Goal: Information Seeking & Learning: Learn about a topic

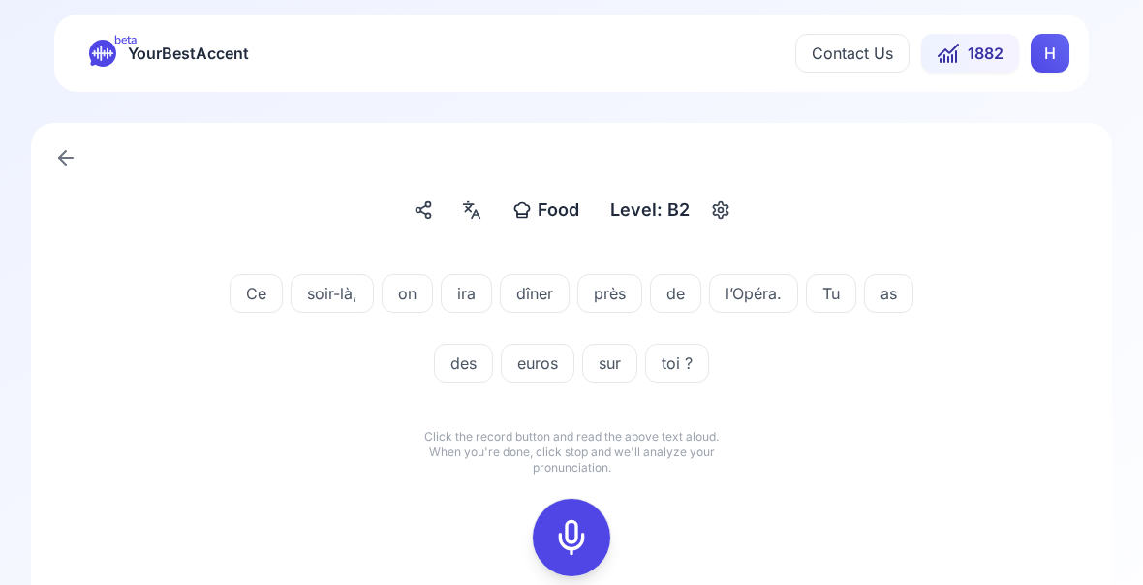
click at [586, 542] on rect at bounding box center [571, 538] width 29 height 29
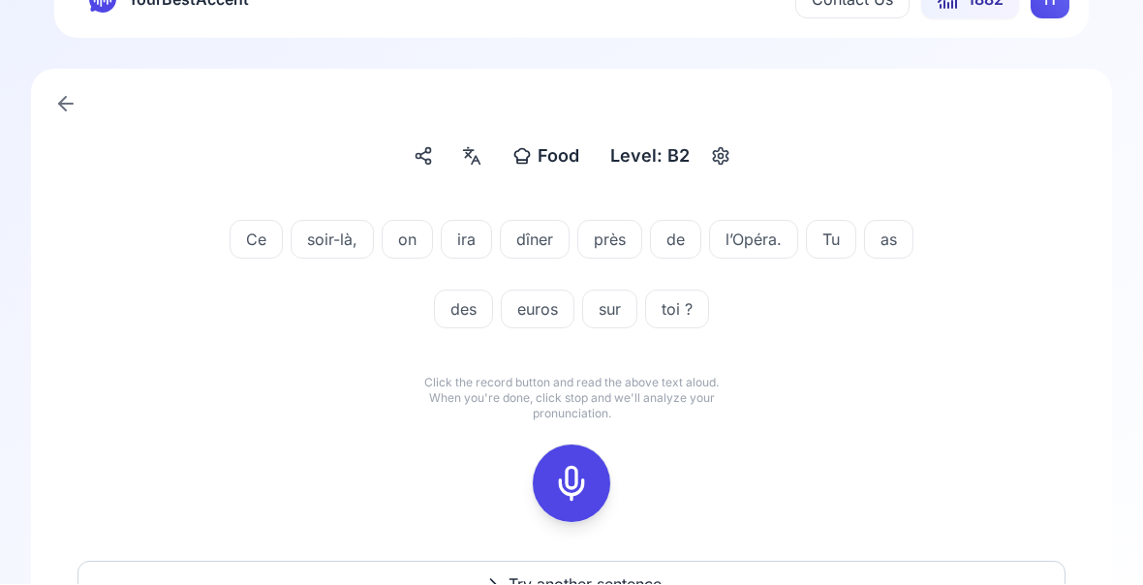
scroll to position [55, 0]
click at [568, 494] on icon at bounding box center [571, 483] width 39 height 39
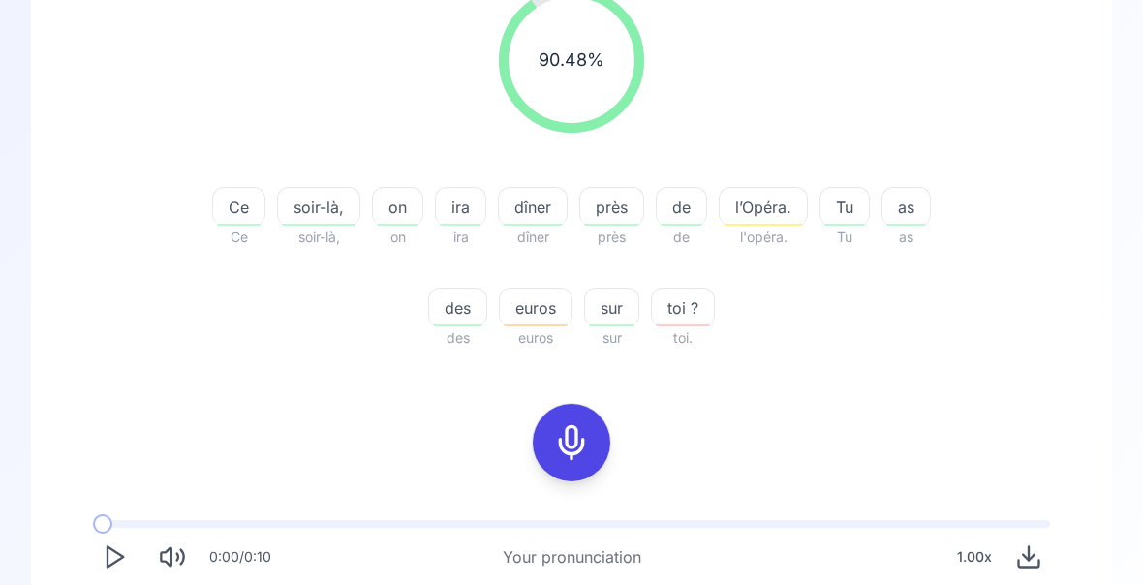
scroll to position [294, 0]
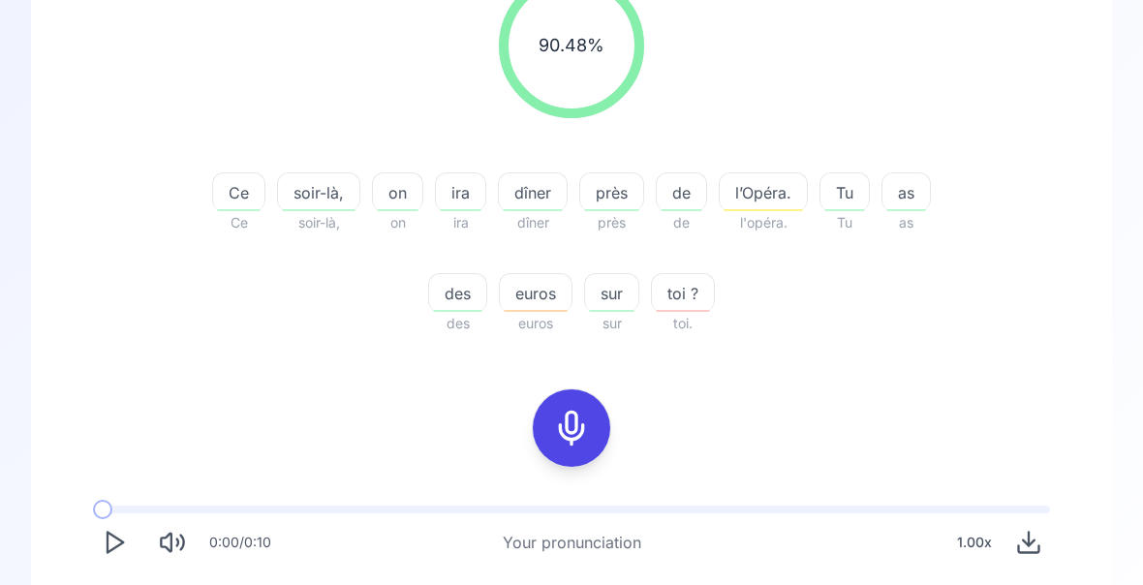
click at [608, 308] on div "sur" at bounding box center [611, 292] width 55 height 39
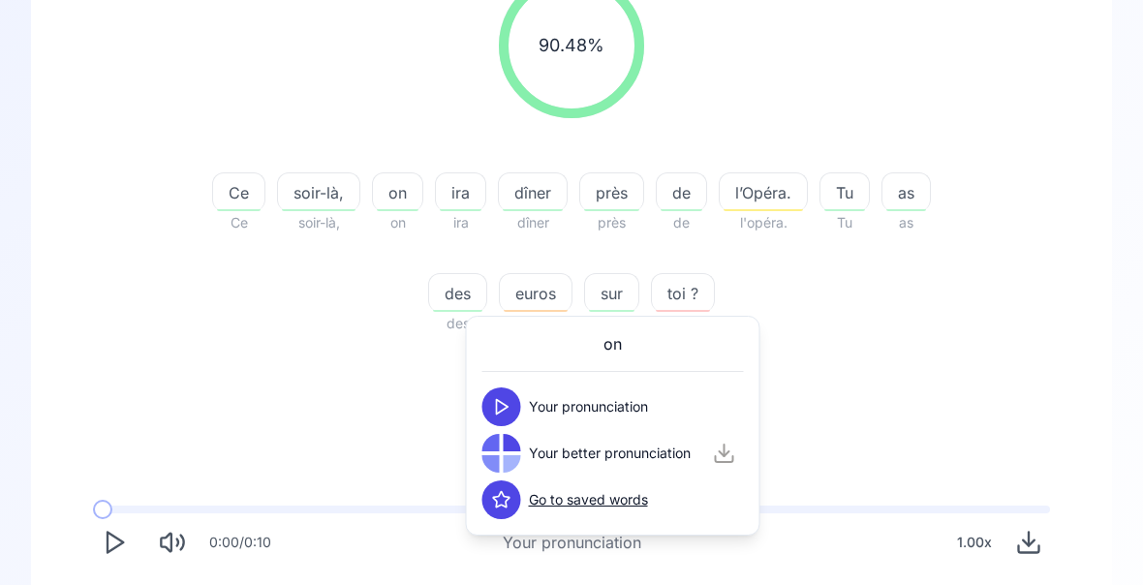
click at [901, 355] on div "90.48 % 90.48 % Ce Ce soir-là, soir-là, on on ira ira dîner dîner près près de …" at bounding box center [571, 316] width 988 height 719
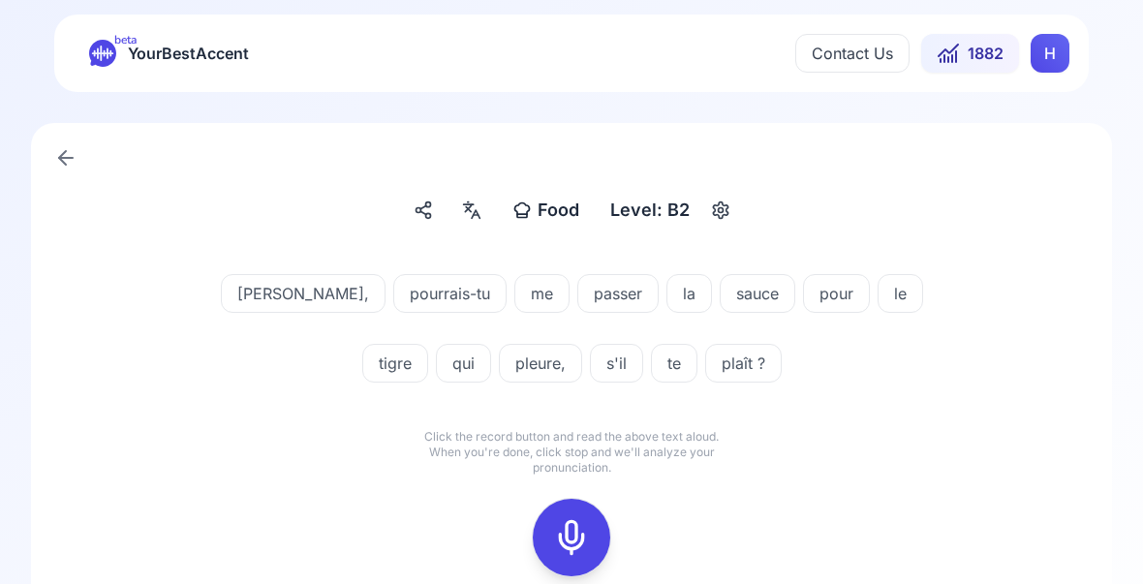
click at [578, 538] on icon at bounding box center [571, 538] width 39 height 39
click at [578, 546] on icon at bounding box center [571, 538] width 39 height 39
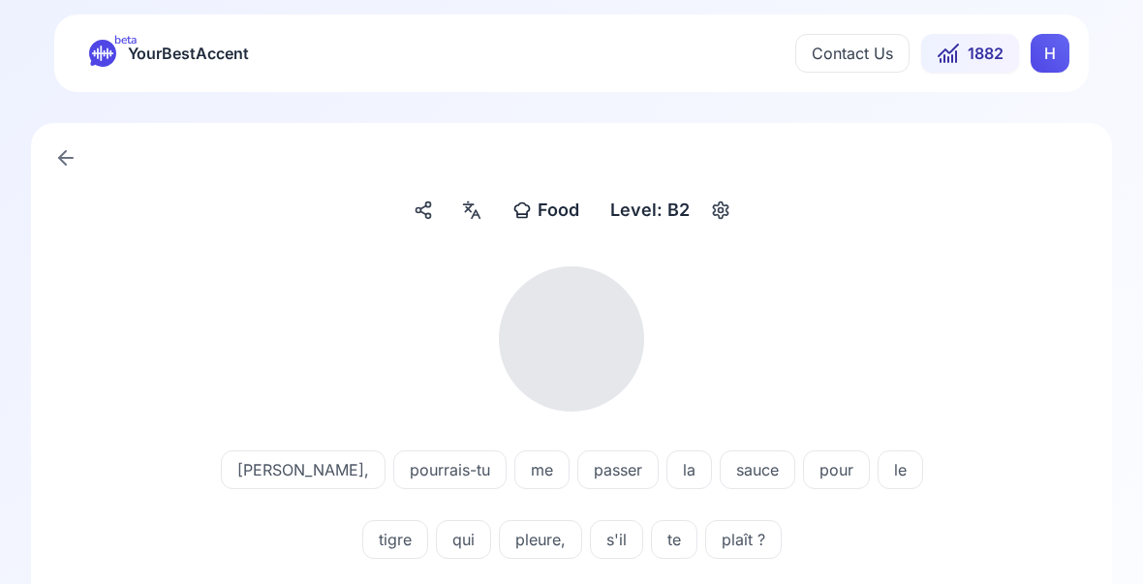
scroll to position [1, 0]
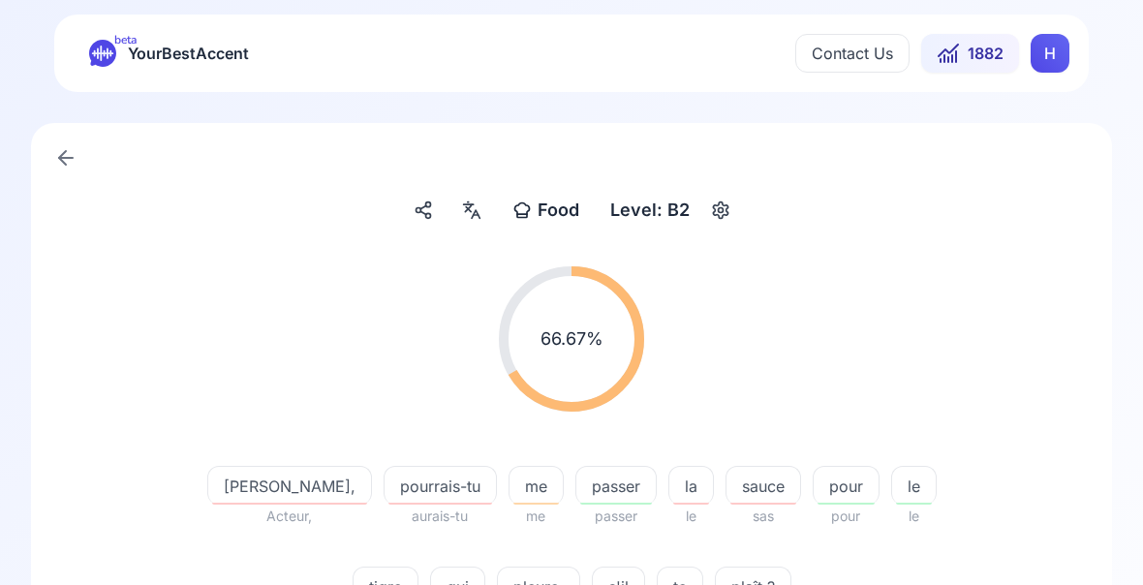
click at [502, 593] on span "pleure," at bounding box center [538, 586] width 81 height 23
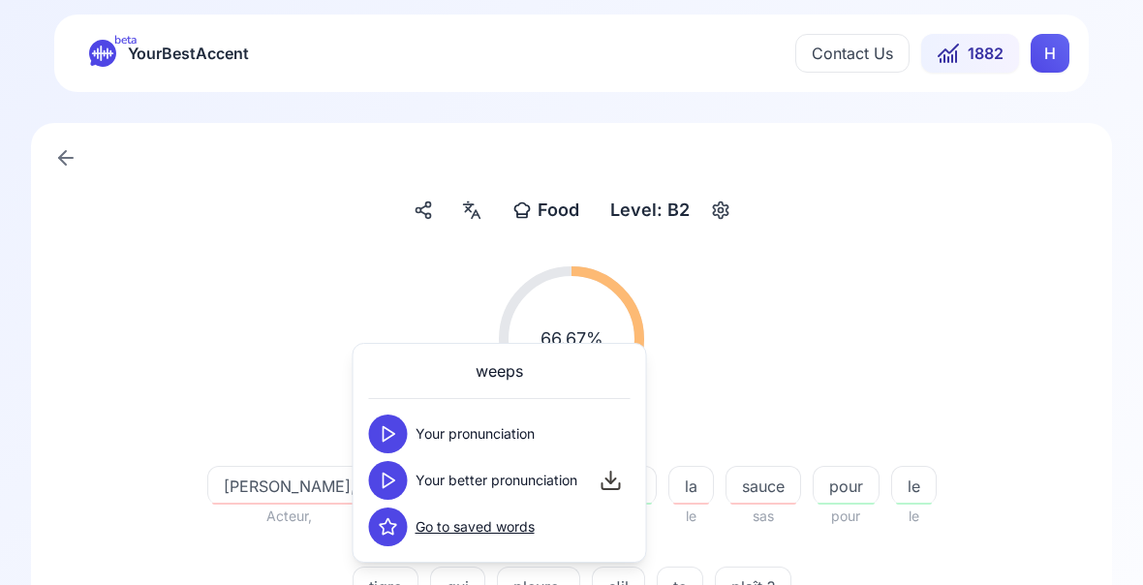
click at [966, 597] on div "66.67 % 66.67 % [PERSON_NAME], Acteur, pourrais-tu aurais-tu me me passer passe…" at bounding box center [571, 447] width 988 height 393
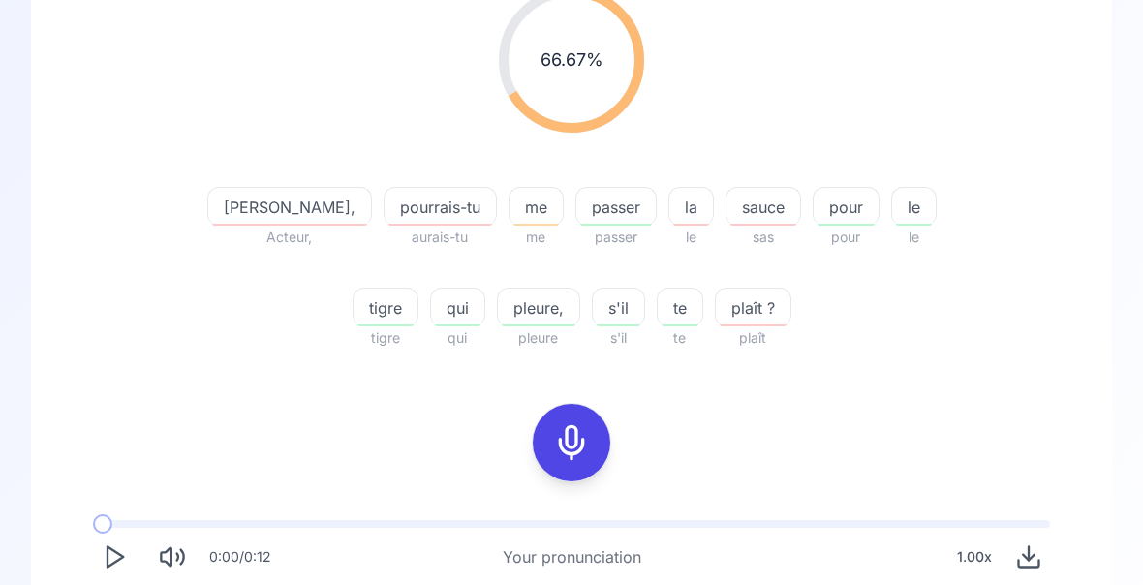
scroll to position [282, 0]
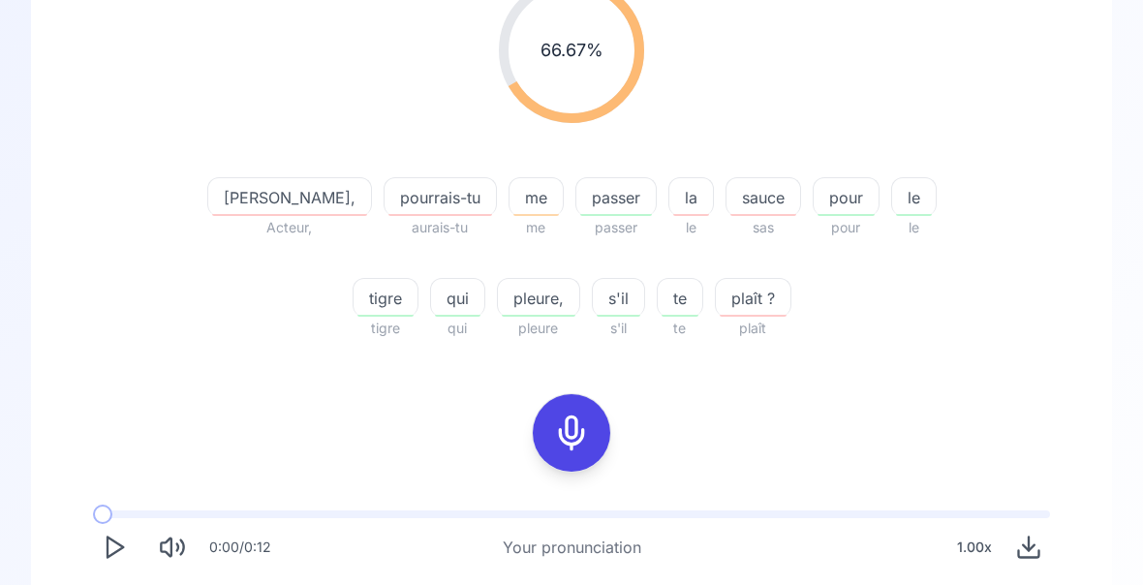
scroll to position [360, 0]
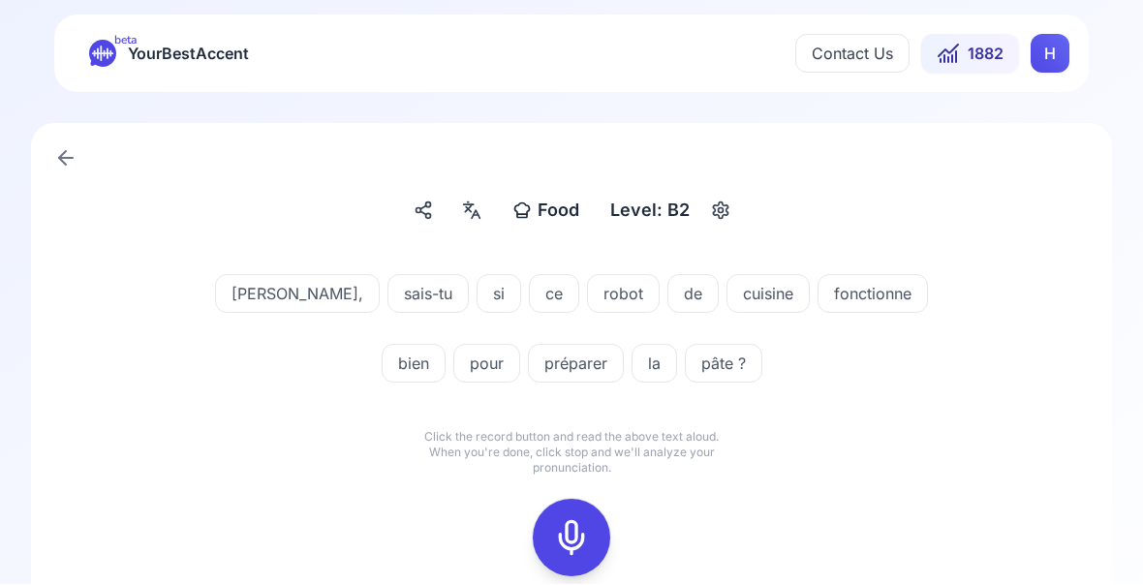
click at [574, 535] on icon at bounding box center [571, 538] width 39 height 39
click at [562, 542] on icon at bounding box center [571, 538] width 39 height 39
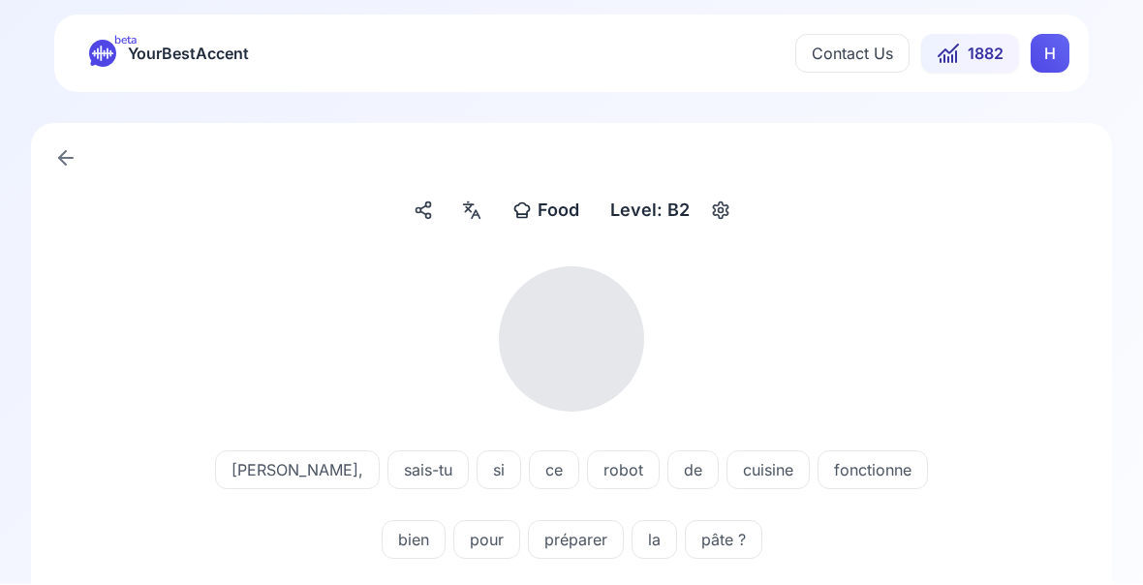
scroll to position [1, 0]
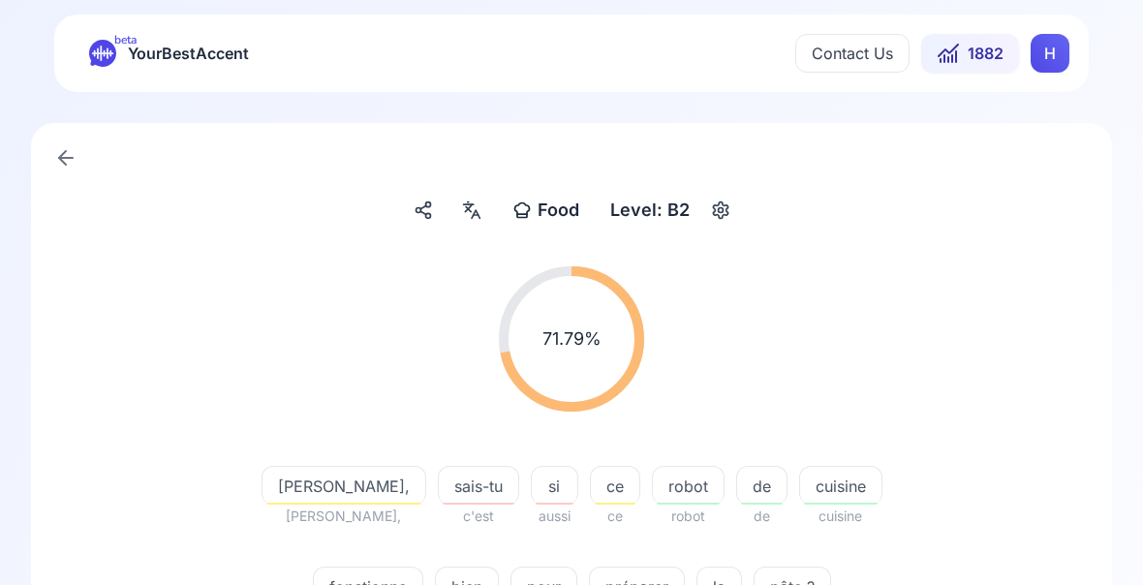
click at [653, 493] on span "robot" at bounding box center [688, 486] width 71 height 23
click at [975, 341] on div "71.79 % 71.79 %" at bounding box center [571, 339] width 988 height 176
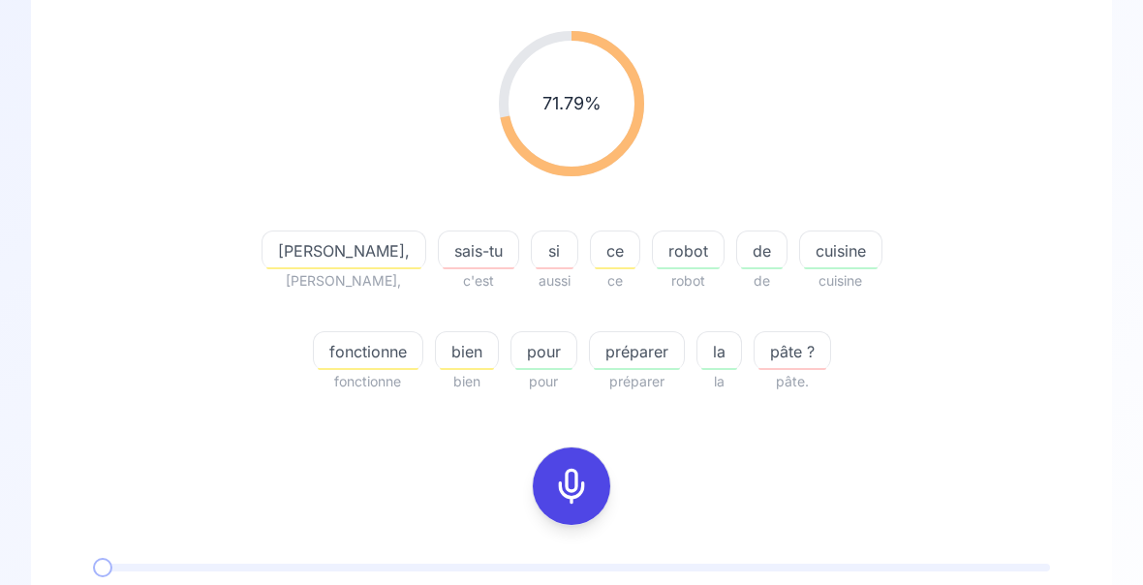
scroll to position [239, 0]
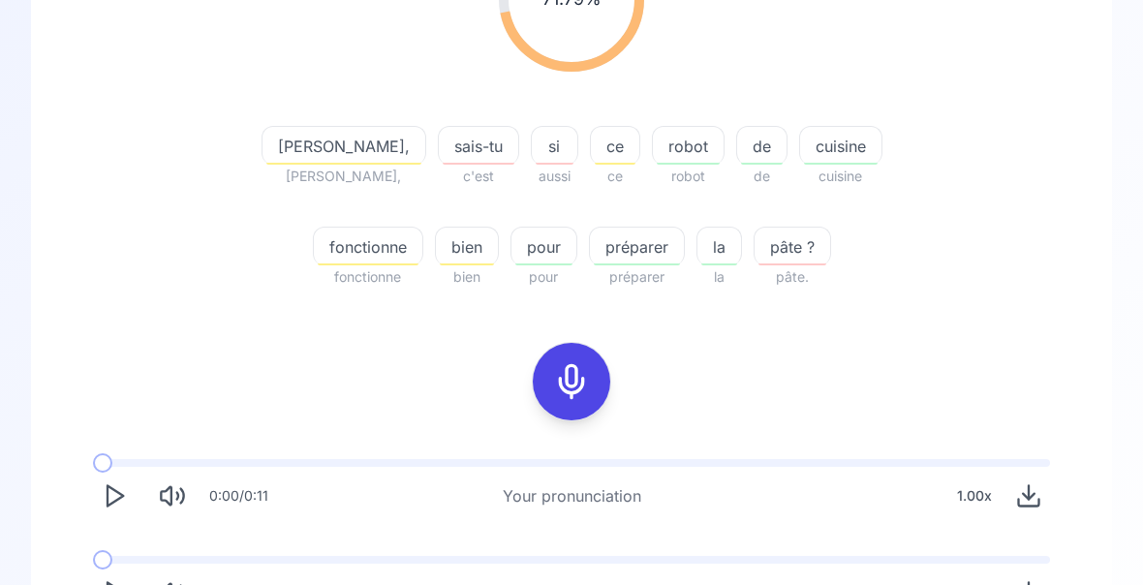
scroll to position [341, 0]
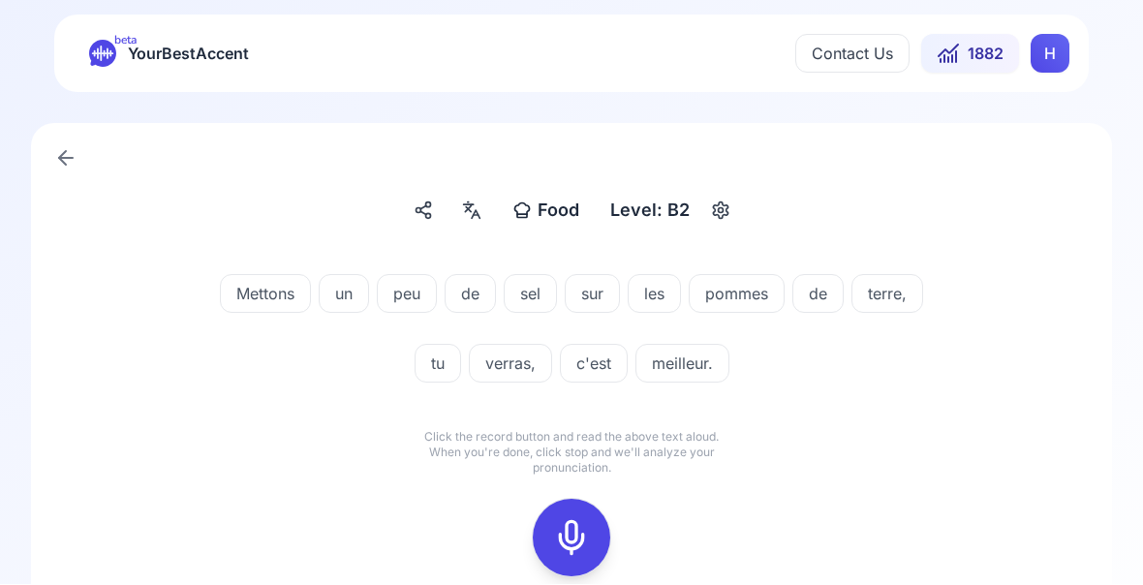
click at [581, 546] on icon at bounding box center [571, 538] width 39 height 39
click at [572, 549] on icon at bounding box center [571, 538] width 39 height 39
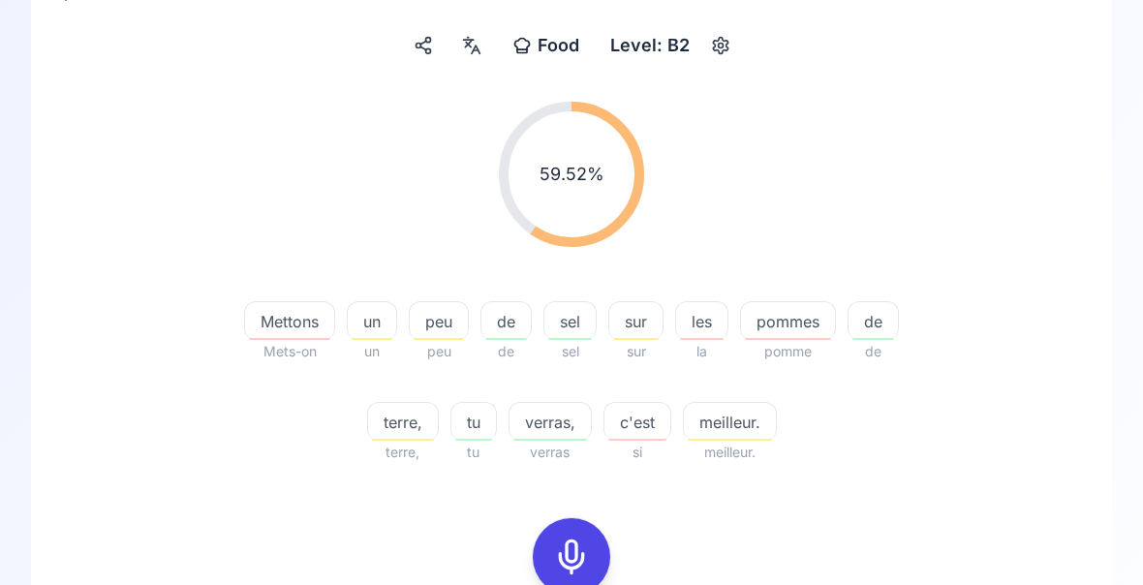
scroll to position [170, 0]
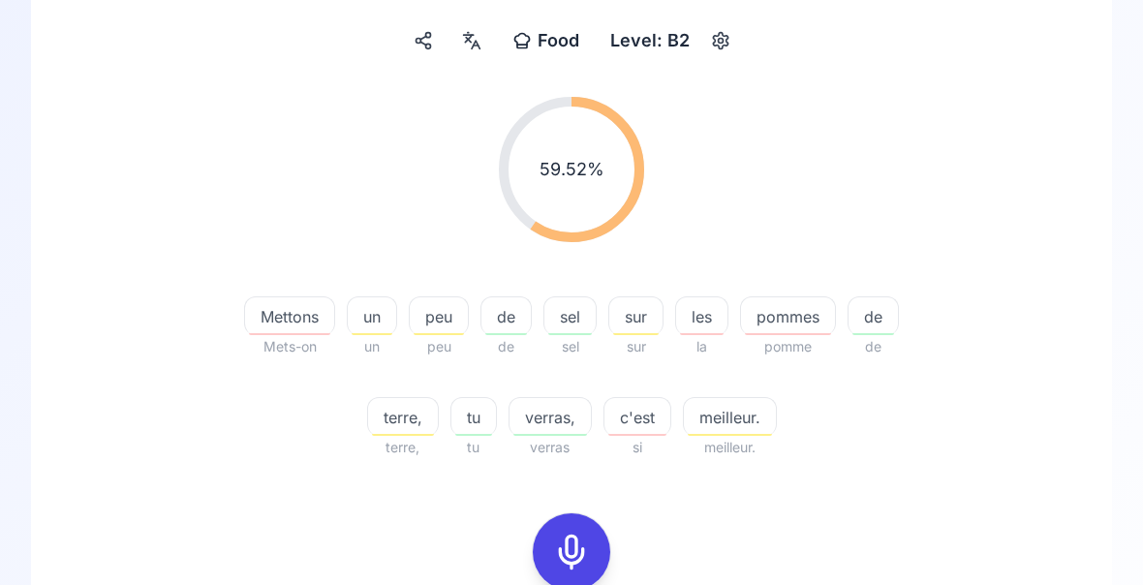
click at [303, 338] on span "Mets-on" at bounding box center [289, 346] width 91 height 23
click at [300, 325] on span "Mettons" at bounding box center [289, 316] width 89 height 23
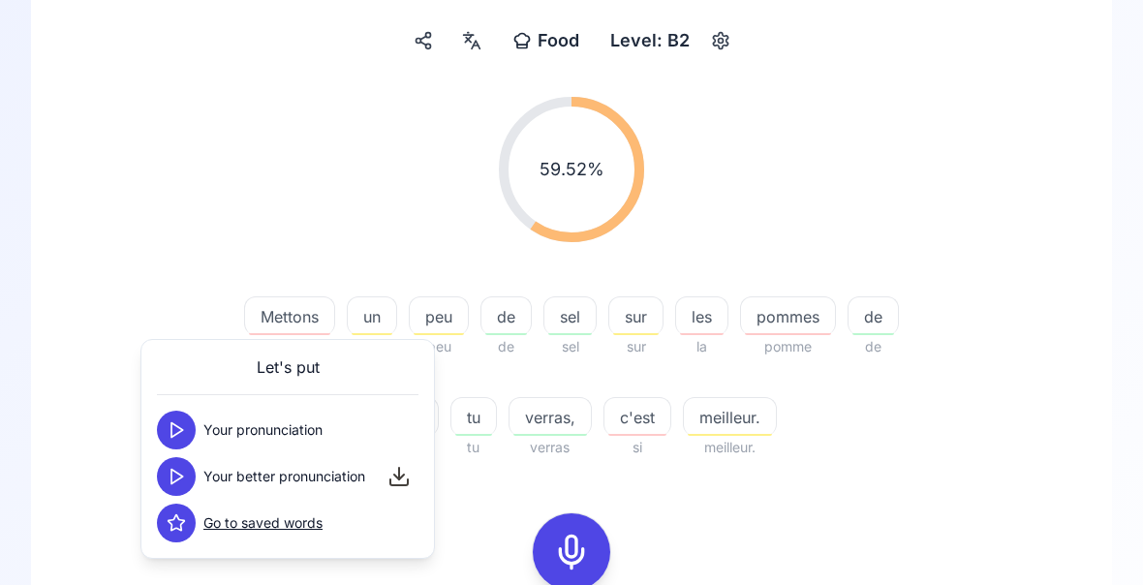
click at [994, 489] on div "59.52 % 59.52 % Mettons Mets-on un un peu peu de de sel sel sur sur les la pomm…" at bounding box center [571, 440] width 988 height 719
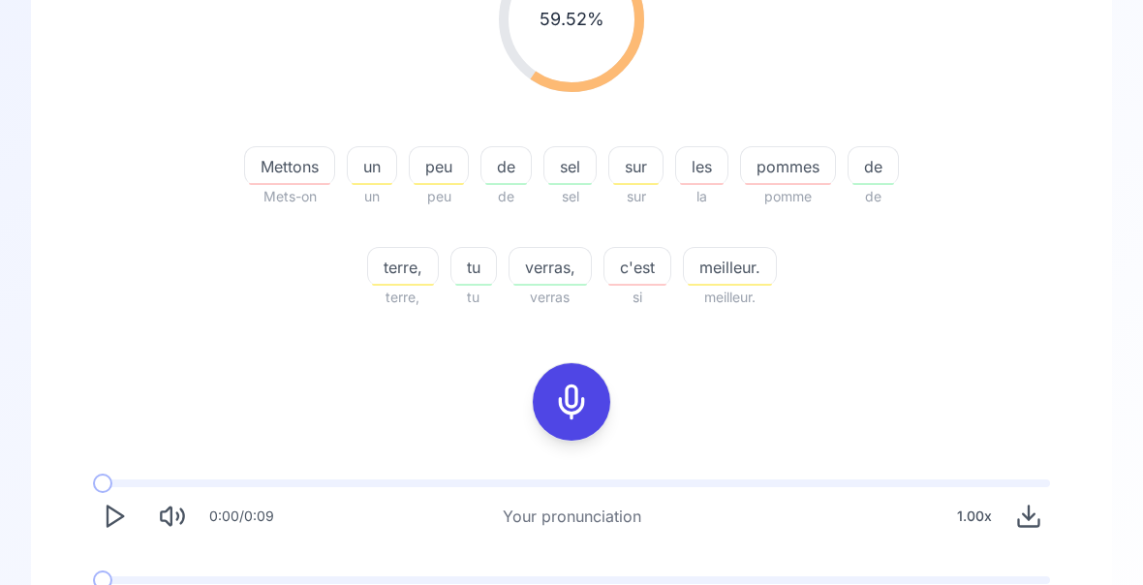
scroll to position [320, 0]
click at [569, 410] on icon at bounding box center [571, 403] width 39 height 39
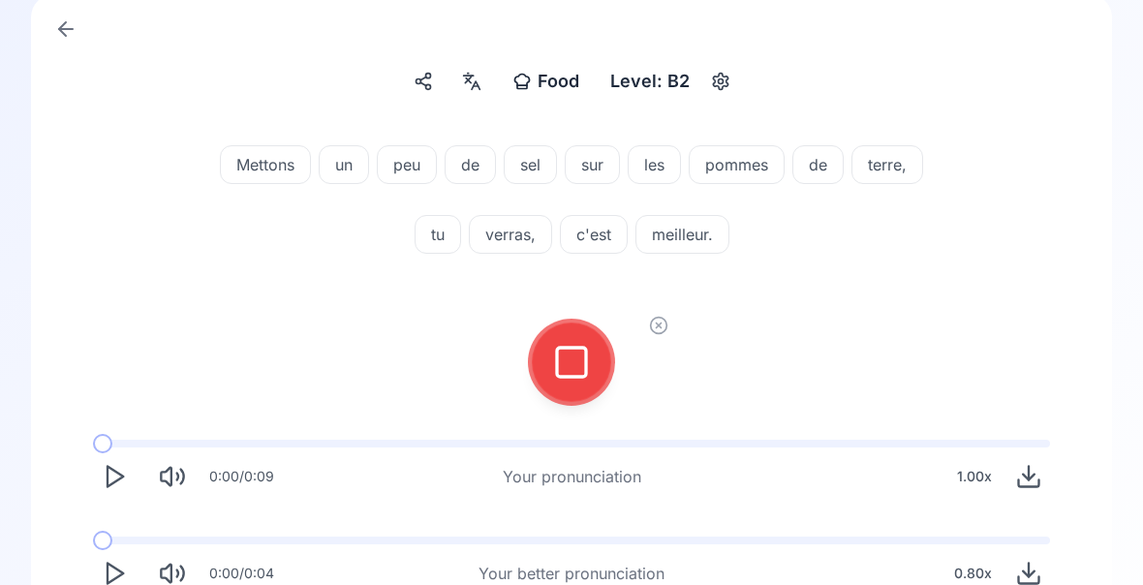
click at [578, 361] on icon at bounding box center [571, 362] width 39 height 39
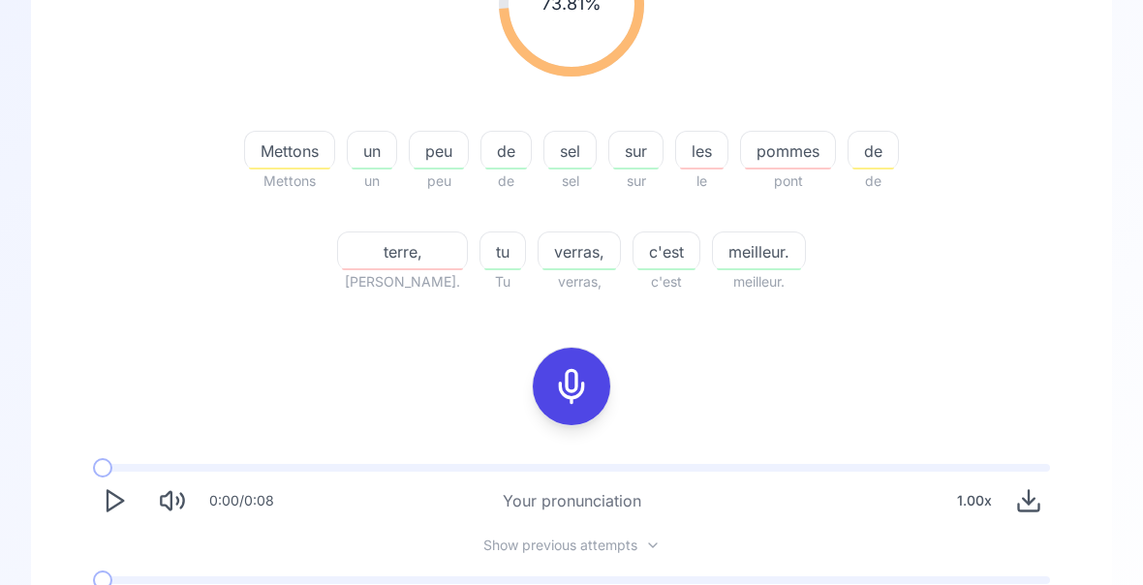
scroll to position [376, 0]
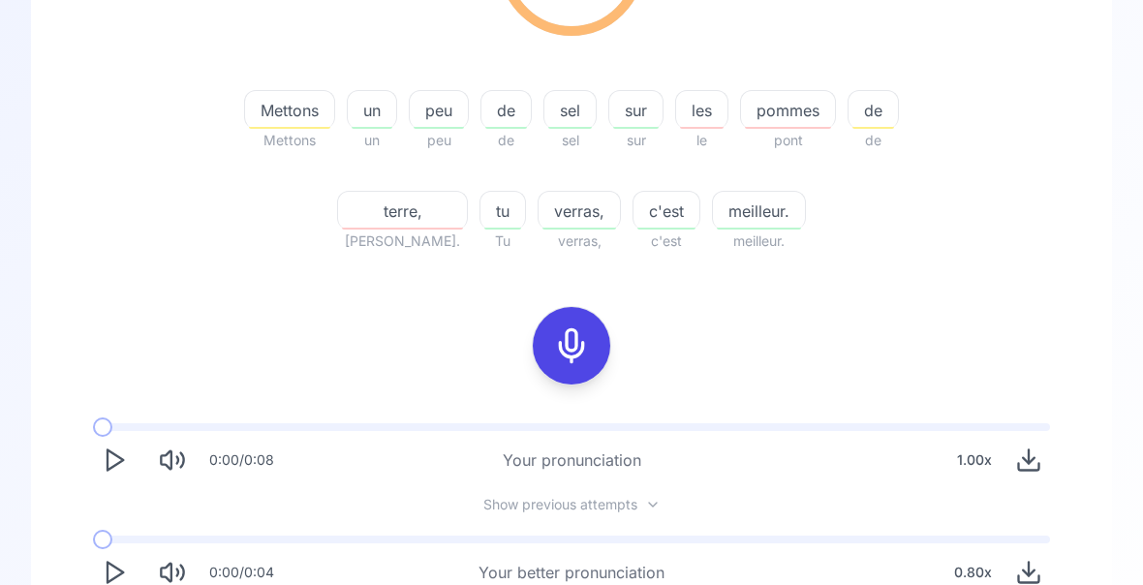
click at [108, 574] on polygon "Play" at bounding box center [115, 574] width 15 height 20
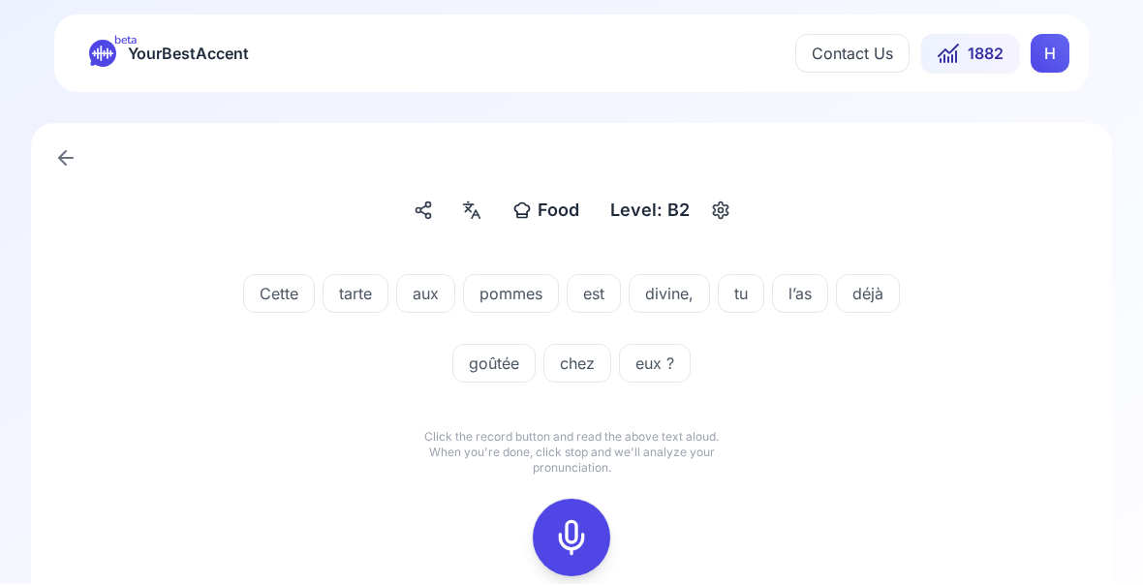
click at [579, 531] on icon at bounding box center [571, 538] width 39 height 39
click at [572, 534] on icon at bounding box center [571, 538] width 39 height 39
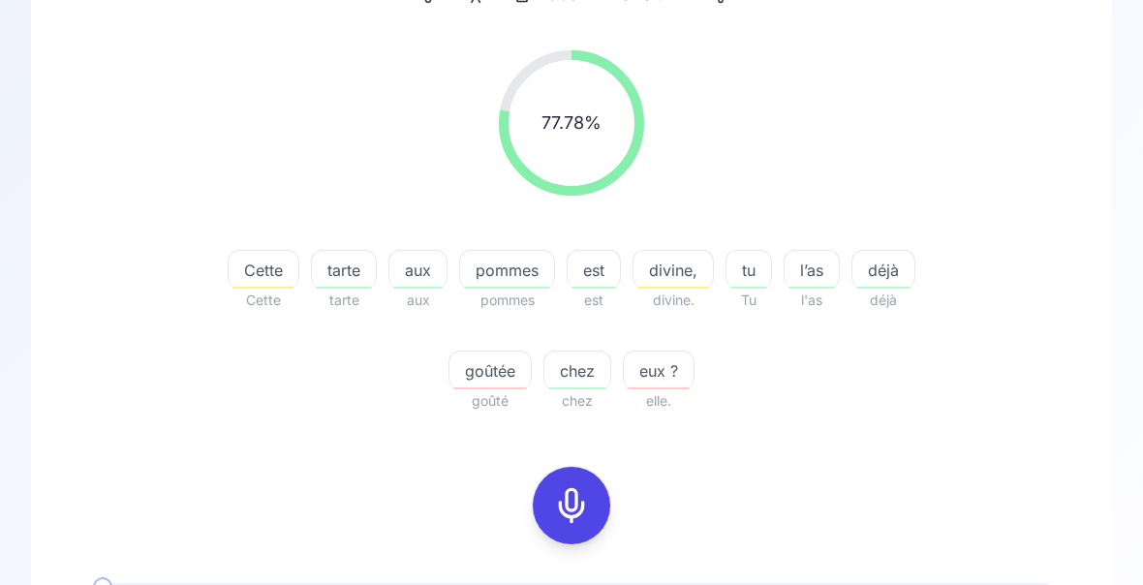
scroll to position [218, 0]
click at [663, 369] on span "eux ?" at bounding box center [659, 369] width 70 height 23
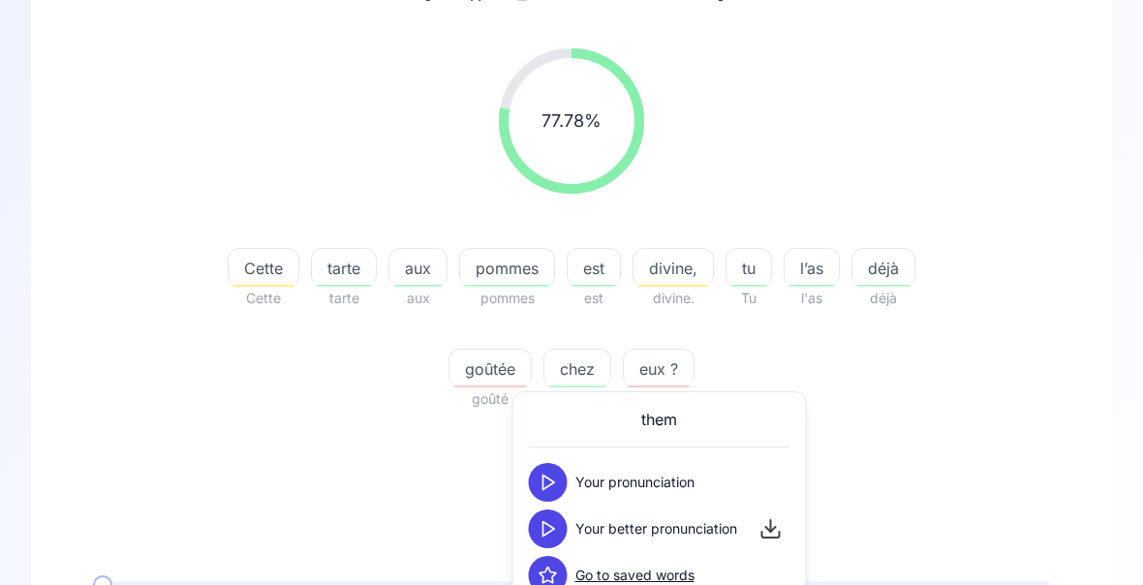
click at [940, 420] on div "77.78 % 77.78 % Cette Cette tarte tarte aux aux pommes pommes est est divine, d…" at bounding box center [571, 229] width 988 height 393
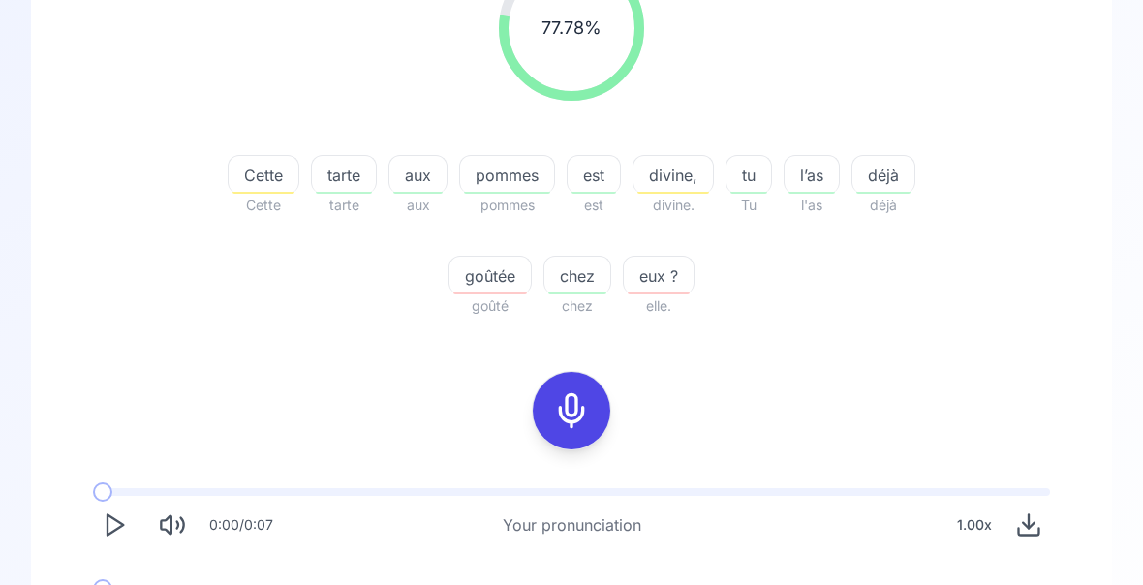
scroll to position [312, 0]
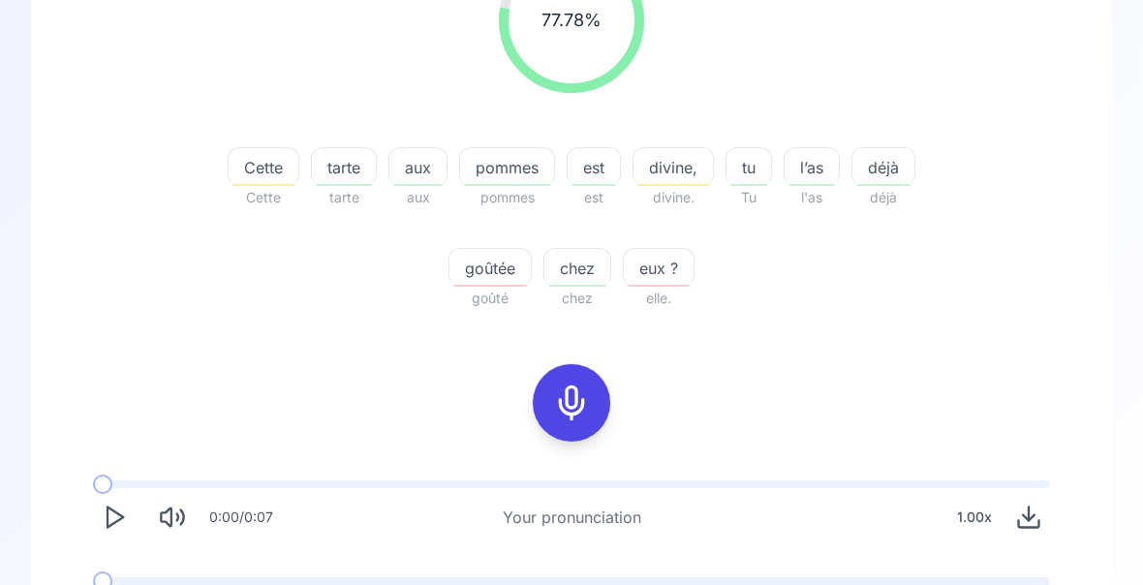
scroll to position [360, 0]
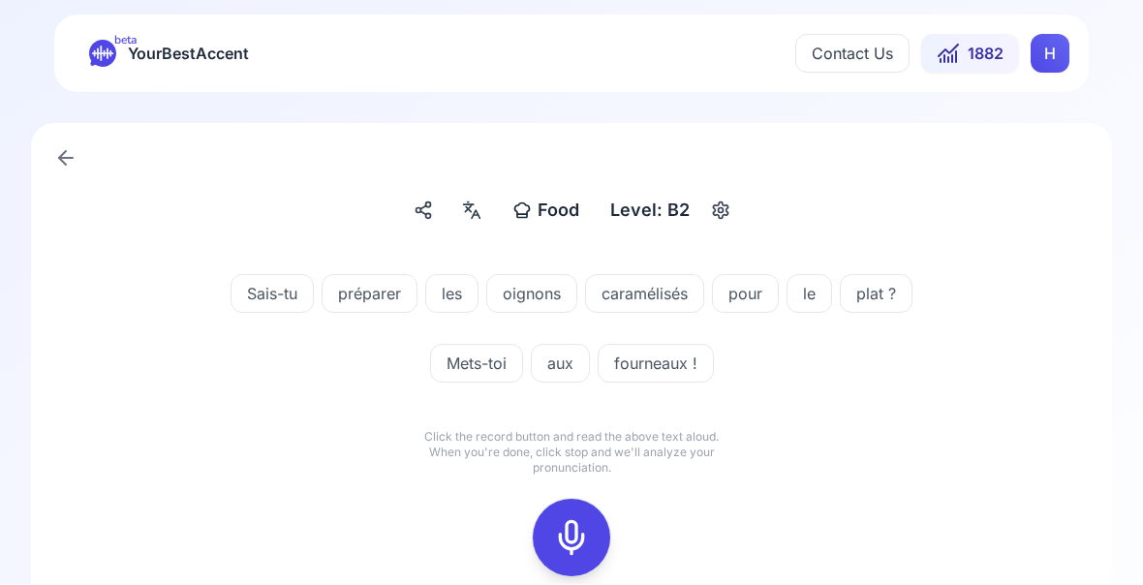
click at [577, 547] on icon at bounding box center [571, 538] width 39 height 39
click at [575, 549] on icon at bounding box center [571, 538] width 39 height 39
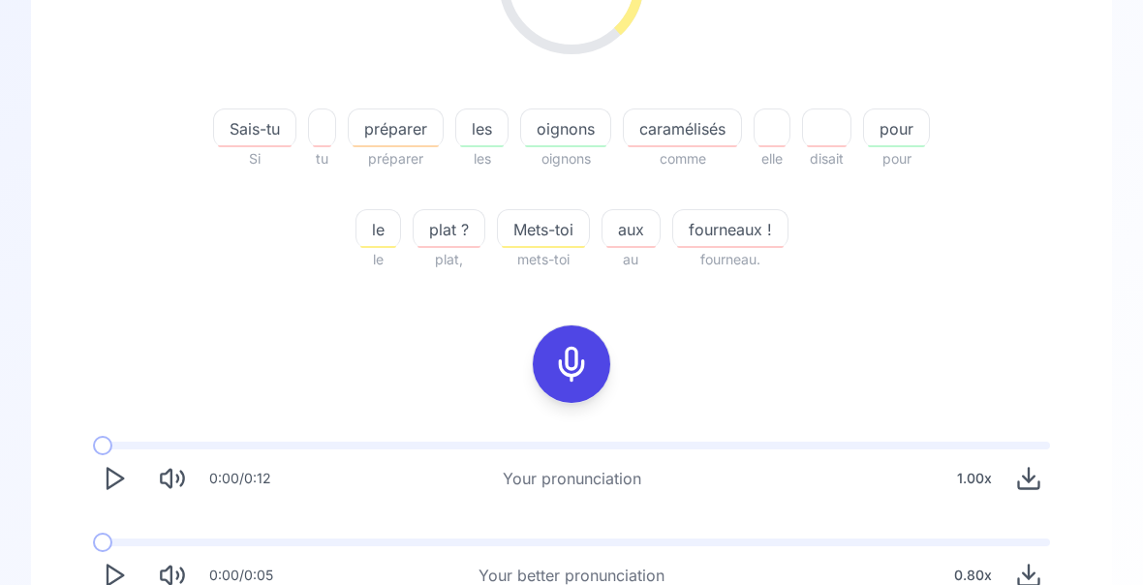
scroll to position [360, 0]
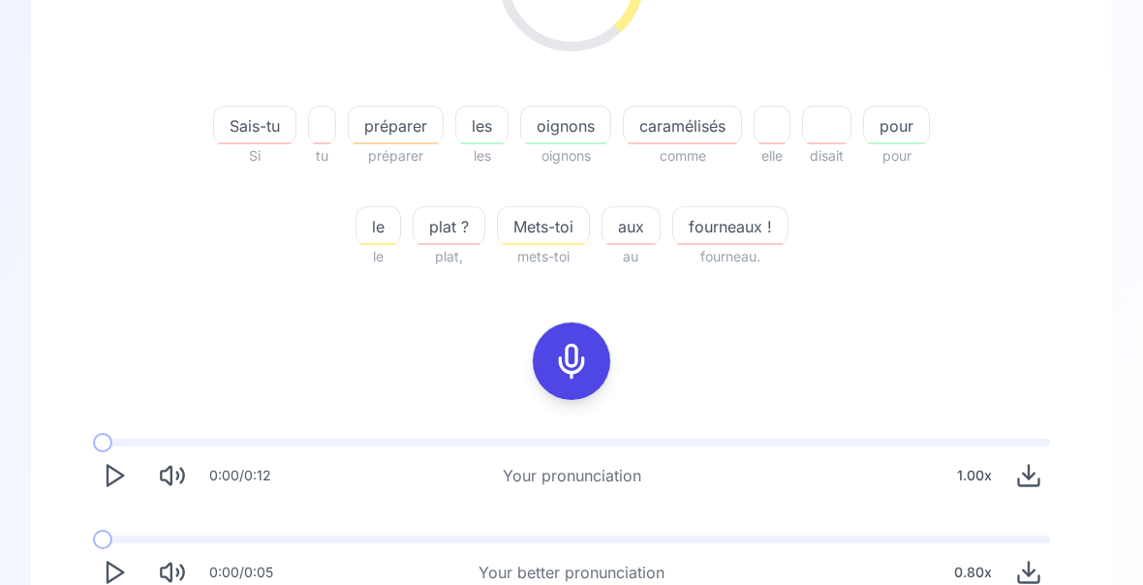
click at [549, 232] on span "Mets-toi" at bounding box center [543, 227] width 91 height 23
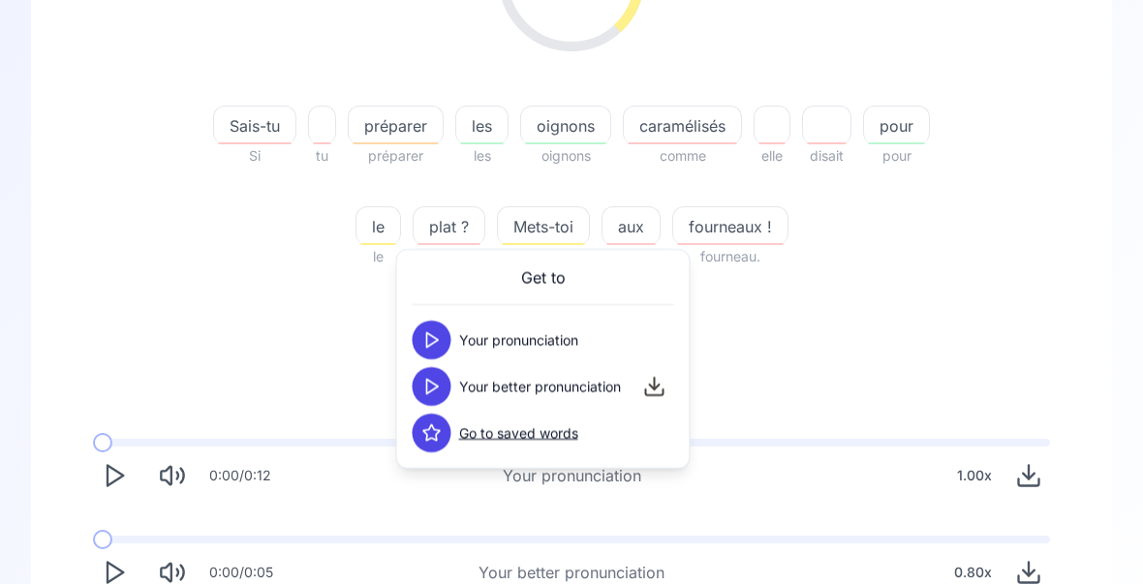
click at [965, 319] on div "38.10 % 38.10 % Sais-tu Si tu préparer préparer les les oignons oignons caramél…" at bounding box center [571, 251] width 988 height 719
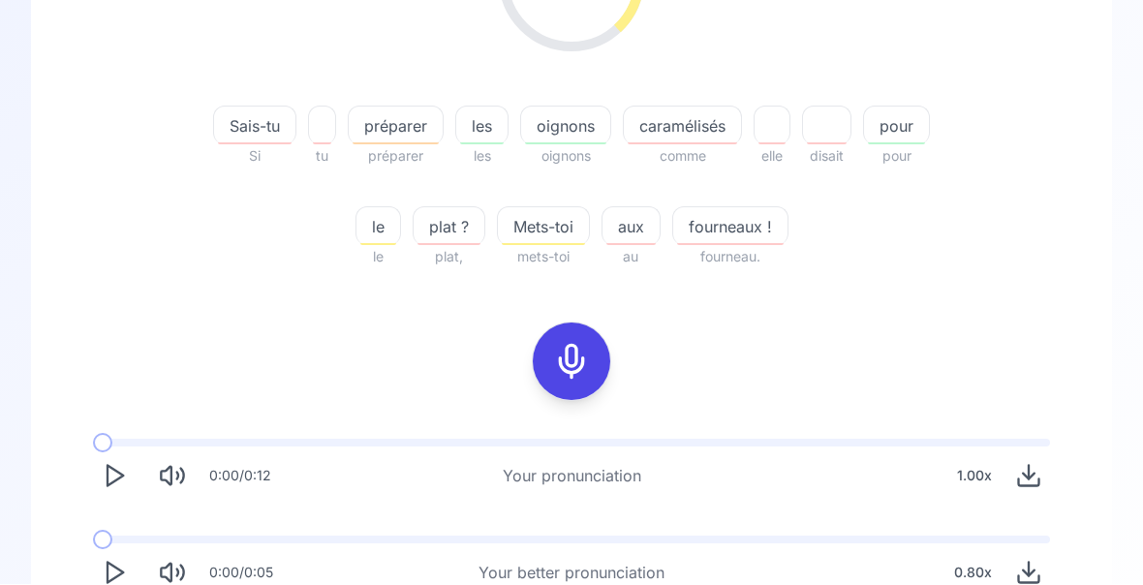
click at [739, 232] on span "fourneaux !" at bounding box center [730, 227] width 114 height 23
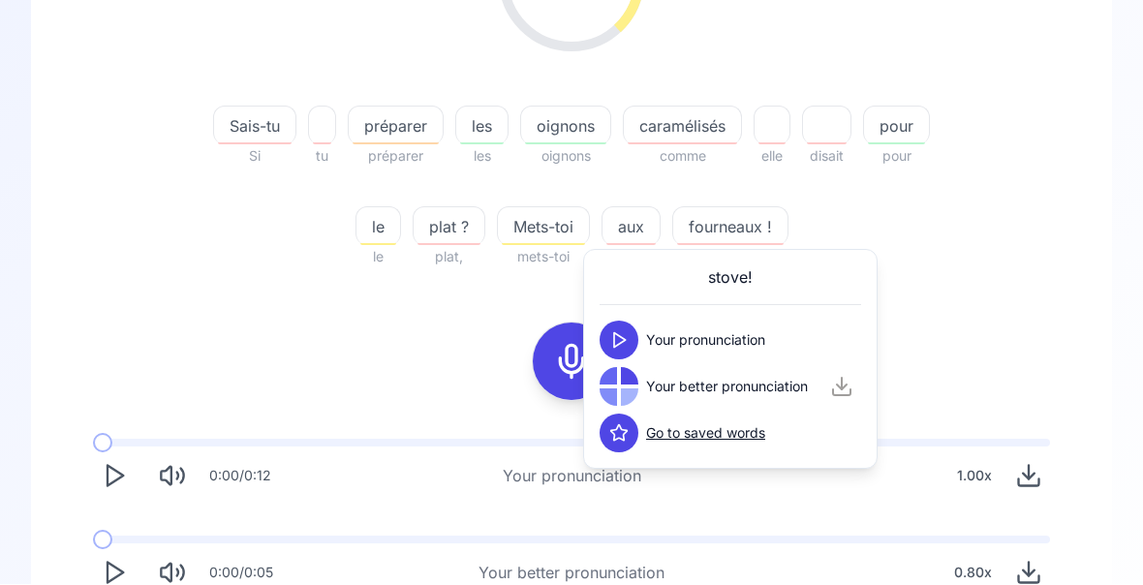
click at [966, 232] on div "38.10 % 38.10 % Sais-tu Si tu préparer préparer les les oignons oignons caramél…" at bounding box center [571, 88] width 988 height 393
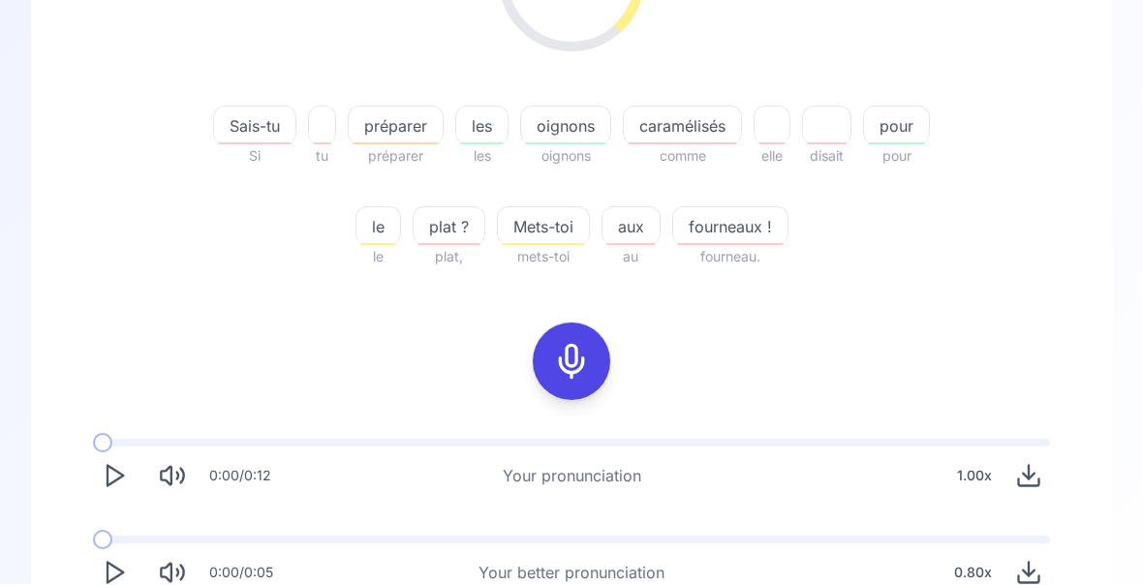
click at [558, 234] on span "Mets-toi" at bounding box center [543, 227] width 91 height 23
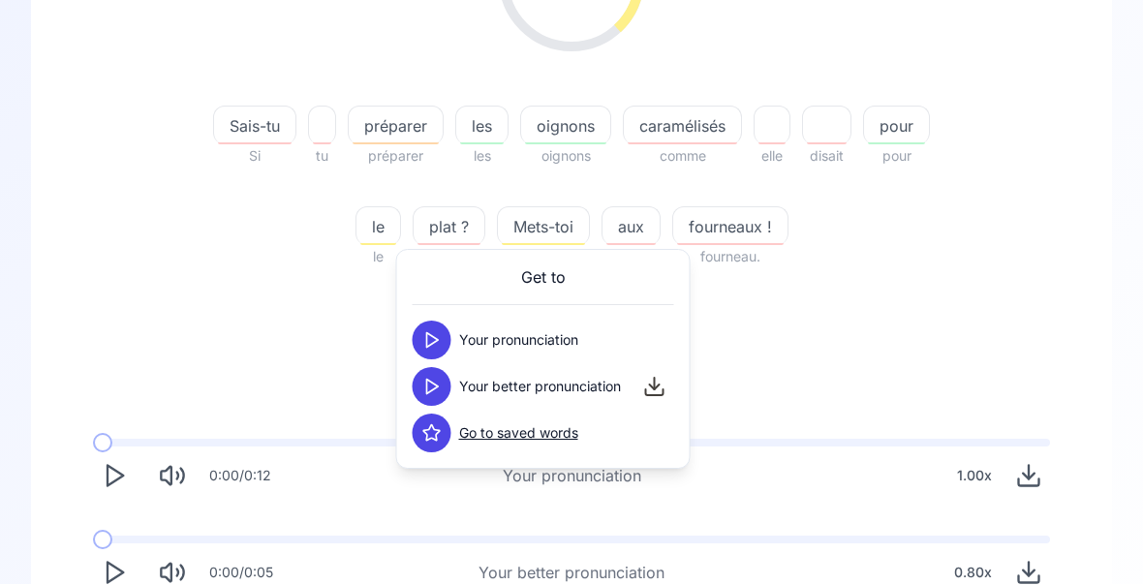
click at [944, 314] on div "38.10 % 38.10 % Sais-tu Si tu préparer préparer les les oignons oignons caramél…" at bounding box center [571, 251] width 988 height 719
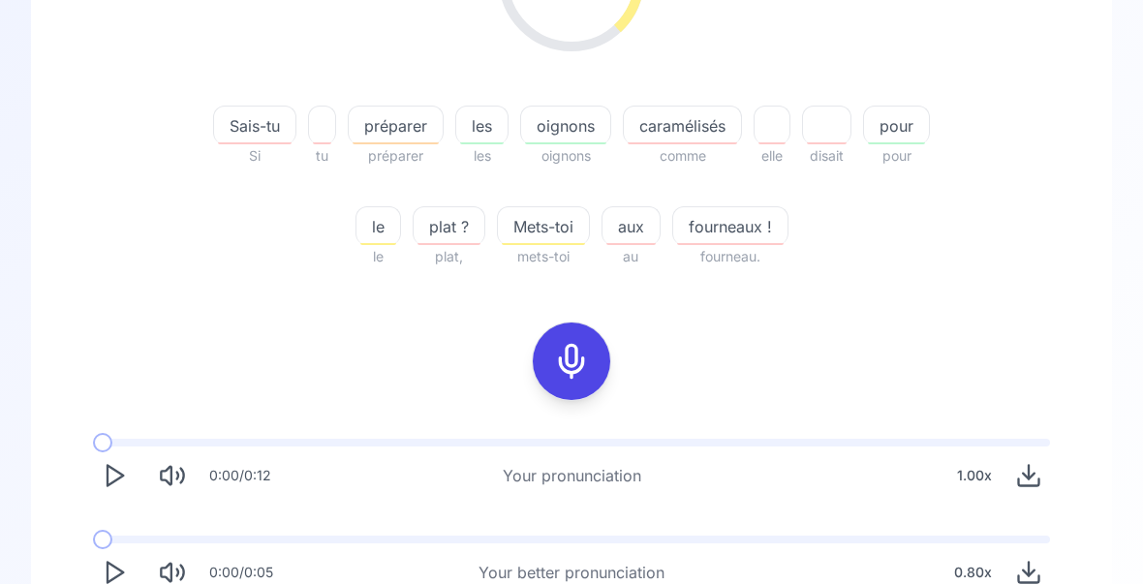
click at [117, 579] on icon "Play" at bounding box center [114, 573] width 27 height 27
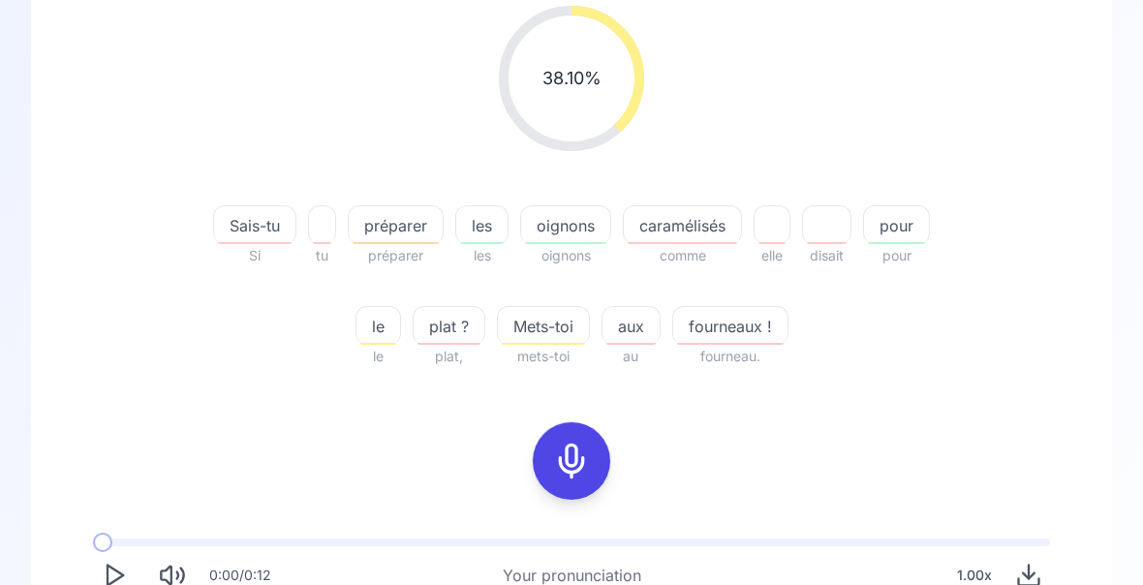
scroll to position [223, 0]
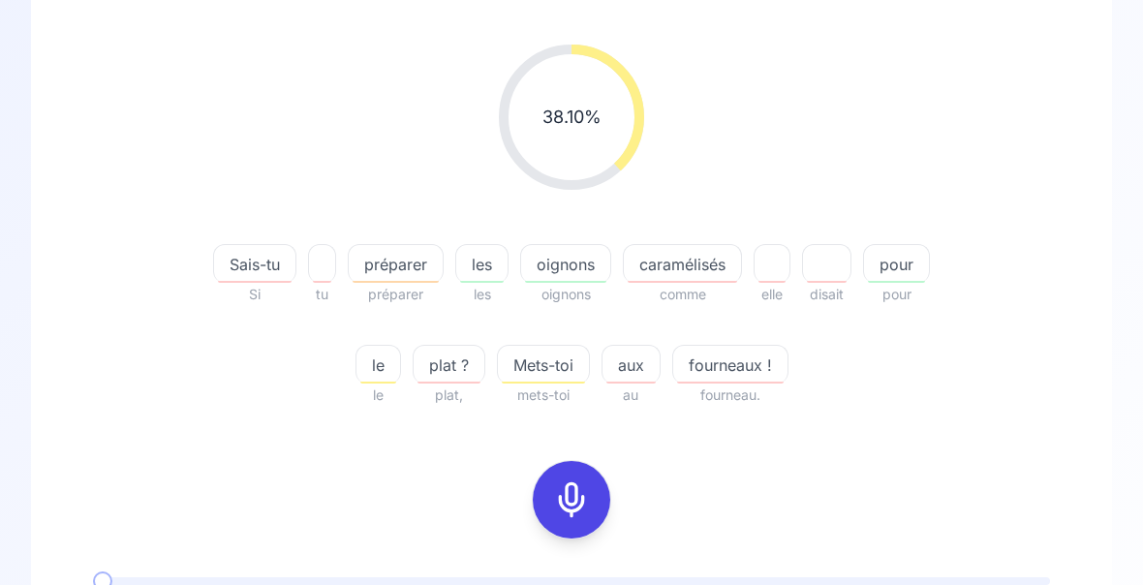
click at [573, 511] on icon at bounding box center [571, 499] width 39 height 39
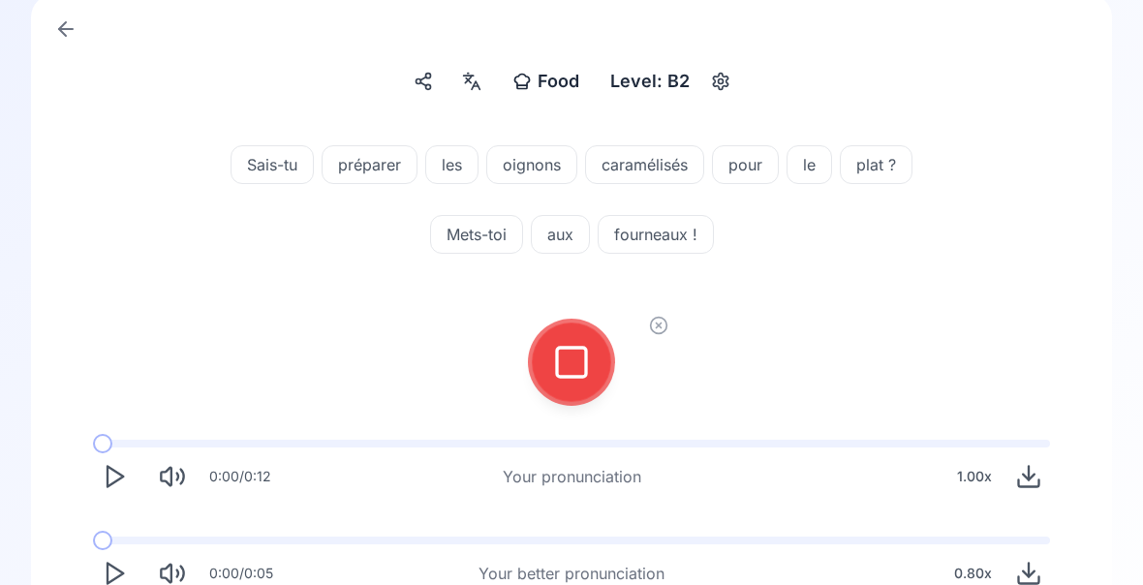
click at [568, 369] on icon at bounding box center [571, 362] width 39 height 39
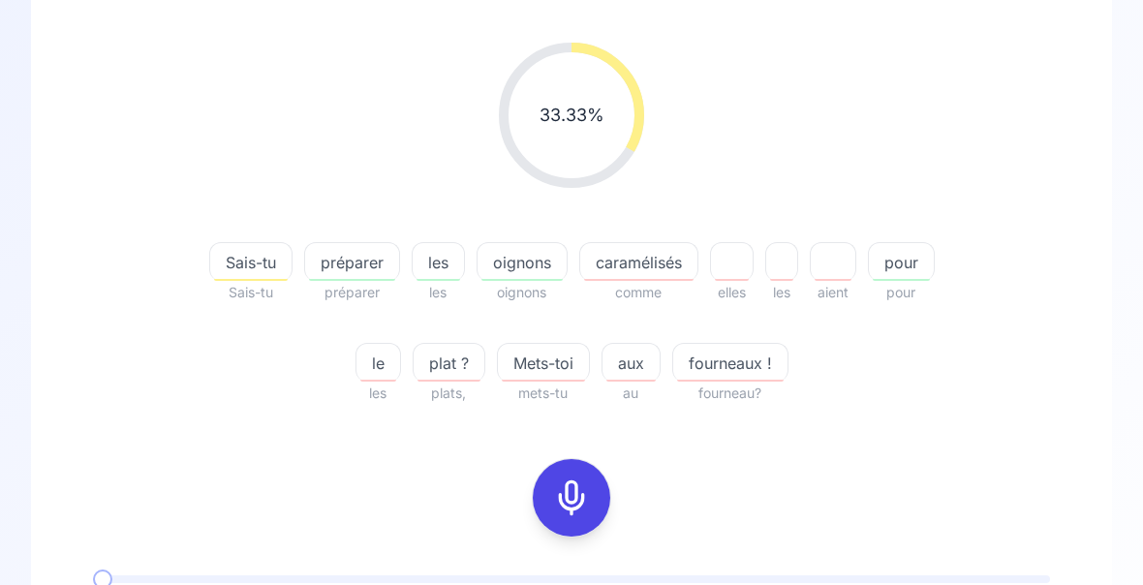
scroll to position [229, 0]
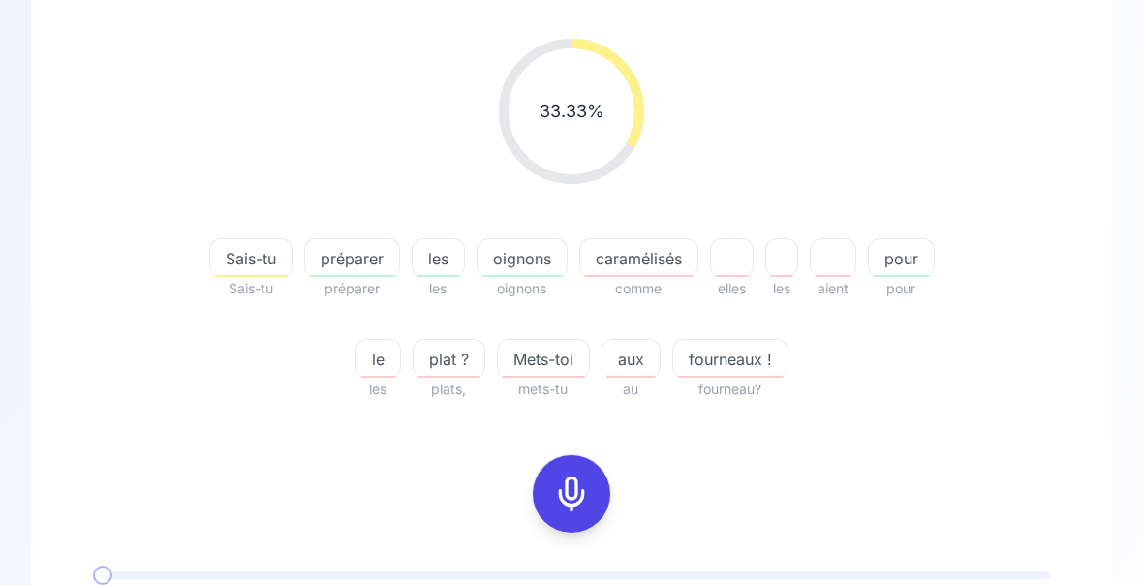
click at [733, 364] on span "fourneaux !" at bounding box center [730, 359] width 114 height 23
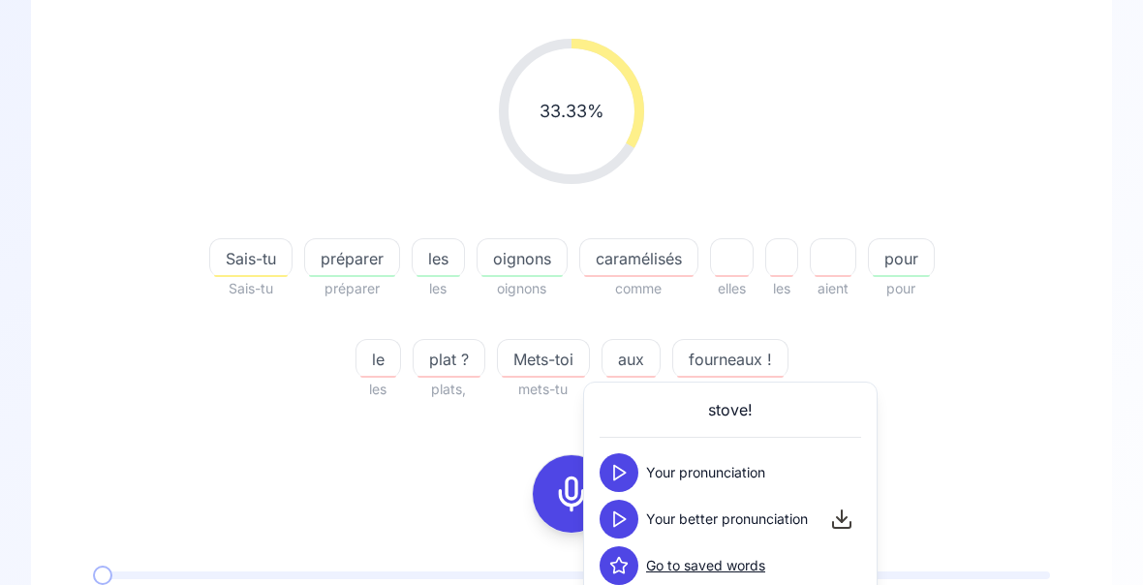
click at [623, 529] on button at bounding box center [619, 519] width 39 height 39
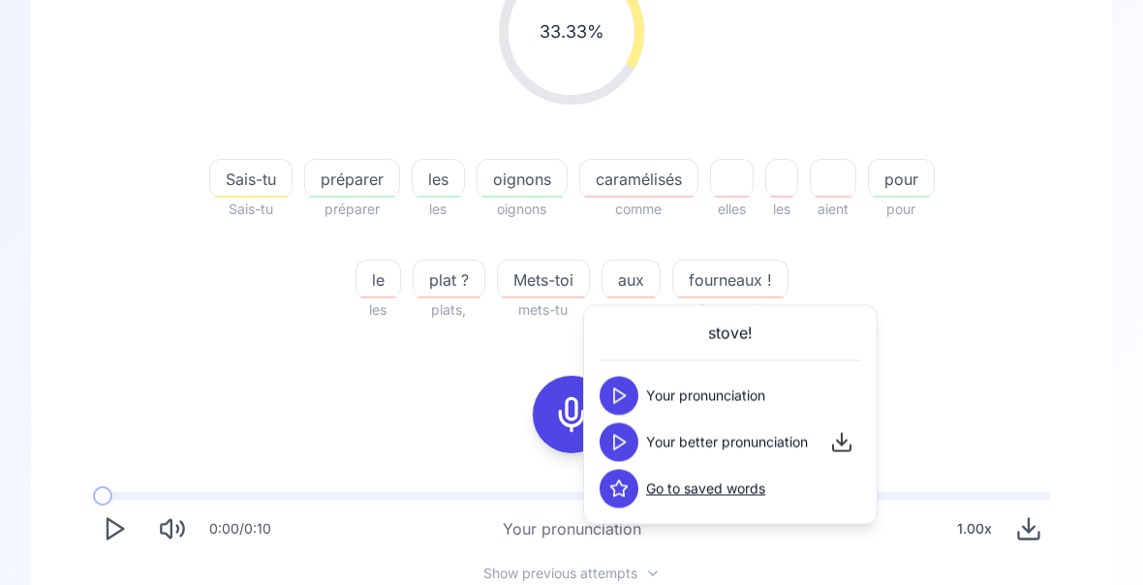
scroll to position [313, 0]
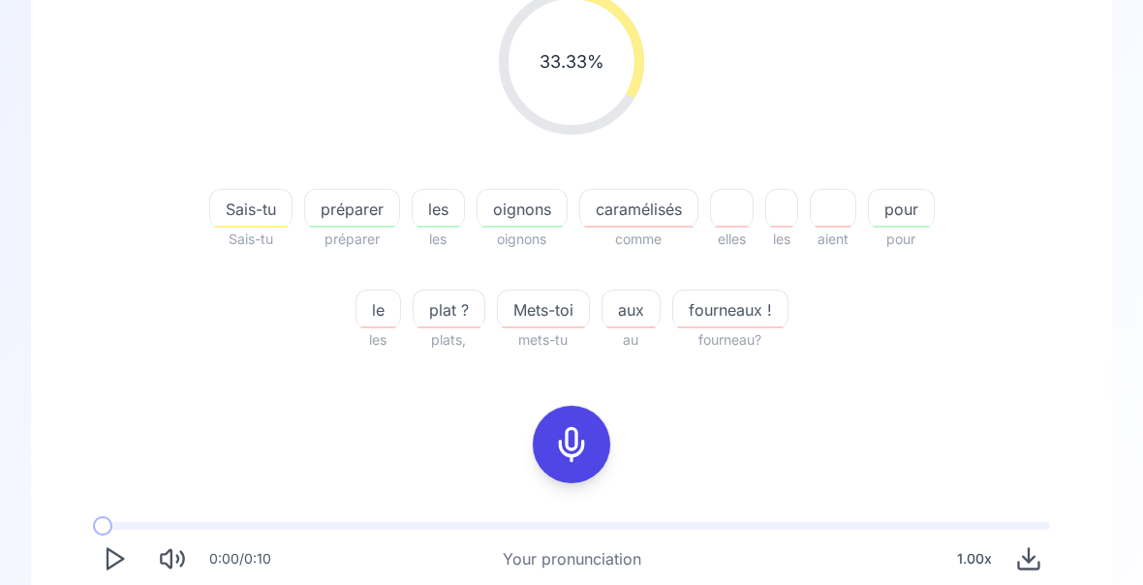
click at [562, 444] on icon at bounding box center [571, 445] width 39 height 39
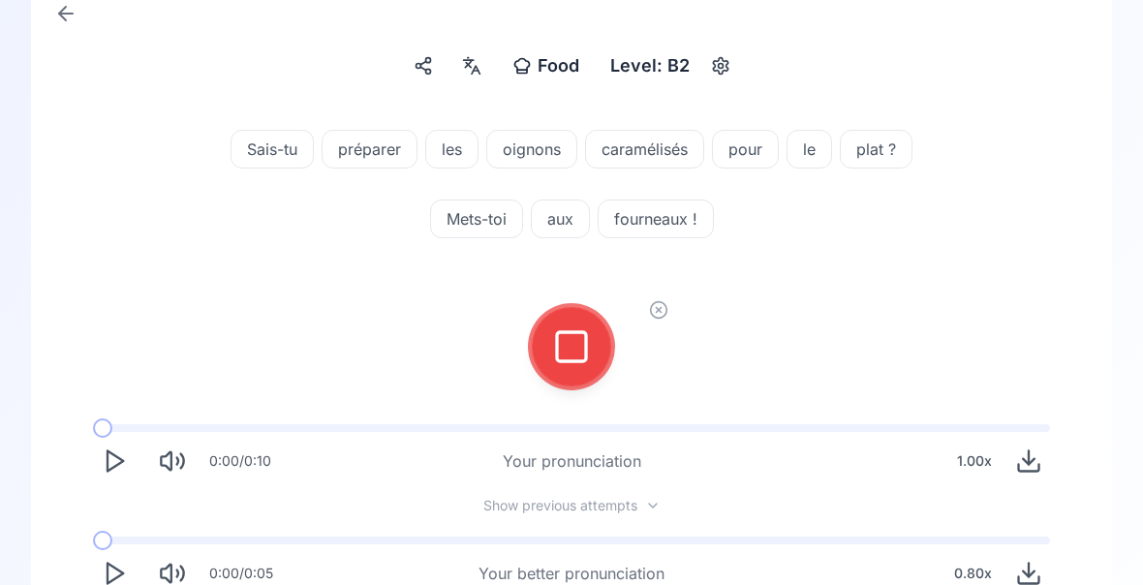
click at [573, 363] on icon at bounding box center [571, 346] width 39 height 39
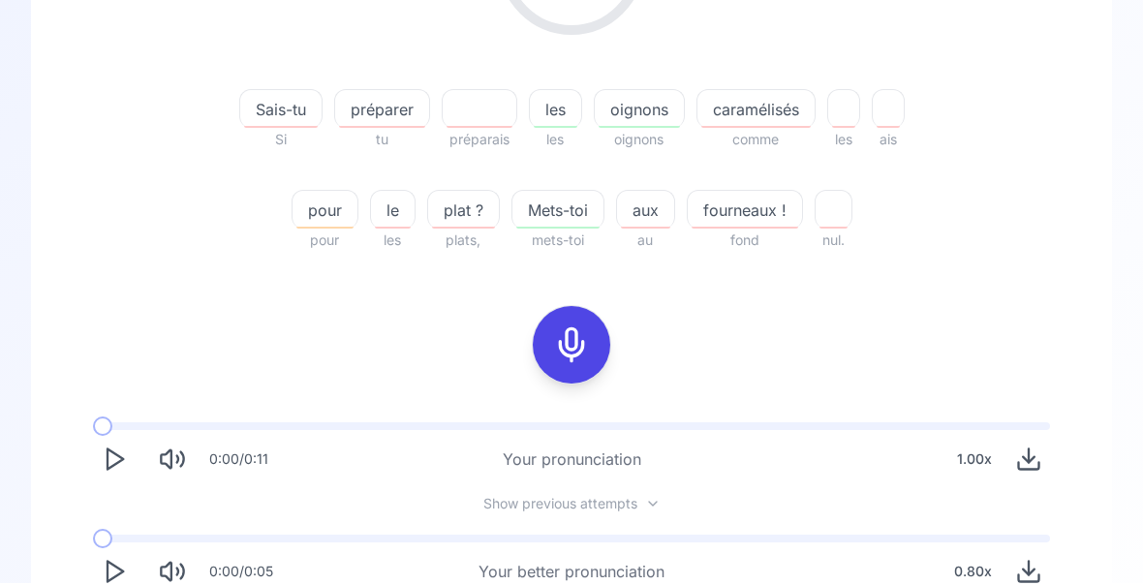
scroll to position [376, 0]
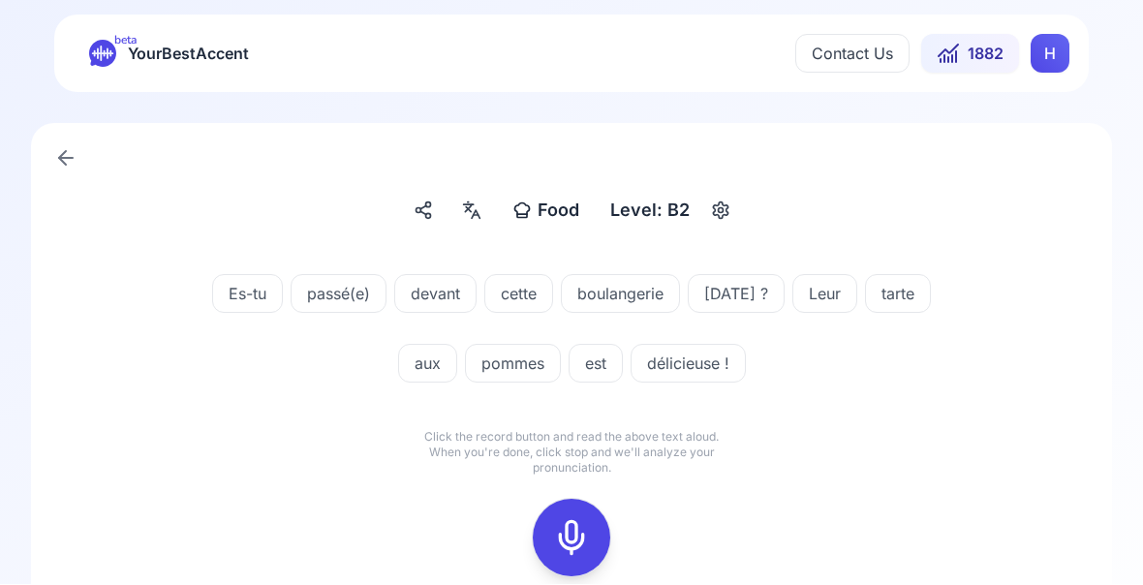
click at [569, 549] on icon at bounding box center [571, 538] width 39 height 39
click at [554, 538] on icon at bounding box center [571, 538] width 39 height 39
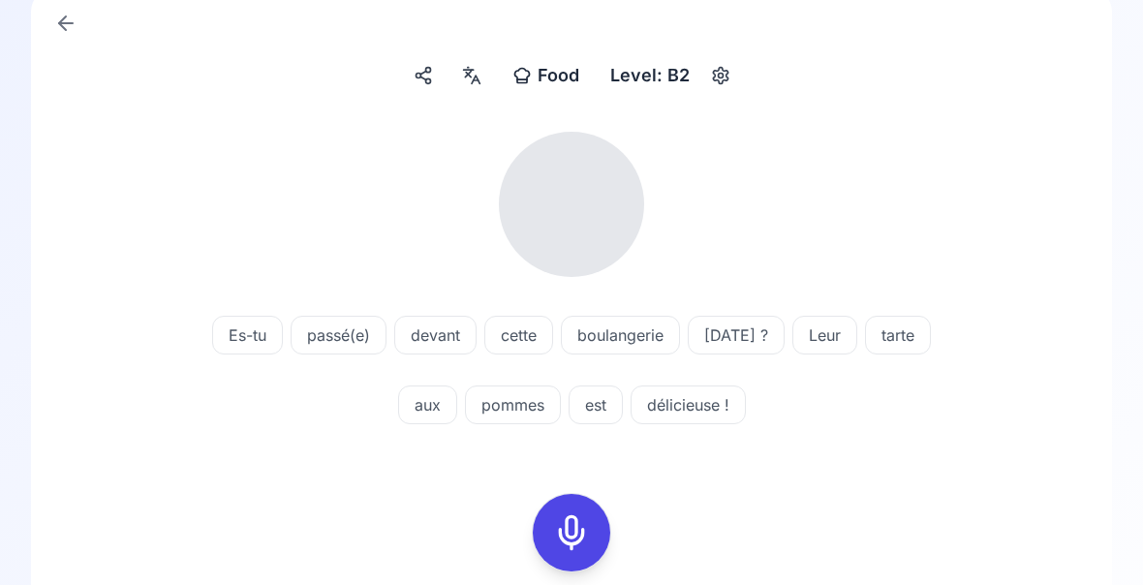
scroll to position [135, 0]
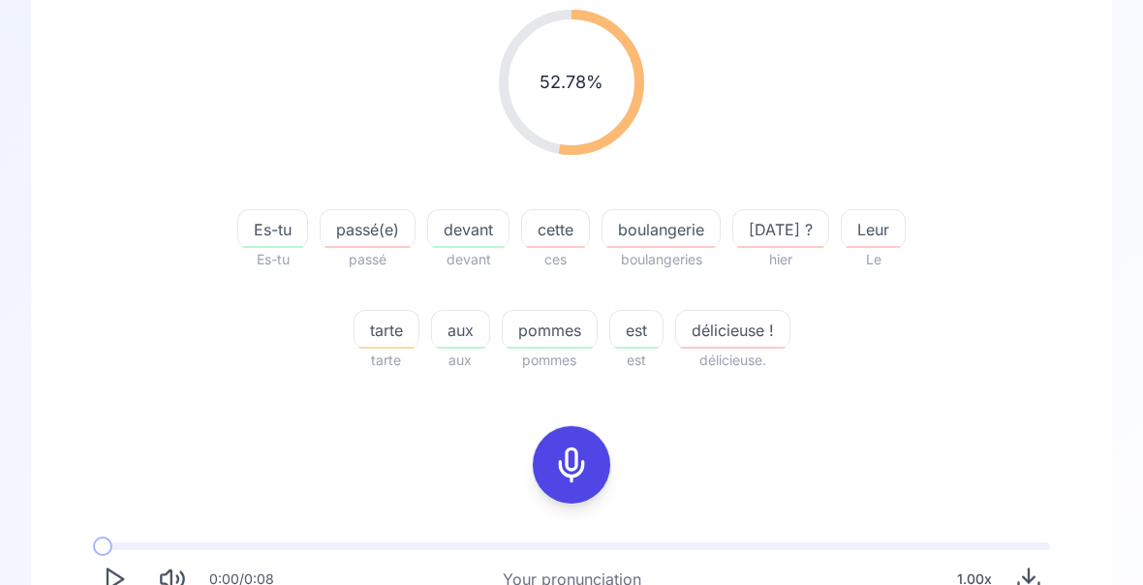
click at [564, 479] on rect at bounding box center [571, 464] width 29 height 29
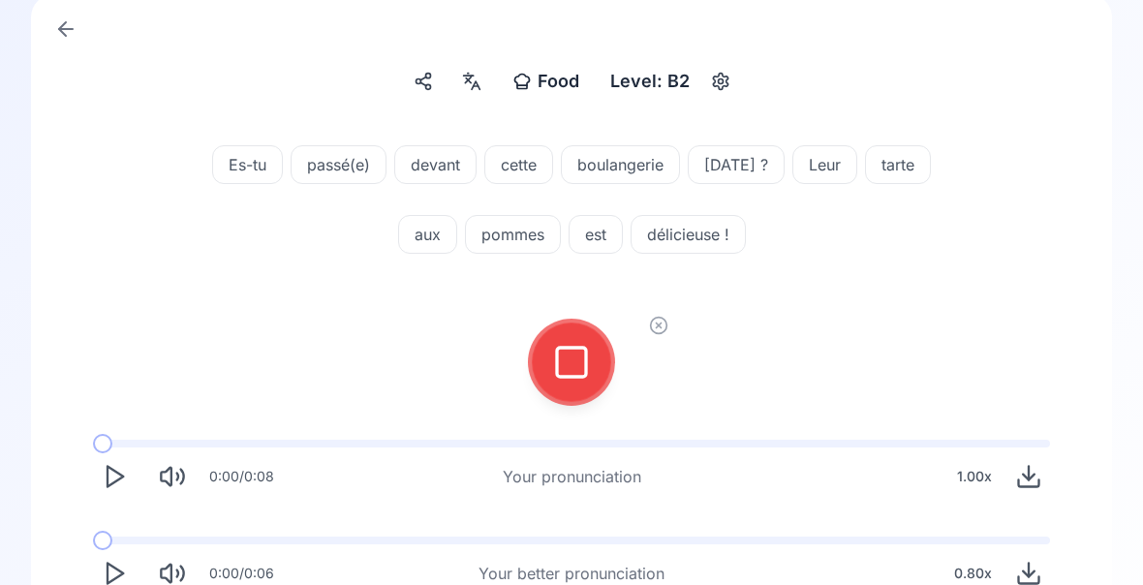
click at [569, 366] on icon at bounding box center [571, 362] width 39 height 39
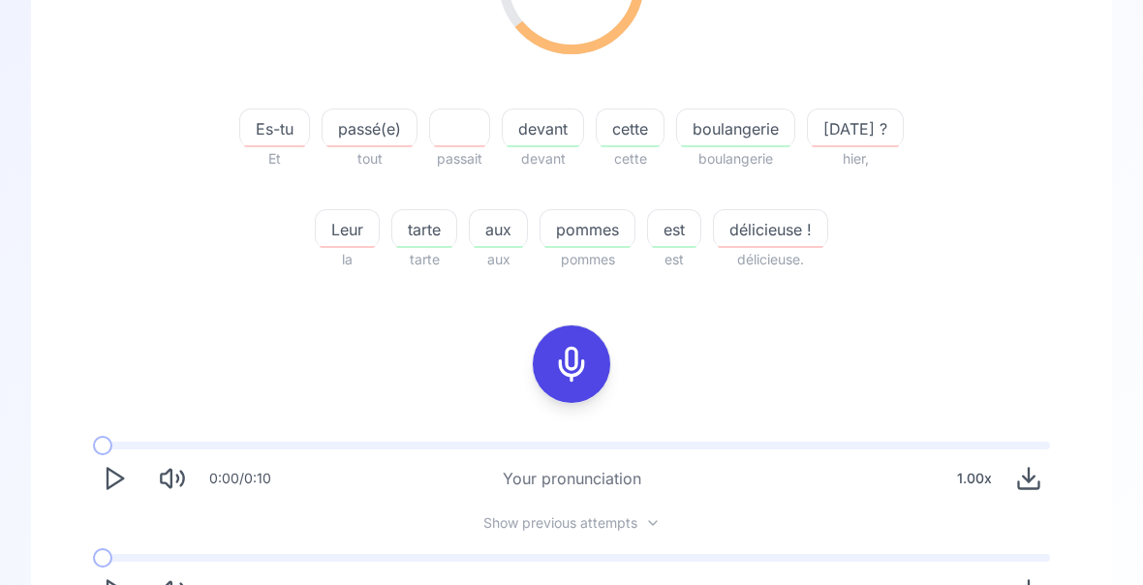
scroll to position [376, 0]
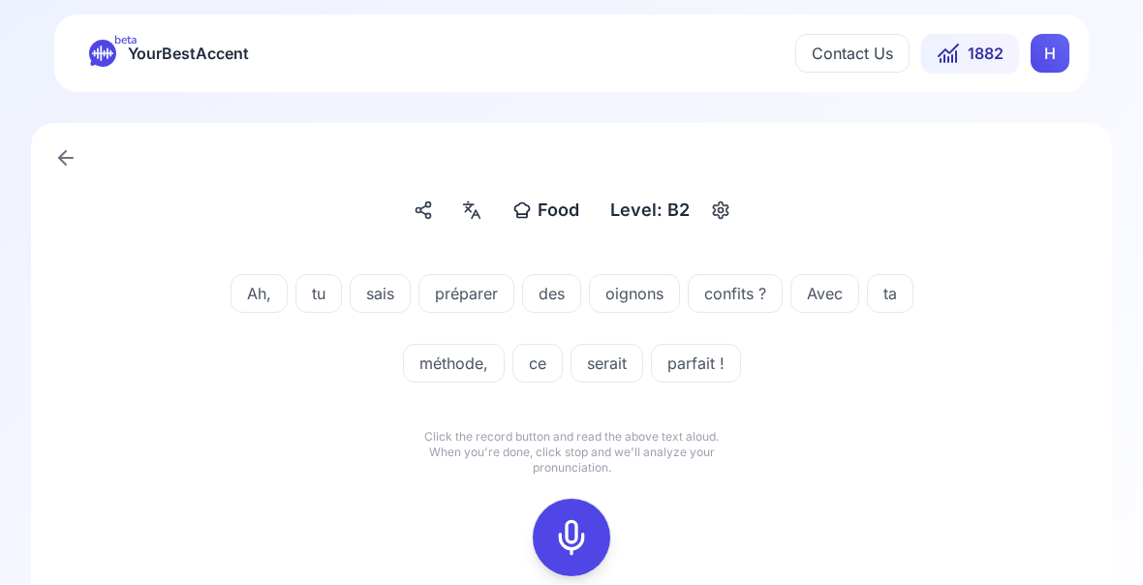
click at [572, 548] on icon at bounding box center [571, 538] width 39 height 39
click at [576, 538] on icon at bounding box center [571, 538] width 39 height 39
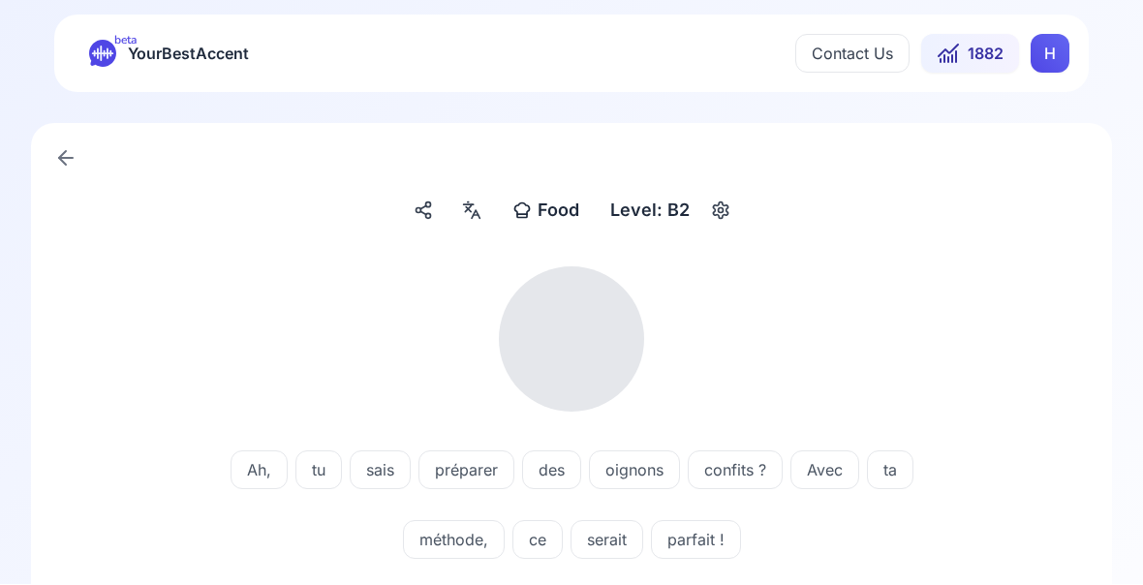
scroll to position [1, 0]
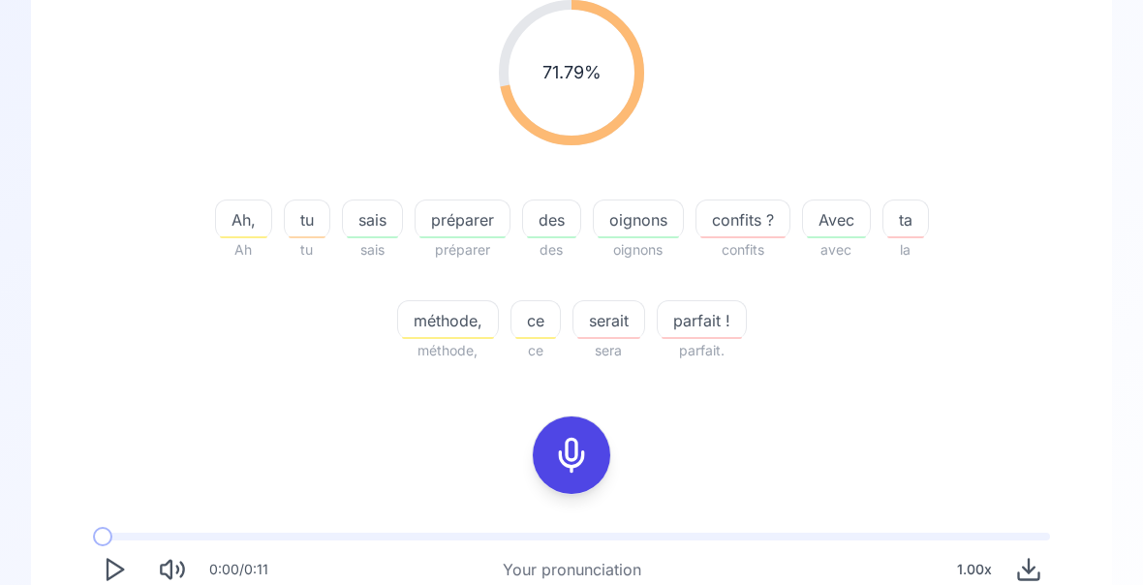
scroll to position [360, 0]
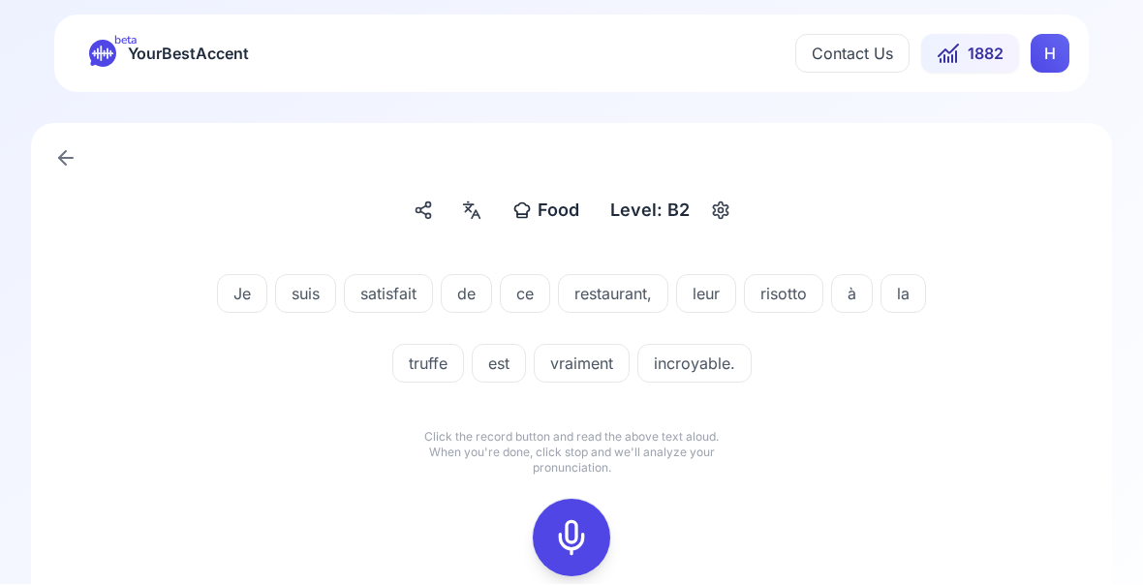
click at [573, 556] on div at bounding box center [571, 538] width 46 height 77
click at [581, 543] on icon at bounding box center [571, 538] width 39 height 39
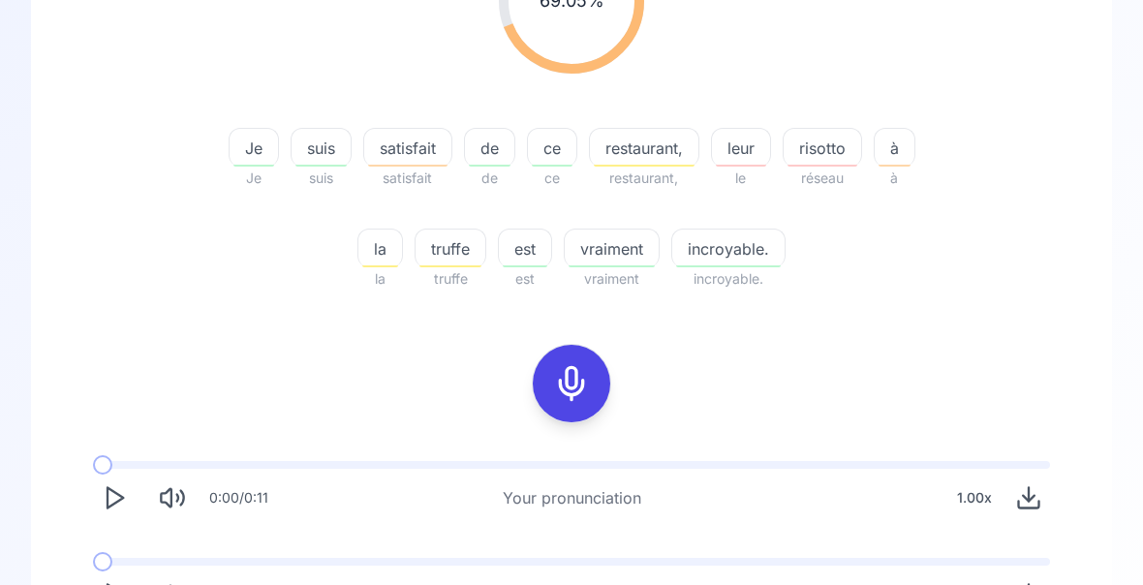
scroll to position [339, 0]
click at [118, 597] on icon "Play" at bounding box center [114, 594] width 27 height 27
click at [117, 597] on icon "Play" at bounding box center [114, 594] width 27 height 27
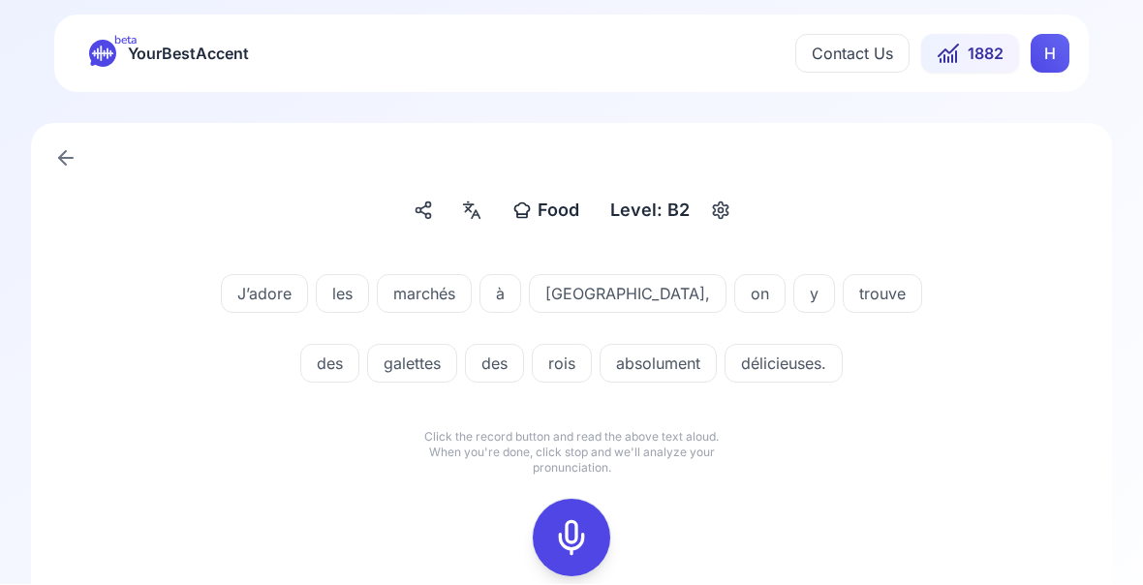
click at [574, 543] on icon at bounding box center [571, 538] width 39 height 39
click at [565, 544] on icon at bounding box center [571, 538] width 39 height 39
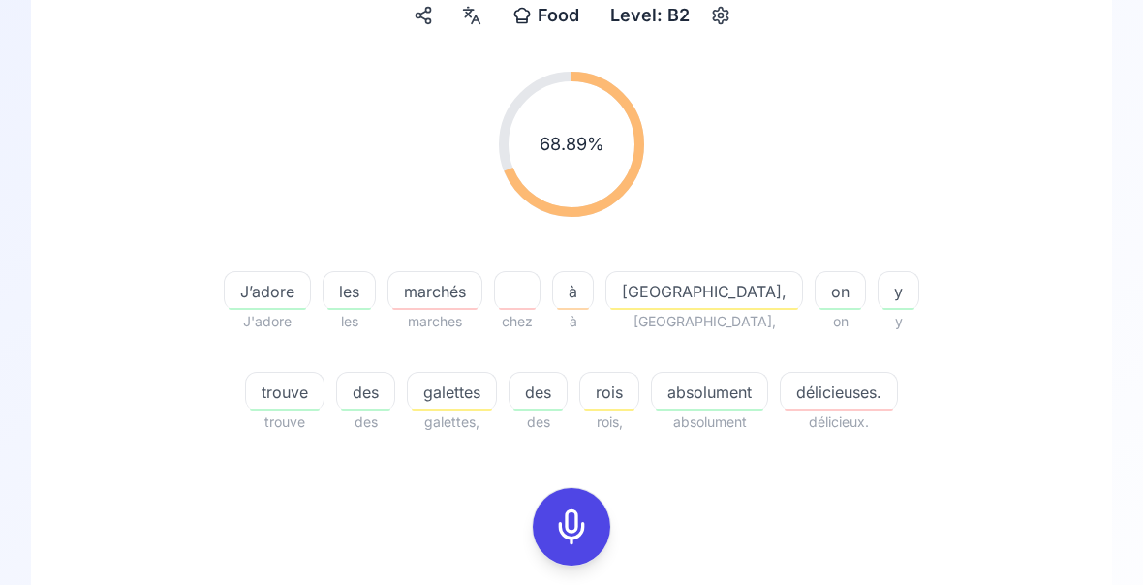
scroll to position [196, 0]
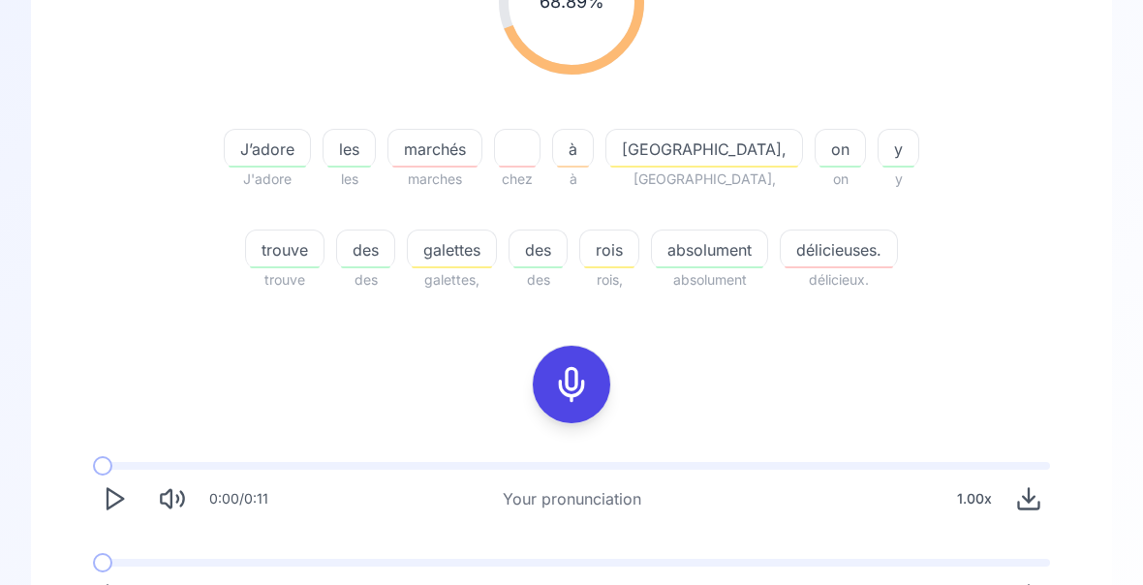
scroll to position [360, 0]
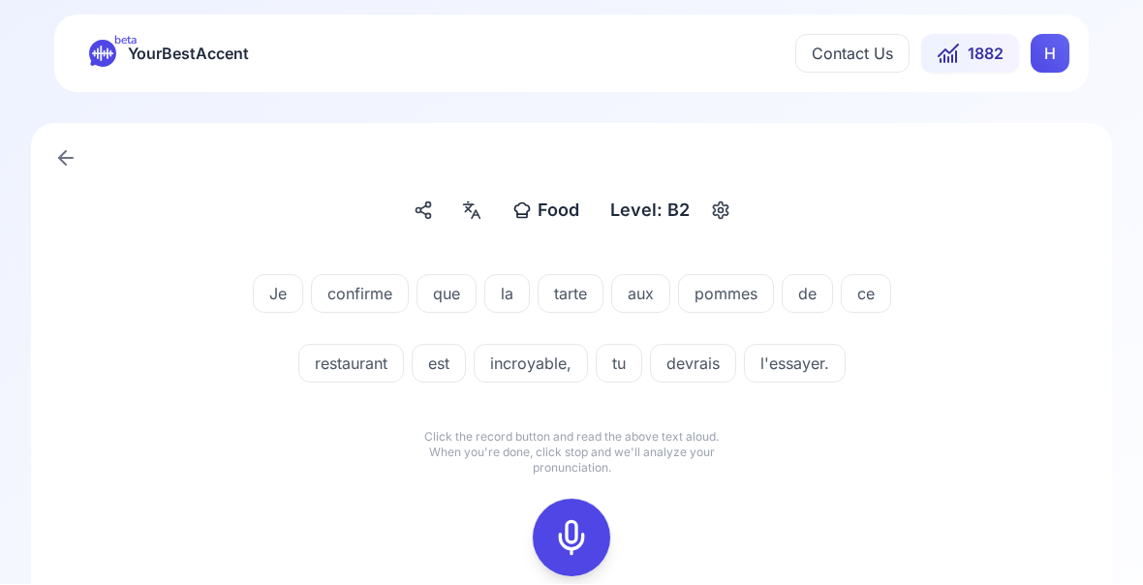
click at [580, 546] on icon at bounding box center [571, 538] width 39 height 39
click at [572, 540] on icon at bounding box center [571, 538] width 39 height 39
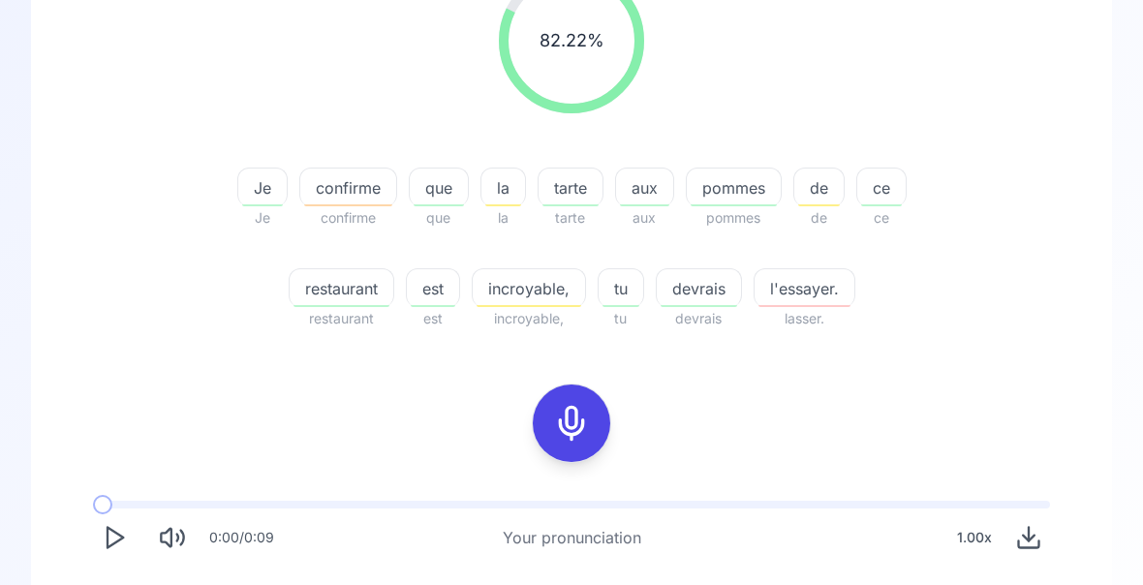
scroll to position [299, 0]
click at [350, 198] on span "confirme" at bounding box center [348, 187] width 96 height 23
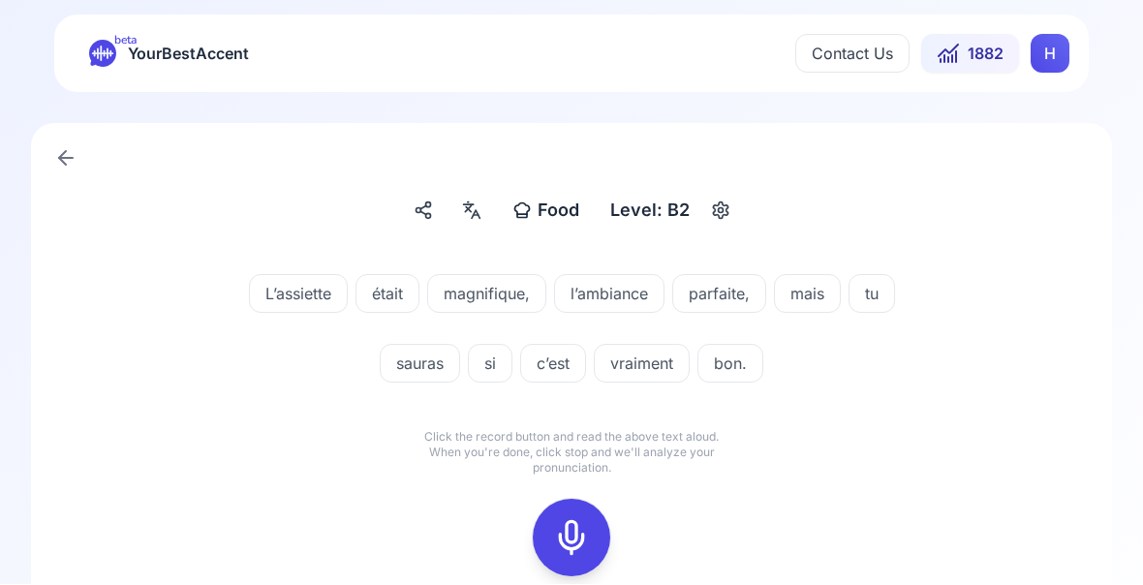
click at [556, 544] on icon at bounding box center [571, 538] width 39 height 39
click at [561, 549] on icon at bounding box center [571, 538] width 39 height 39
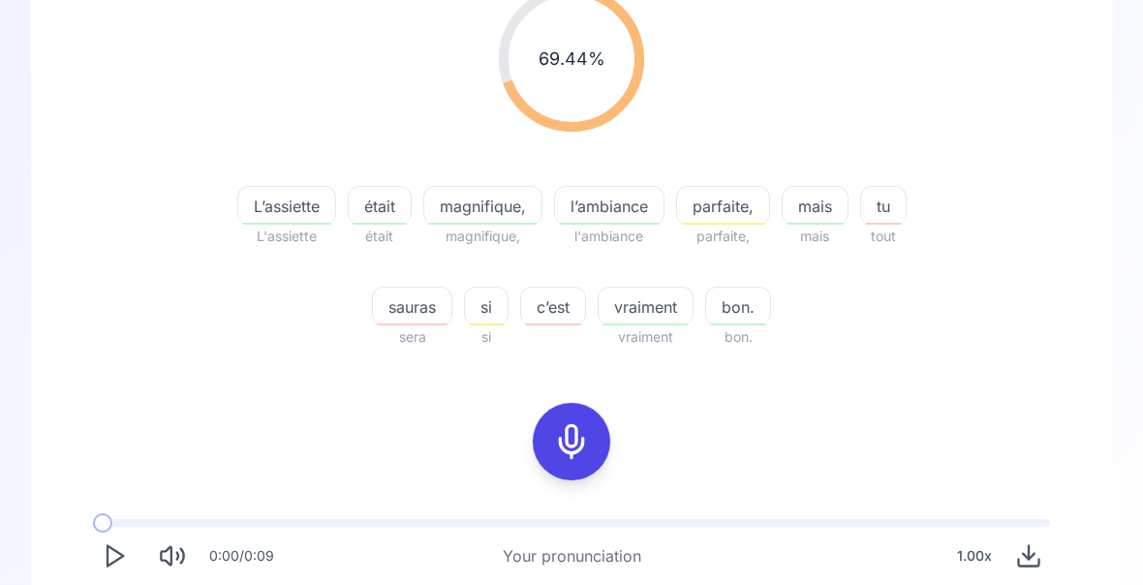
scroll to position [278, 0]
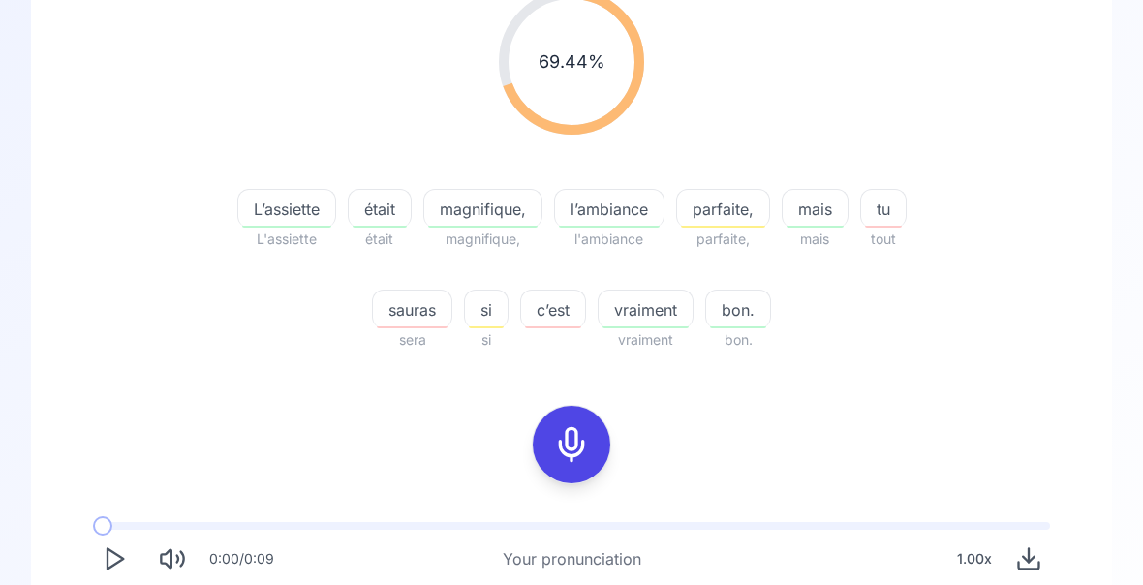
click at [403, 321] on span "sauras" at bounding box center [412, 309] width 78 height 23
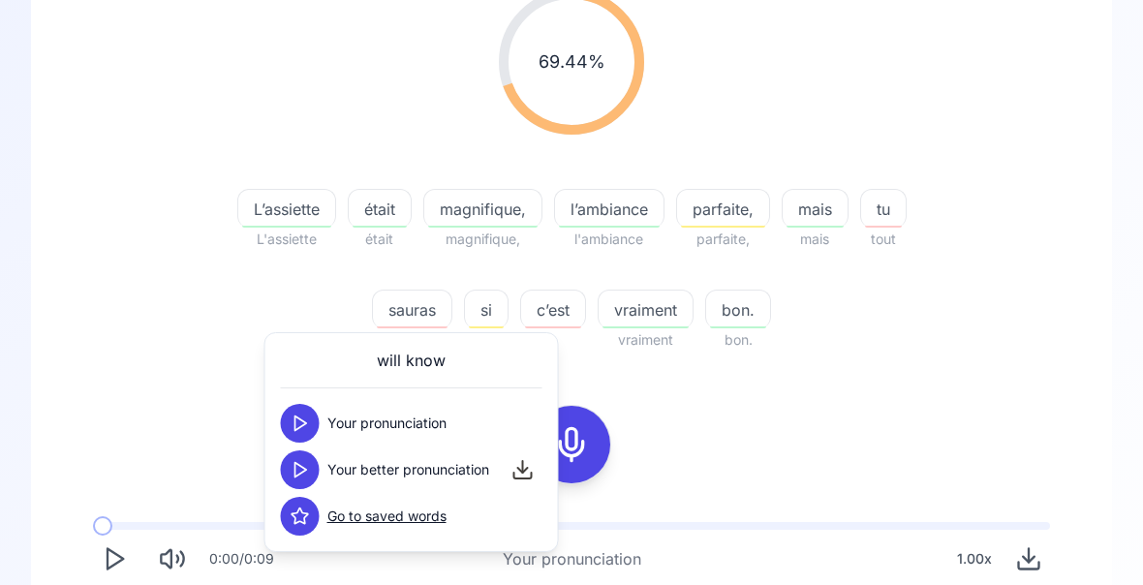
click at [155, 353] on div "69.44 % 69.44 % L’assiette L'assiette était était magnifique, magnifique, l’amb…" at bounding box center [571, 170] width 988 height 393
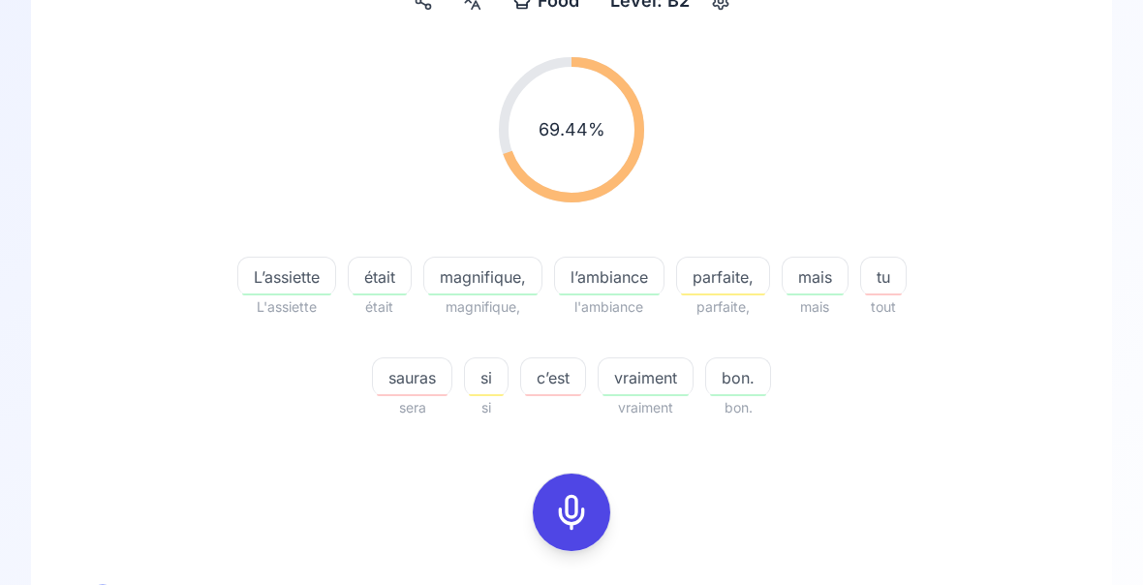
scroll to position [225, 0]
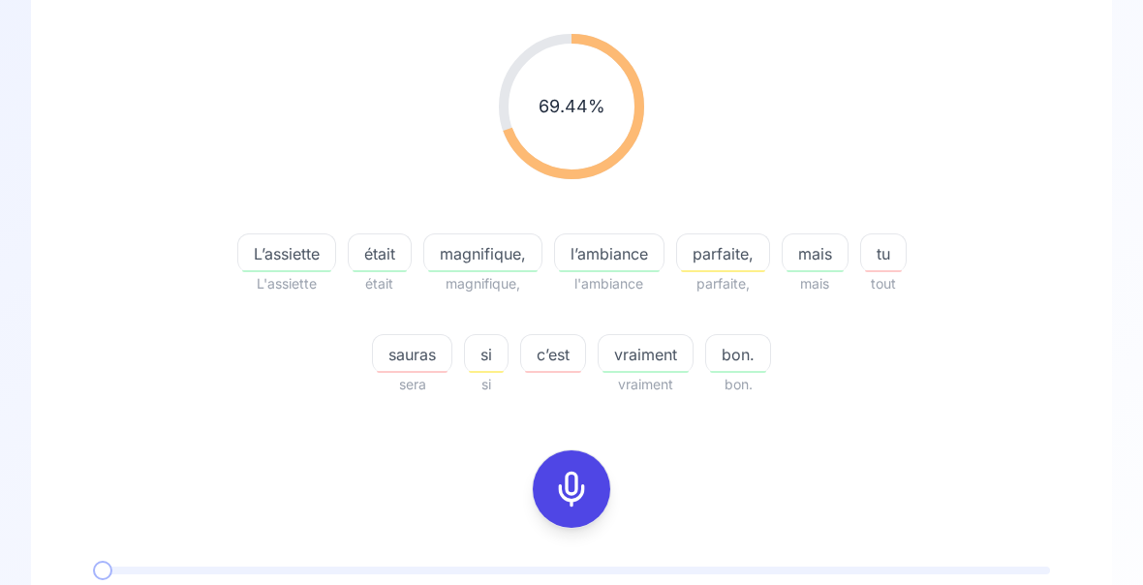
scroll to position [360, 0]
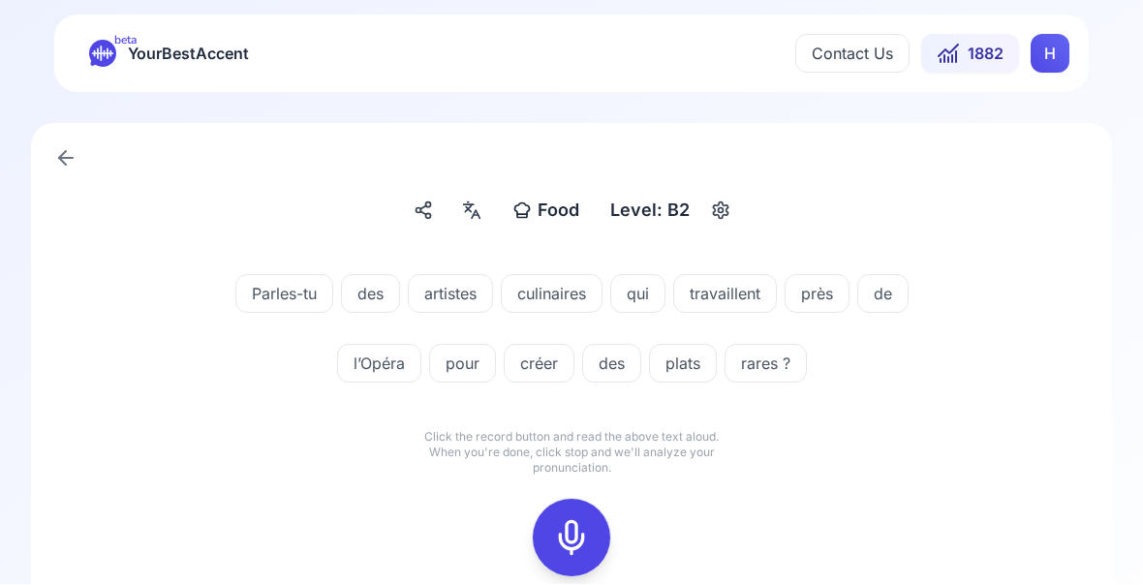
click at [568, 538] on icon at bounding box center [571, 538] width 39 height 39
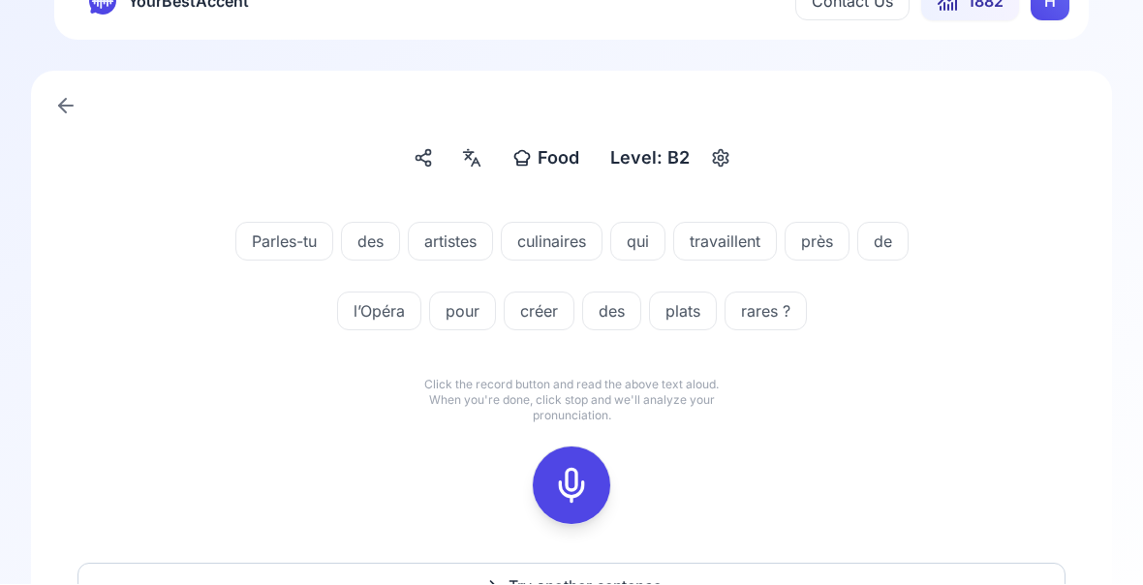
scroll to position [55, 0]
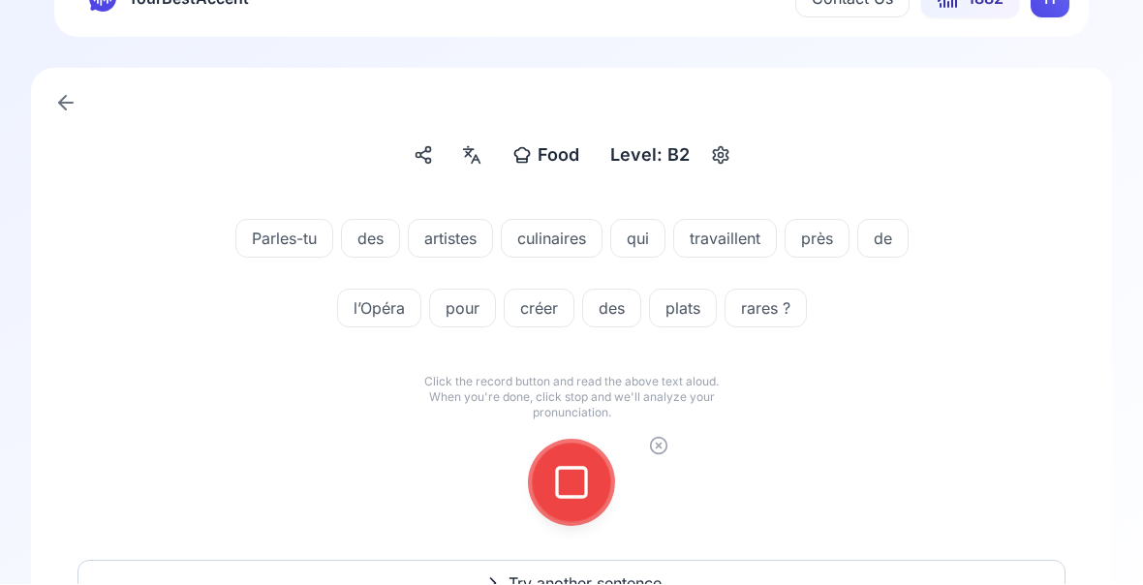
click at [583, 478] on icon at bounding box center [571, 483] width 39 height 39
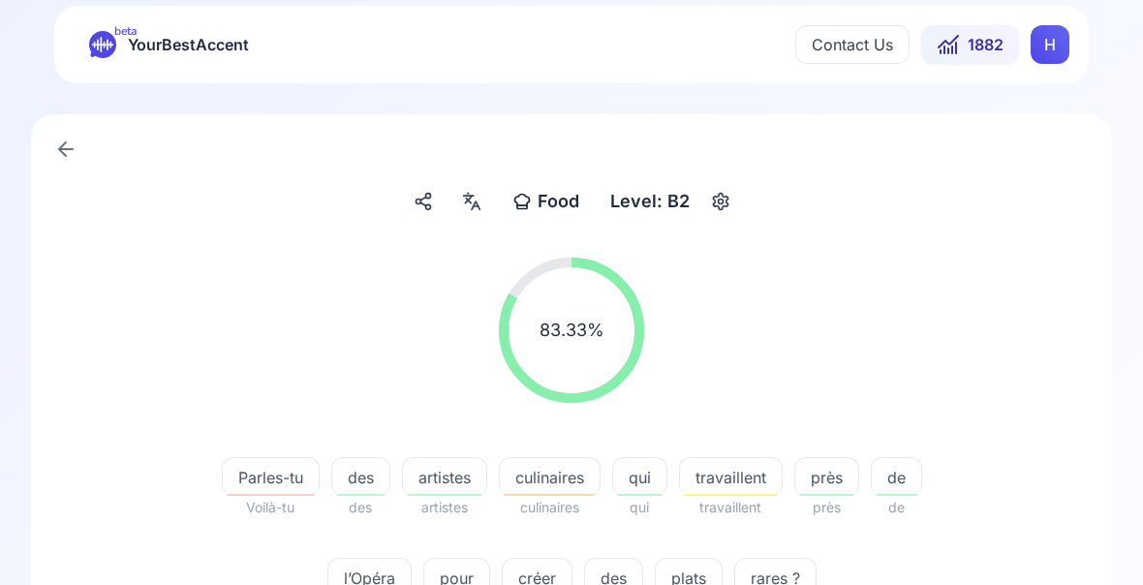
scroll to position [11, 0]
click at [732, 492] on div "travaillent" at bounding box center [731, 475] width 104 height 39
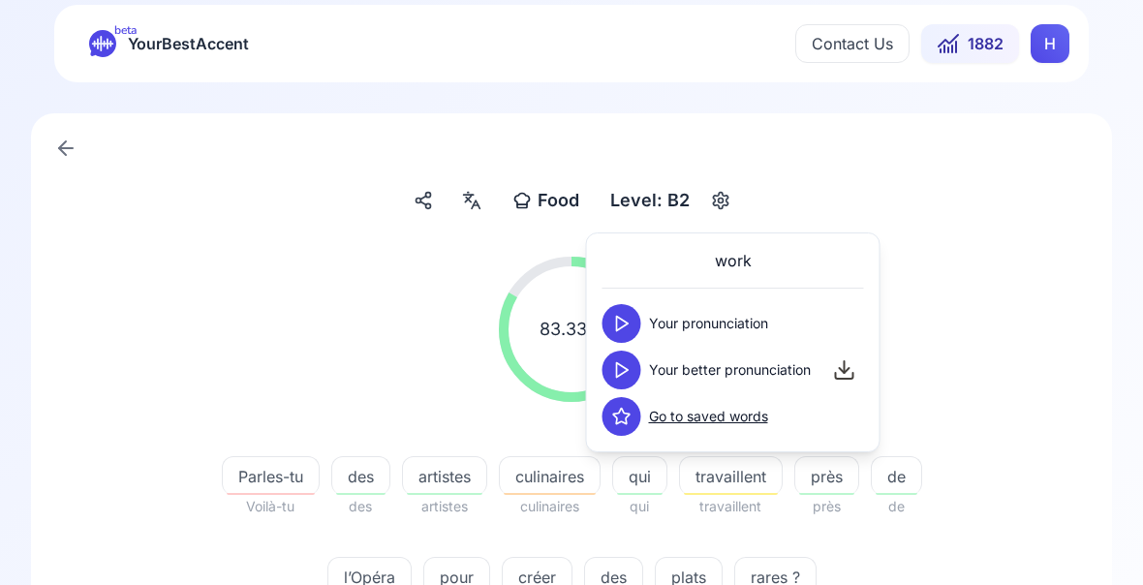
click at [622, 379] on icon at bounding box center [621, 369] width 19 height 19
click at [1017, 332] on div "83.33 % 83.33 %" at bounding box center [571, 329] width 988 height 176
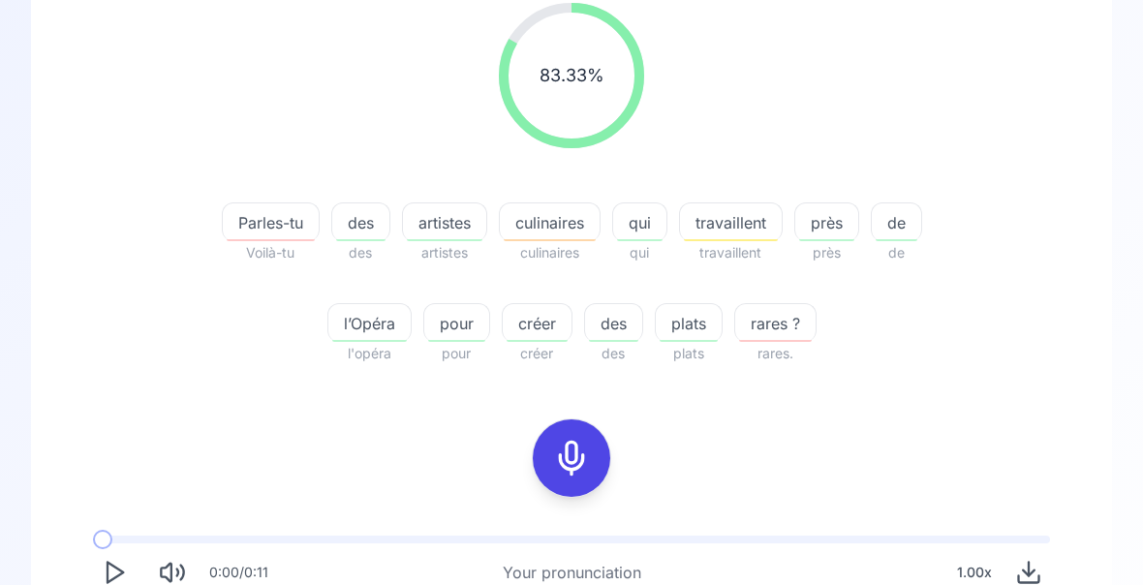
scroll to position [263, 0]
click at [540, 332] on span "créer" at bounding box center [537, 325] width 69 height 23
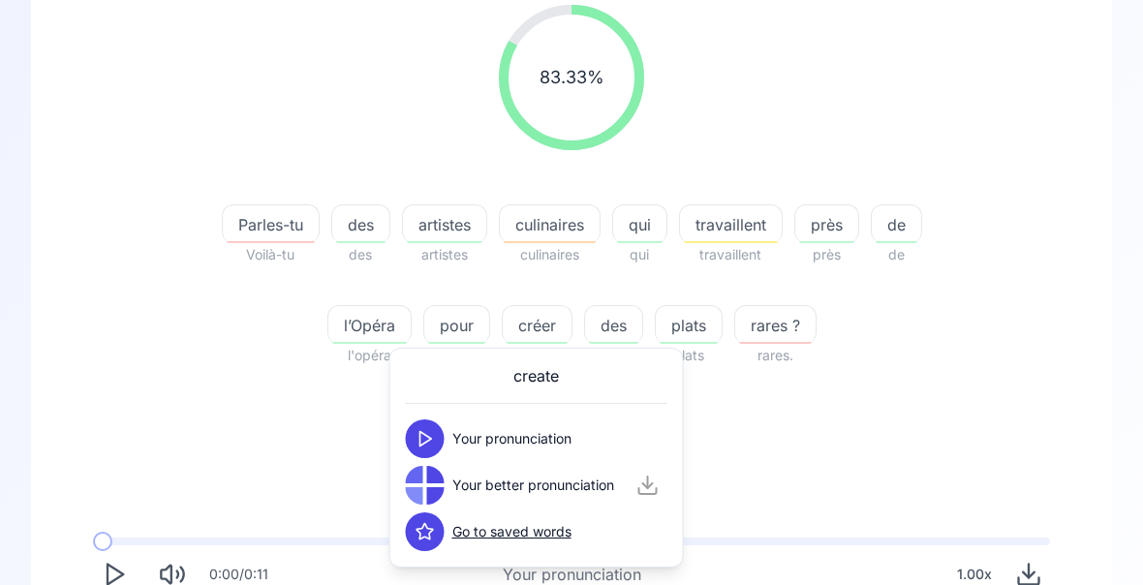
click at [932, 389] on div "83.33 % 83.33 % Parles-tu Voilà-tu des des artistes artistes culinaires culinai…" at bounding box center [571, 348] width 988 height 719
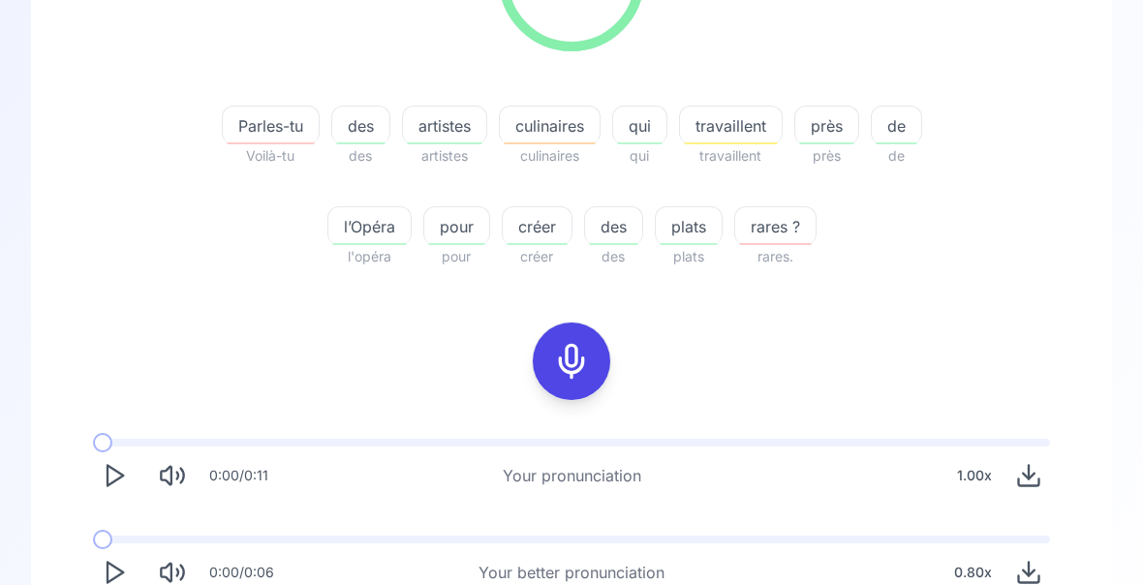
scroll to position [360, 0]
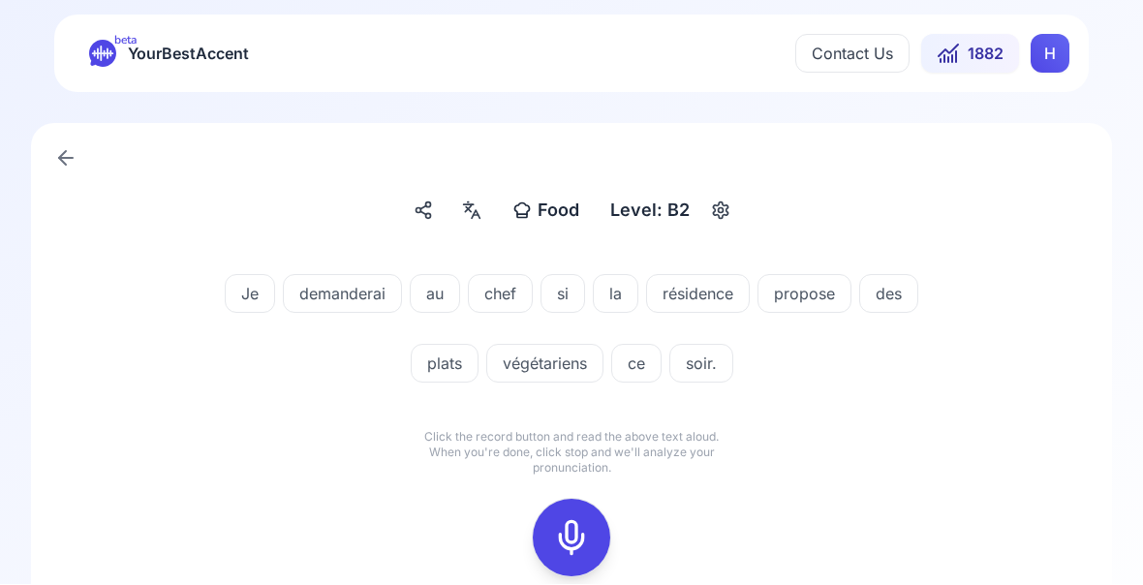
click at [577, 534] on icon at bounding box center [571, 538] width 39 height 39
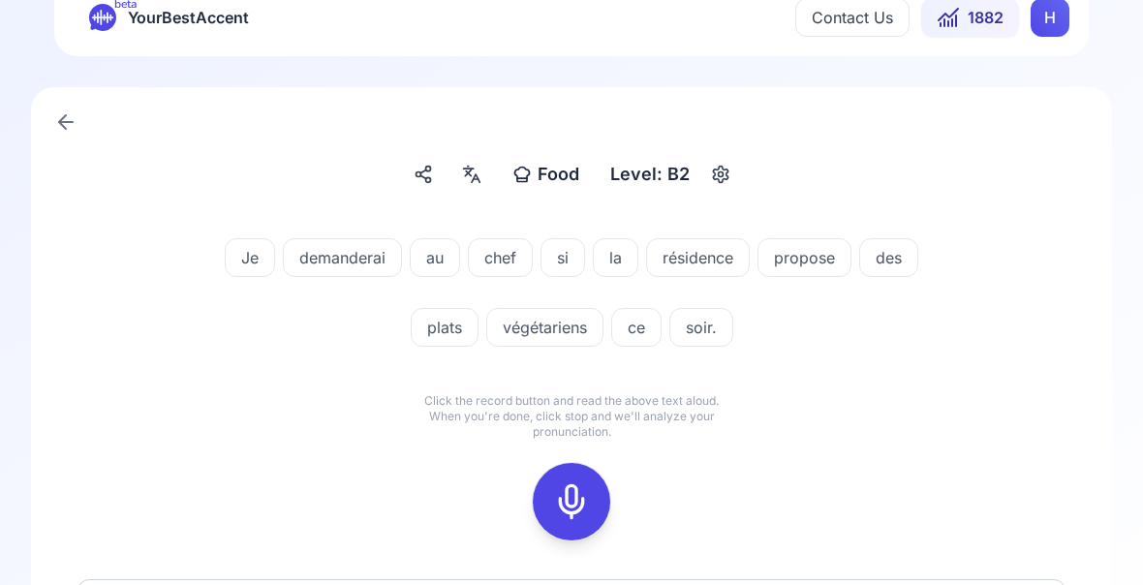
scroll to position [41, 0]
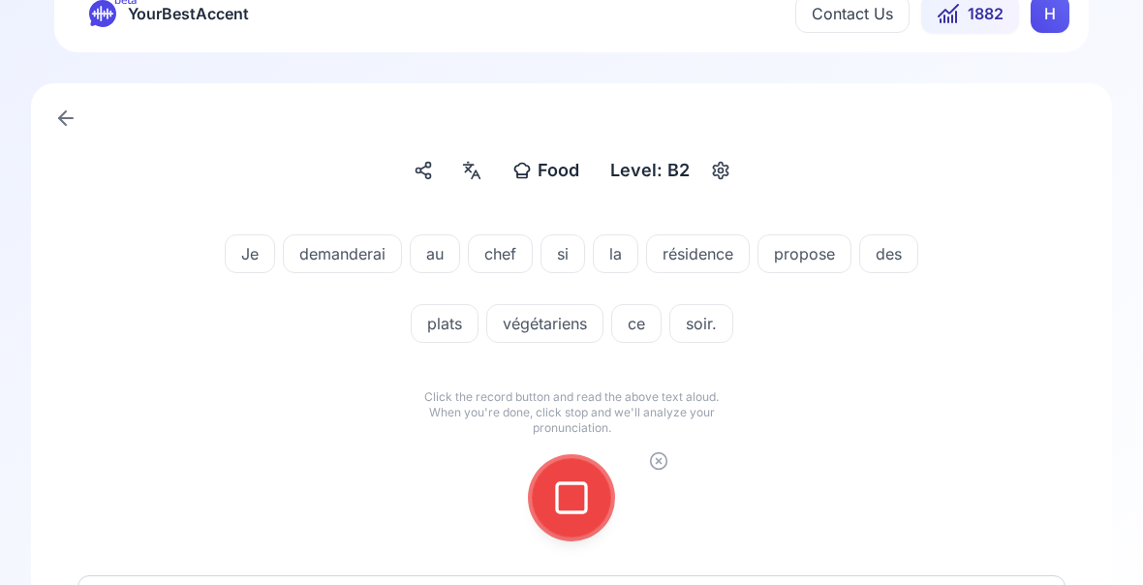
click at [580, 491] on icon at bounding box center [571, 498] width 39 height 39
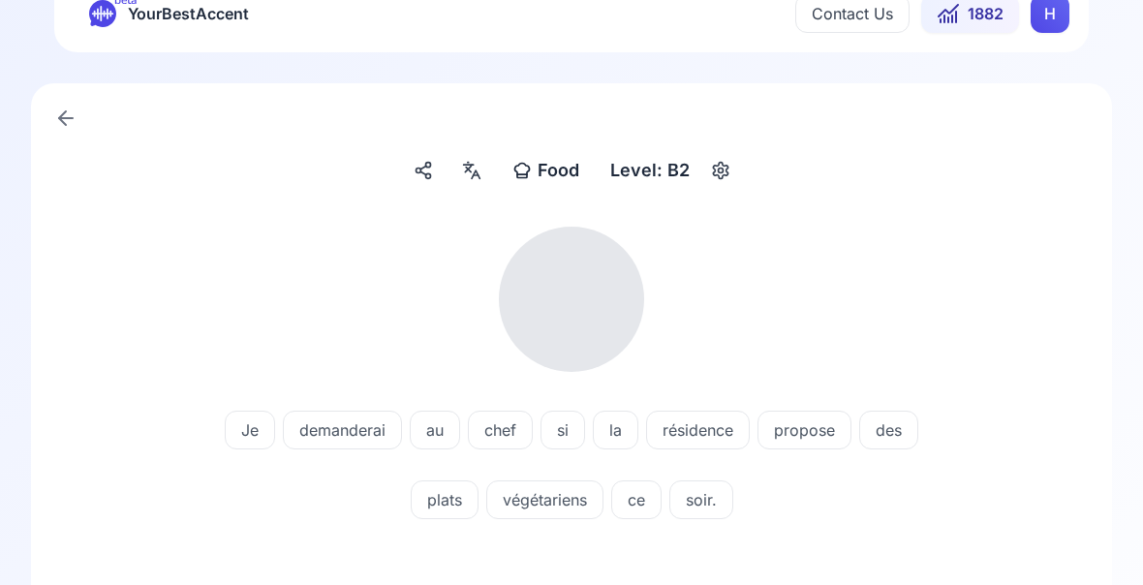
scroll to position [9, 0]
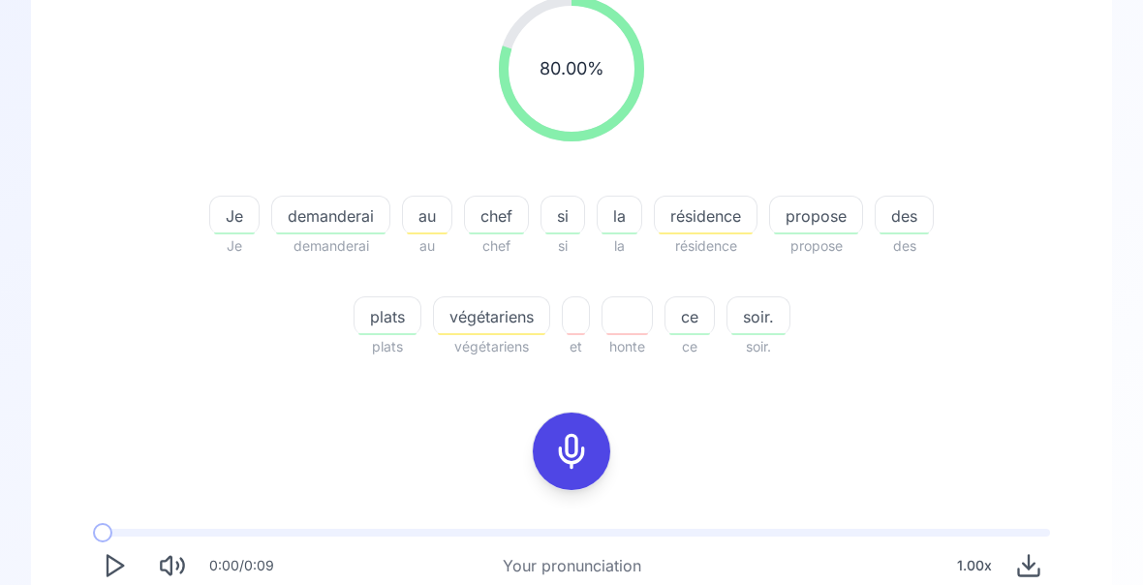
click at [325, 220] on span "demanderai" at bounding box center [330, 215] width 117 height 23
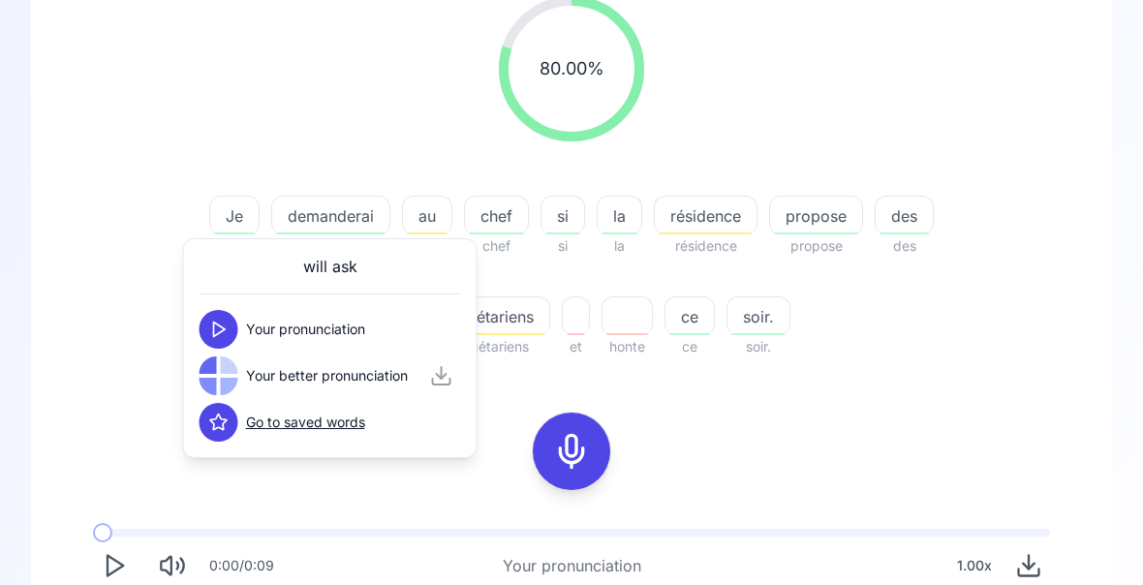
click at [96, 361] on div "80.00 % 80.00 % Je Je demanderai demanderai au au chef chef si si la la résiden…" at bounding box center [571, 177] width 988 height 393
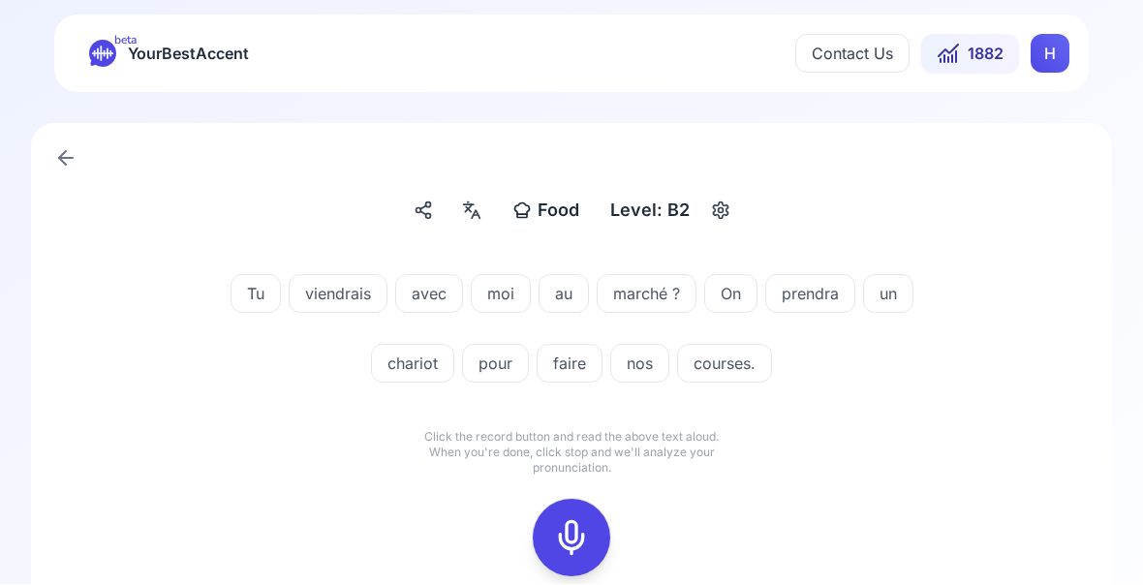
click at [572, 535] on icon at bounding box center [571, 538] width 39 height 39
click at [575, 533] on icon at bounding box center [571, 538] width 39 height 39
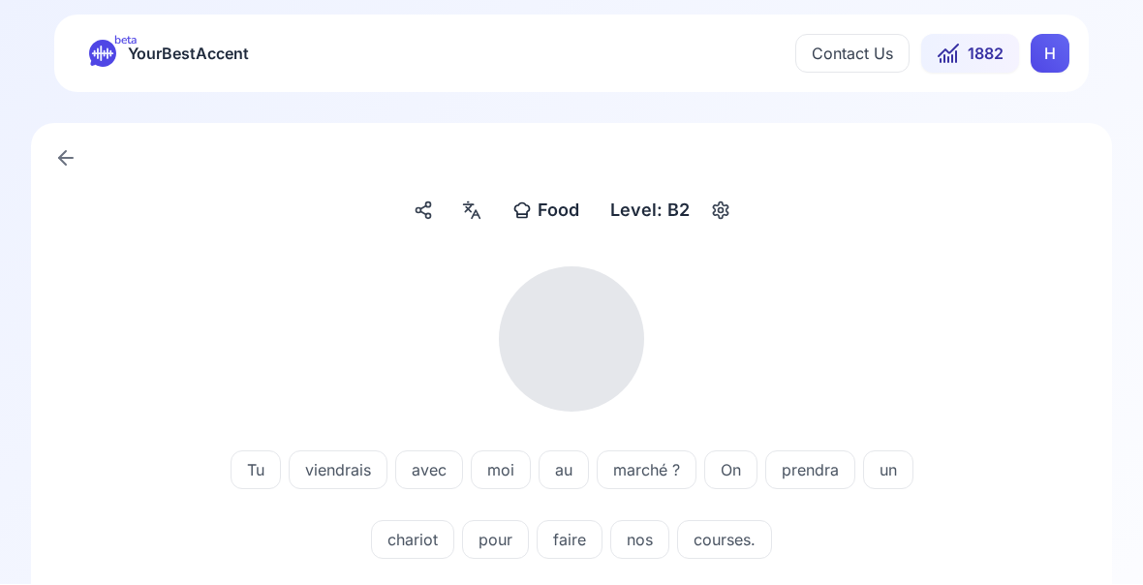
scroll to position [1, 0]
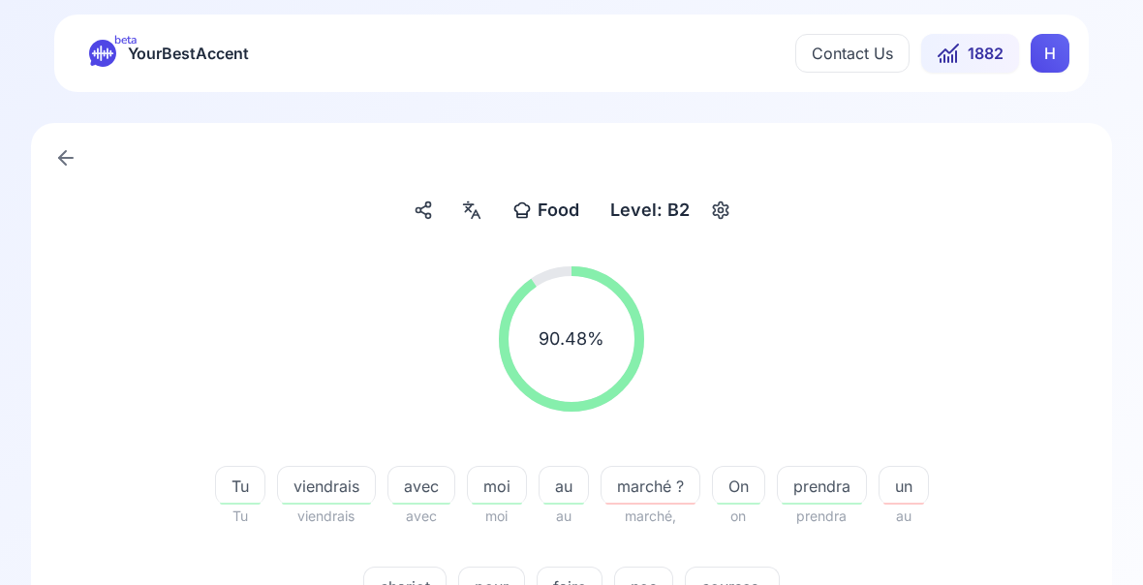
click at [320, 493] on span "viendrais" at bounding box center [326, 486] width 97 height 23
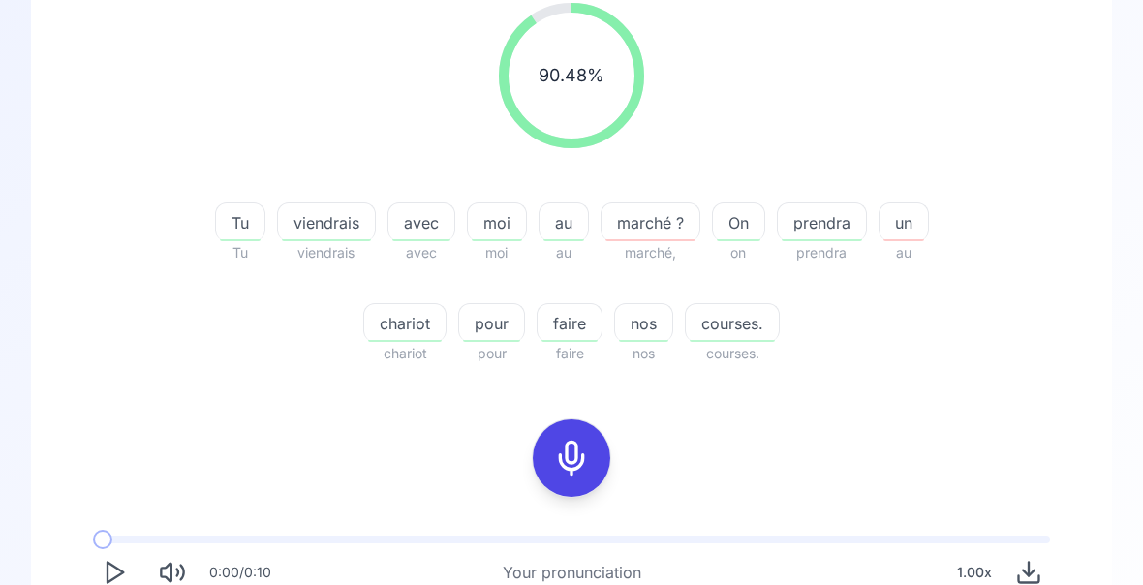
scroll to position [268, 0]
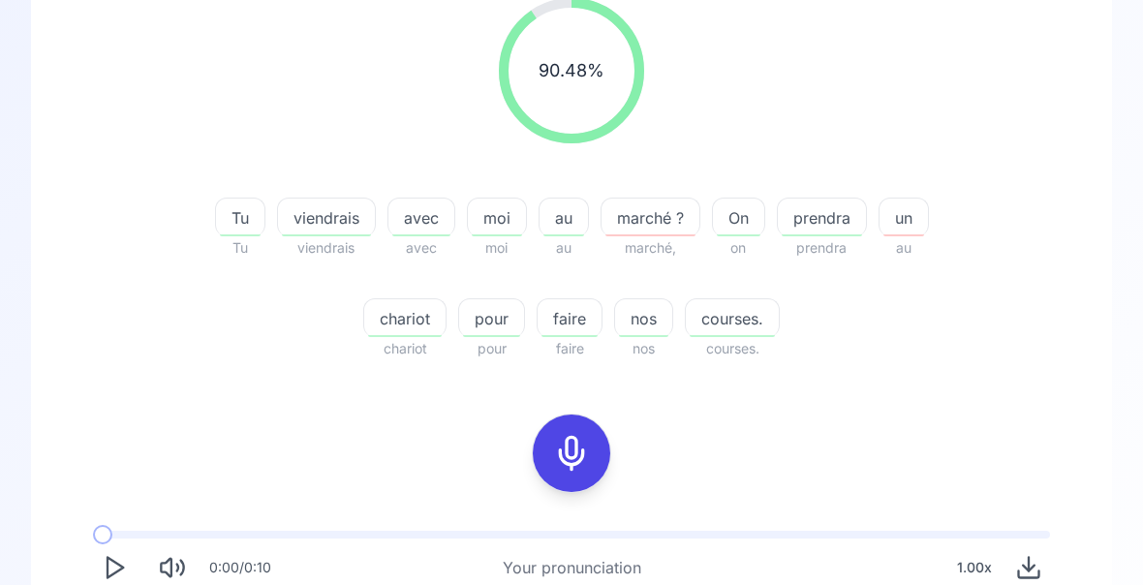
click at [827, 227] on span "prendra" at bounding box center [822, 218] width 88 height 23
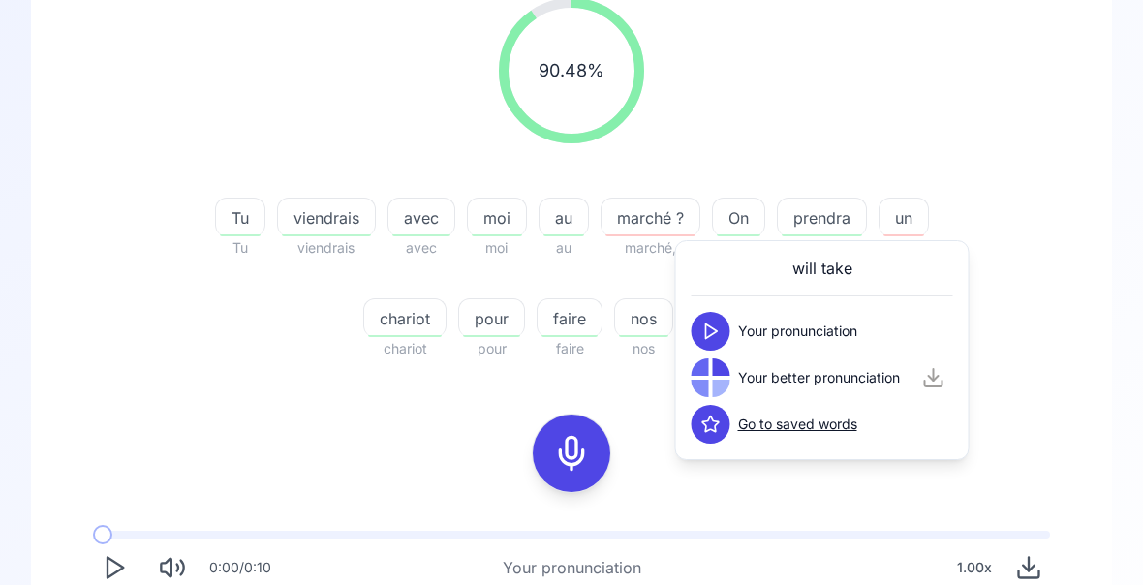
click at [1028, 105] on div "90.48 % 90.48 %" at bounding box center [571, 71] width 988 height 176
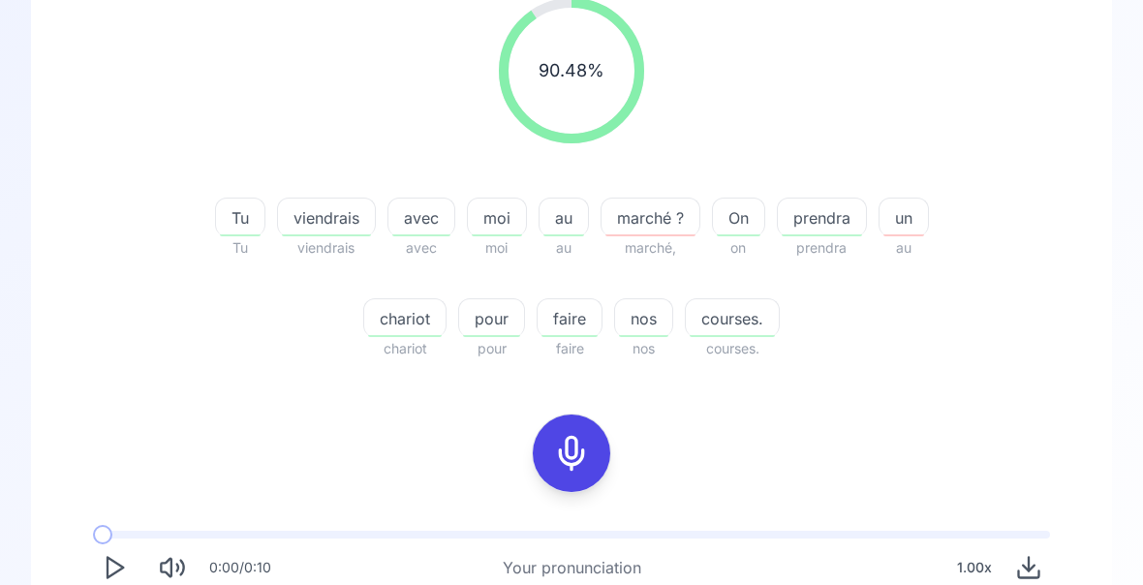
click at [402, 327] on span "chariot" at bounding box center [404, 318] width 81 height 23
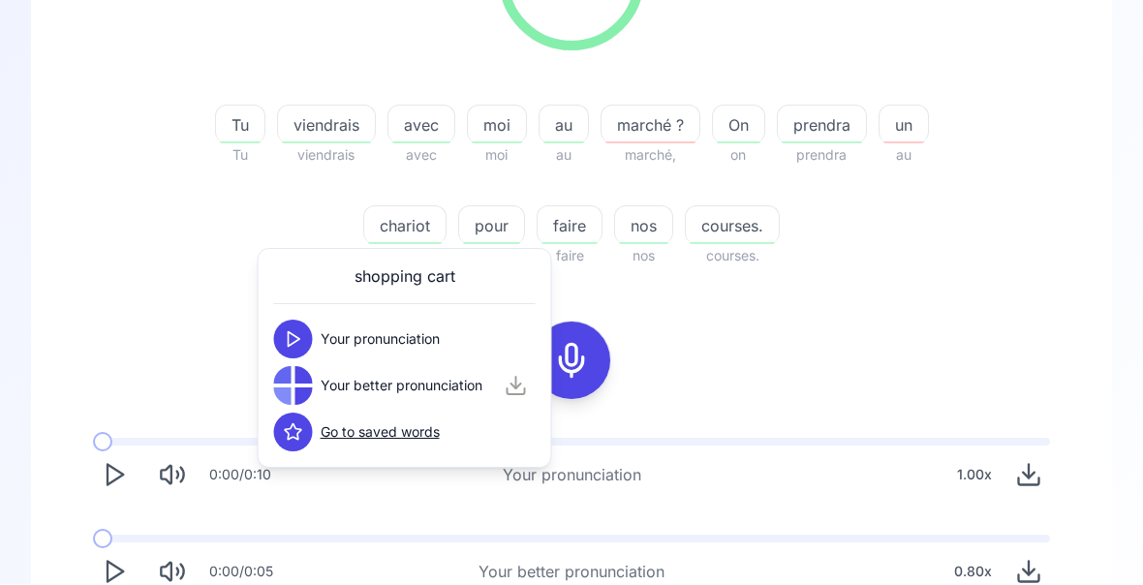
scroll to position [360, 0]
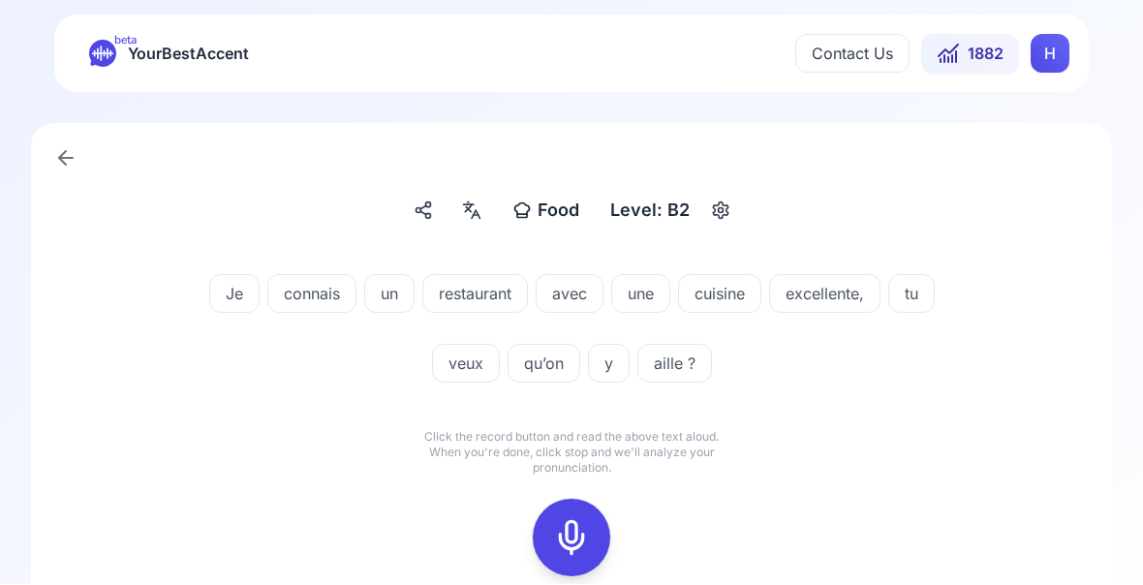
click at [580, 532] on icon at bounding box center [571, 538] width 39 height 39
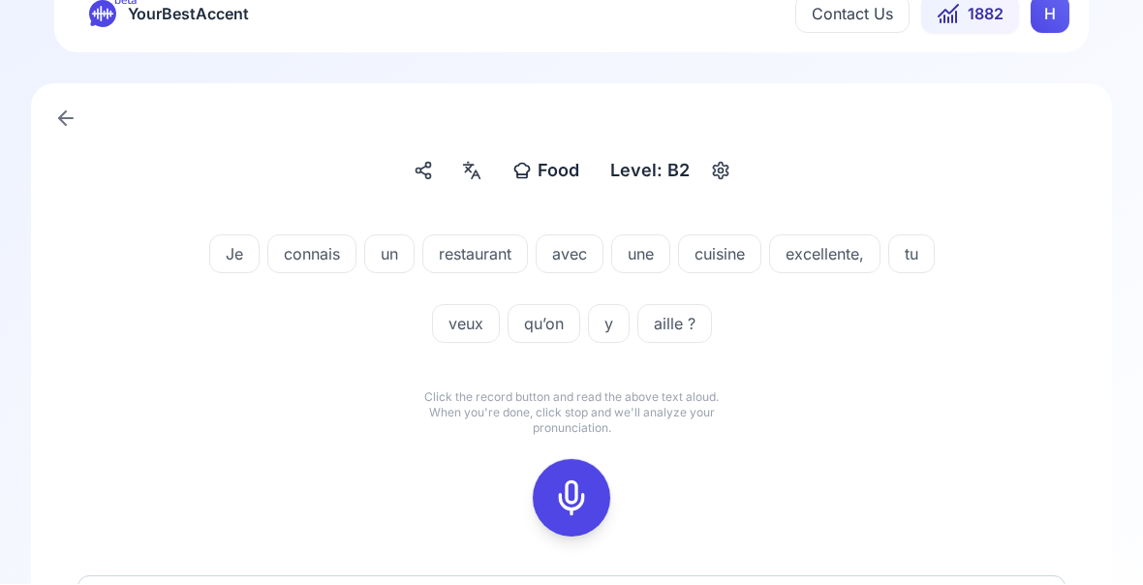
scroll to position [55, 0]
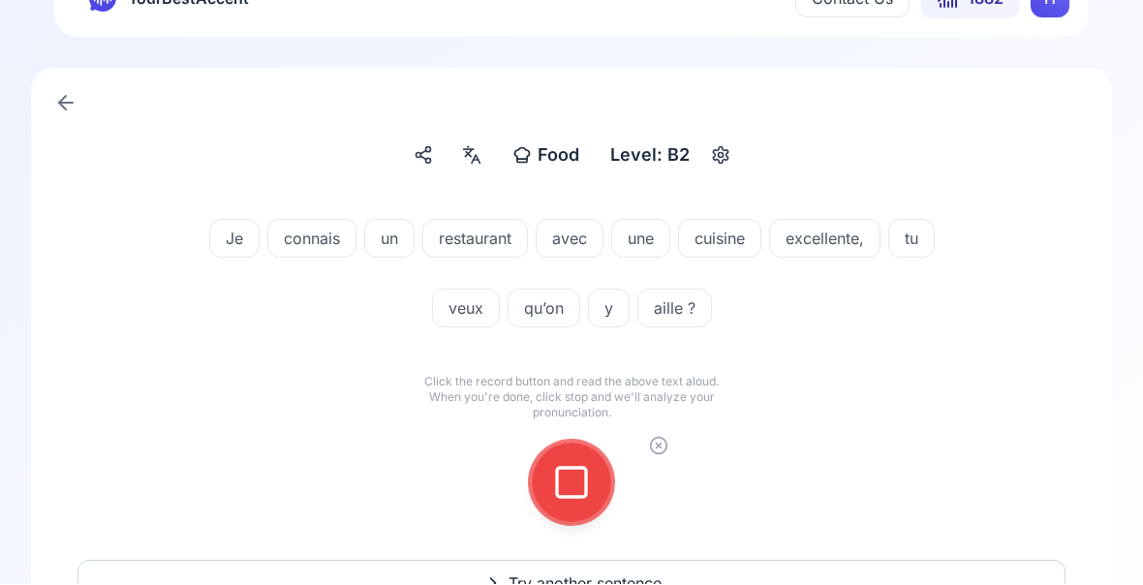
click at [577, 479] on icon at bounding box center [571, 483] width 39 height 39
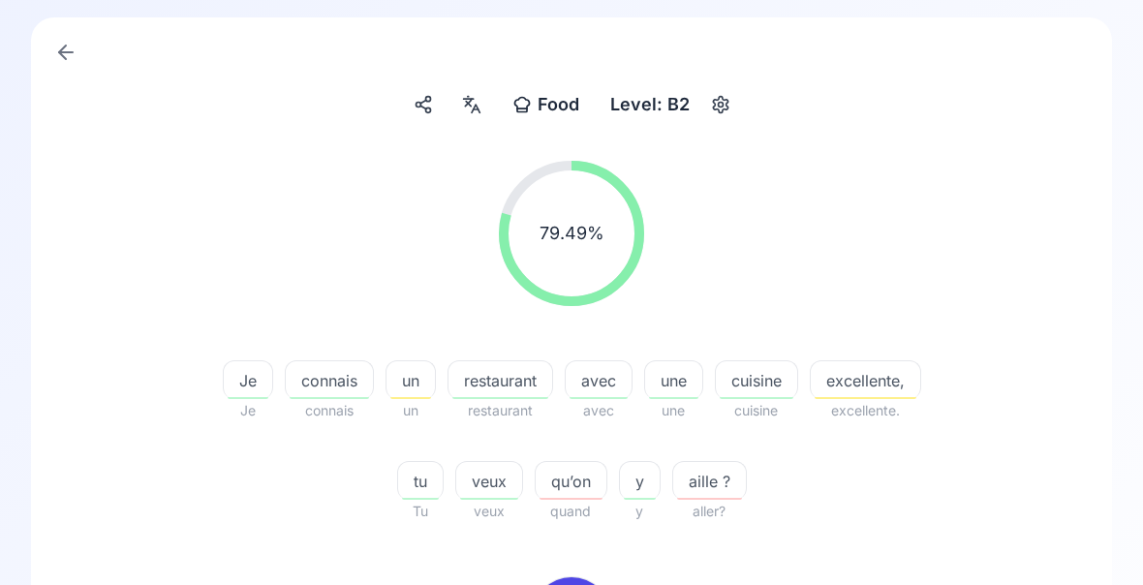
scroll to position [107, 0]
click at [701, 489] on span "aille ?" at bounding box center [709, 481] width 73 height 23
click at [954, 483] on div "79.49 % 79.49 % Je Je connais connais un un restaurant restaurant avec avec une…" at bounding box center [571, 340] width 988 height 393
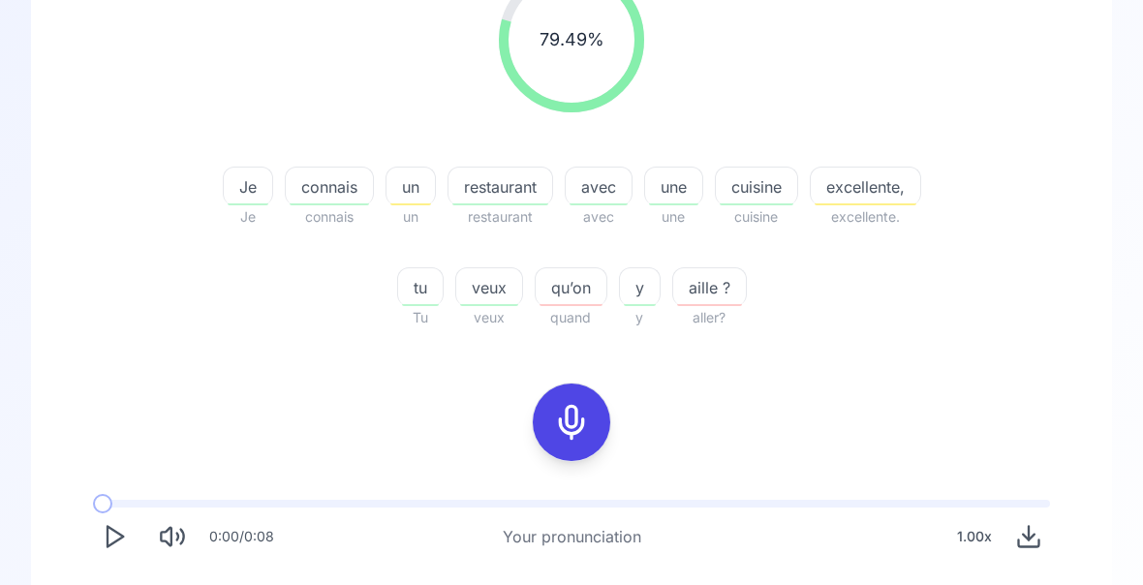
scroll to position [303, 0]
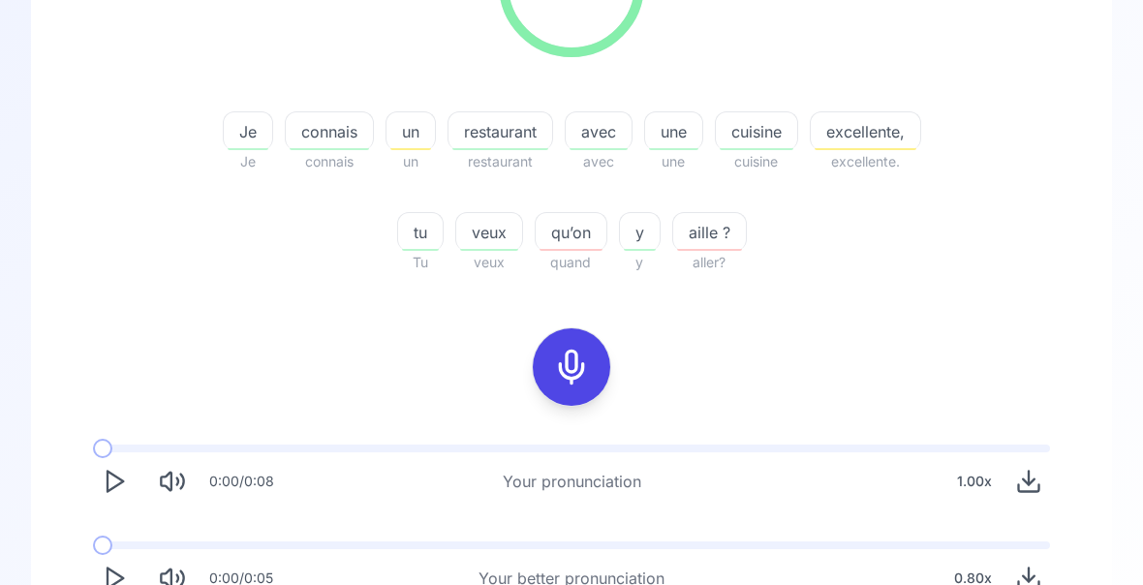
scroll to position [360, 0]
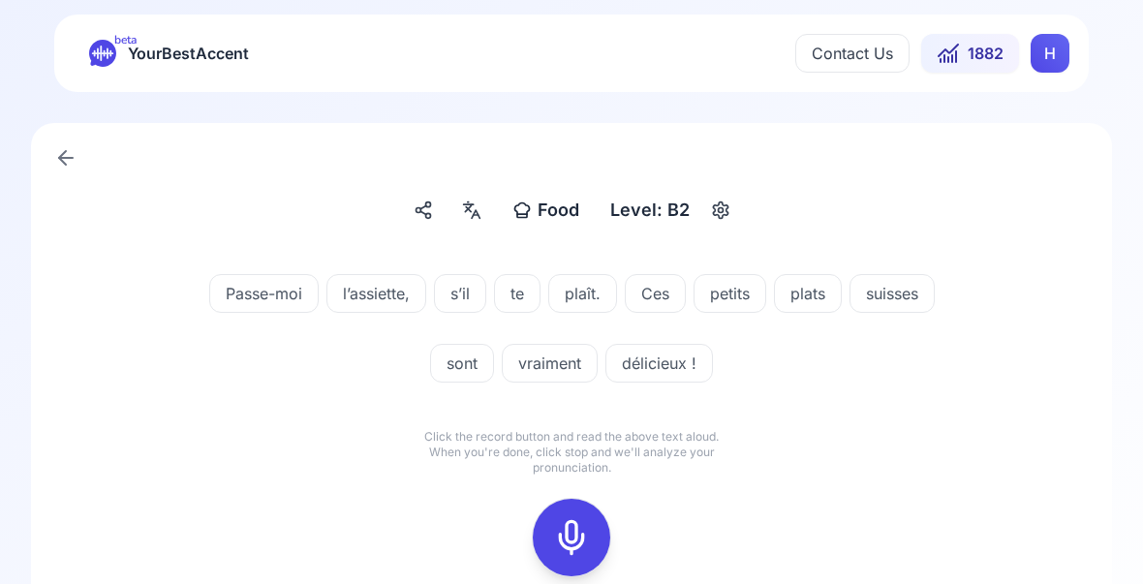
click at [569, 520] on icon at bounding box center [571, 538] width 39 height 39
click at [581, 544] on icon at bounding box center [571, 538] width 39 height 39
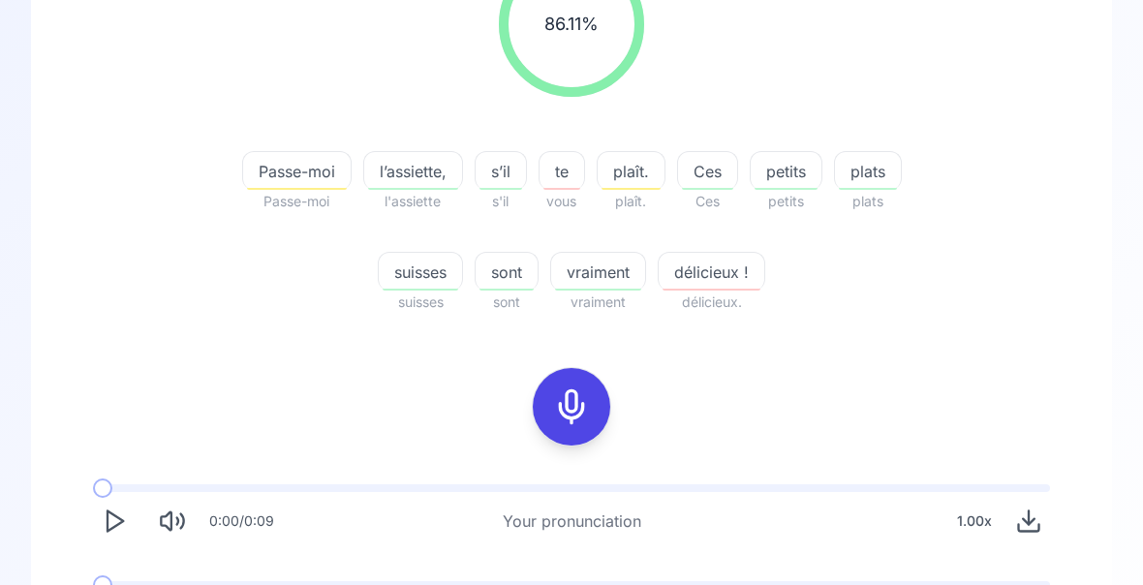
scroll to position [315, 0]
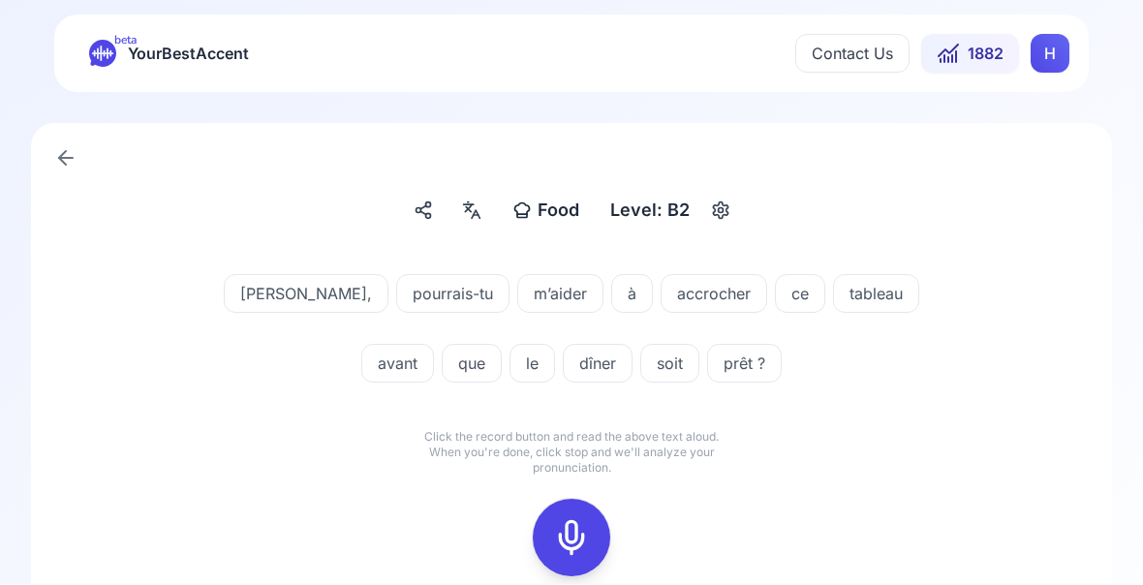
click at [581, 541] on icon at bounding box center [571, 538] width 39 height 39
click at [582, 525] on icon at bounding box center [571, 538] width 39 height 39
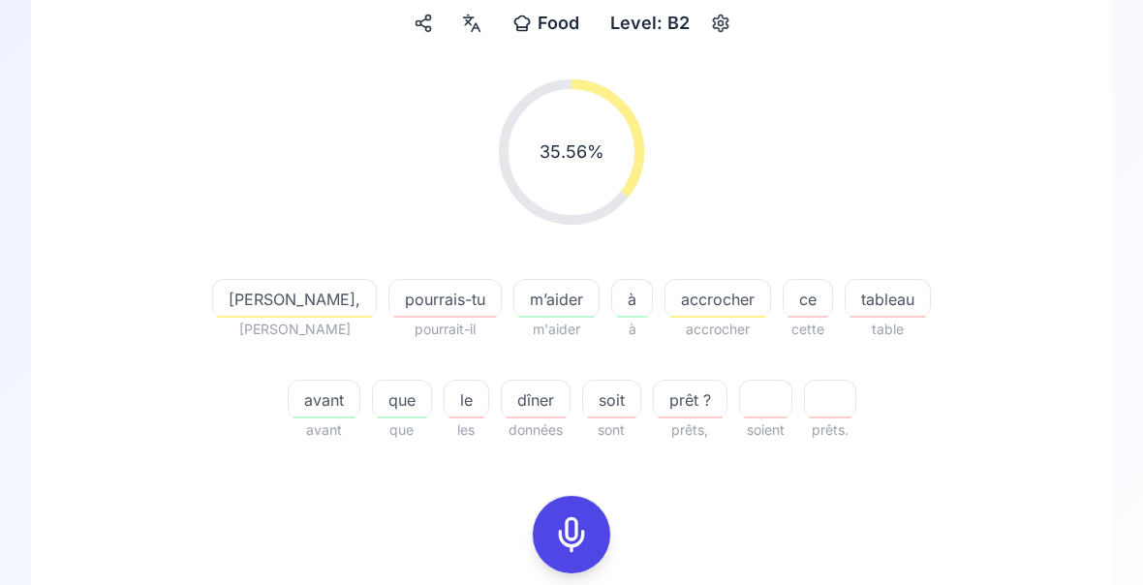
scroll to position [189, 0]
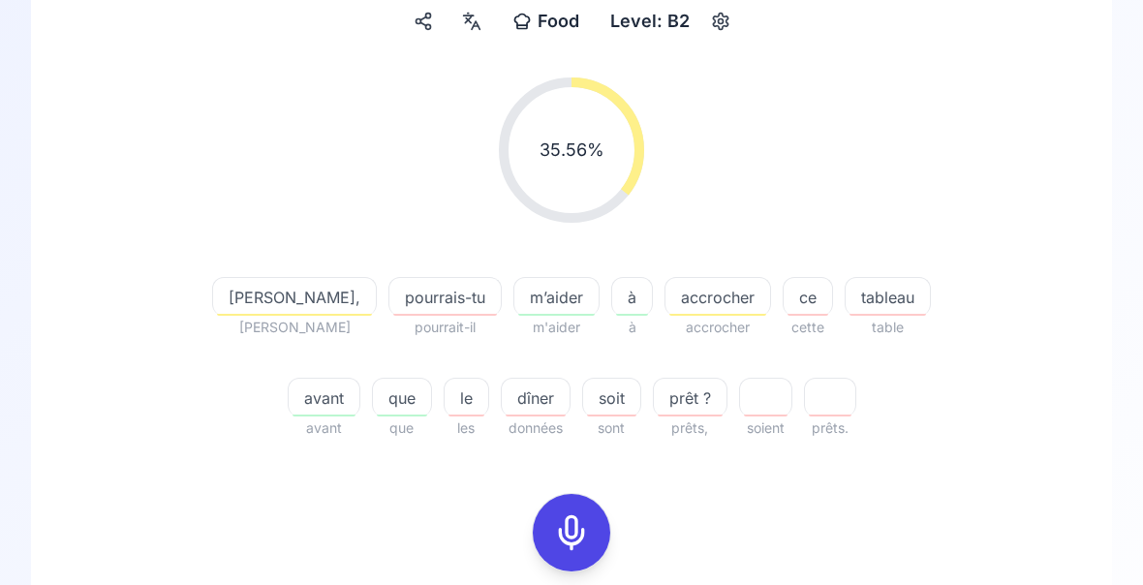
click at [697, 300] on span "accrocher" at bounding box center [717, 298] width 105 height 23
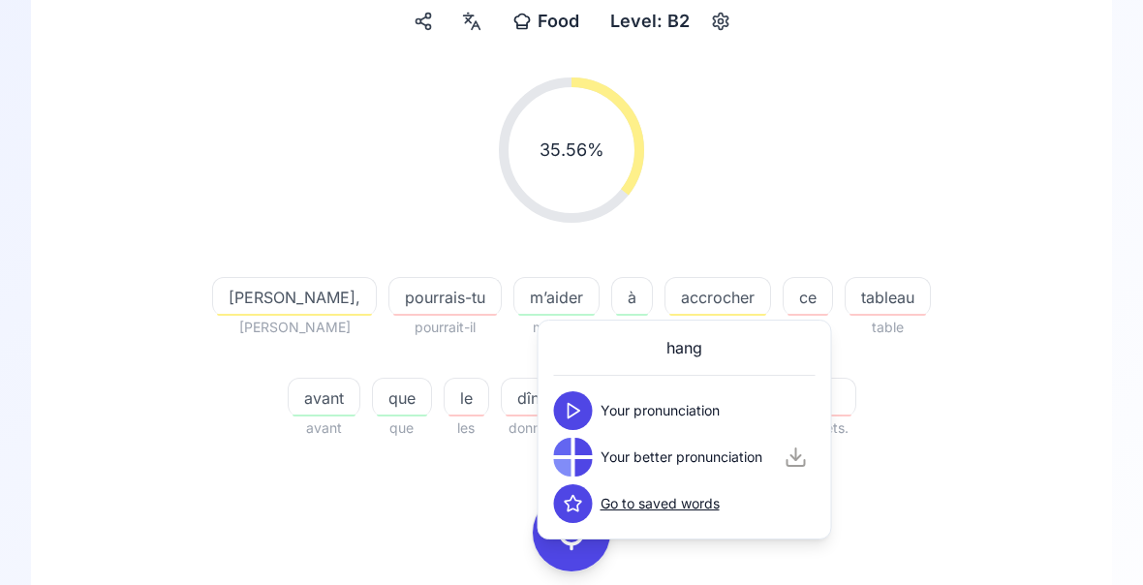
click at [1000, 246] on div "35.56 % 35.56 % [PERSON_NAME]-tu pourrait-il m’aider m'aider à à accrocher accr…" at bounding box center [571, 258] width 988 height 393
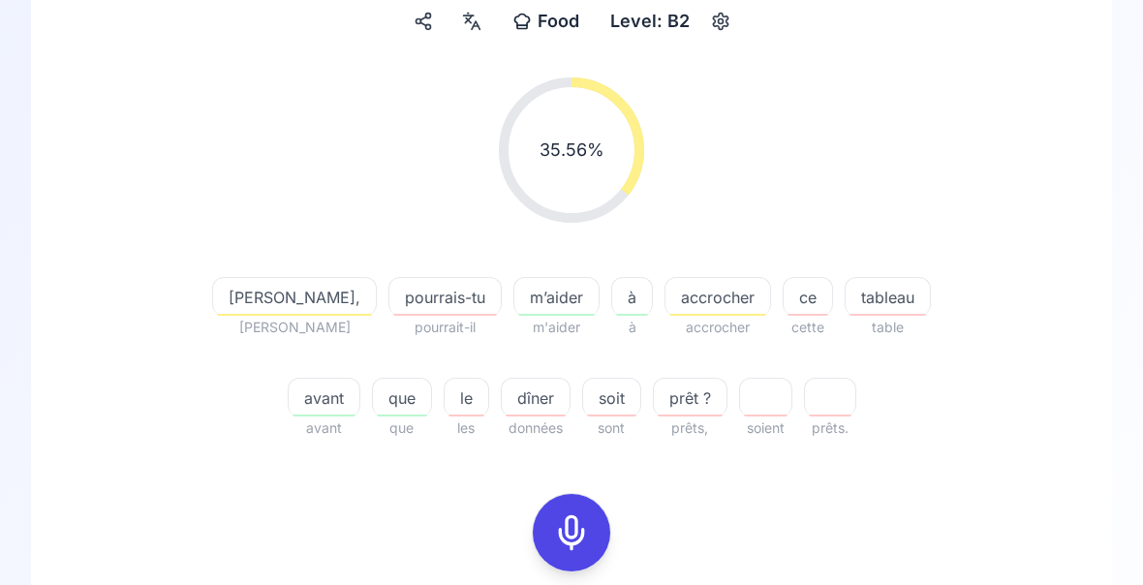
click at [852, 301] on span "tableau" at bounding box center [888, 297] width 84 height 23
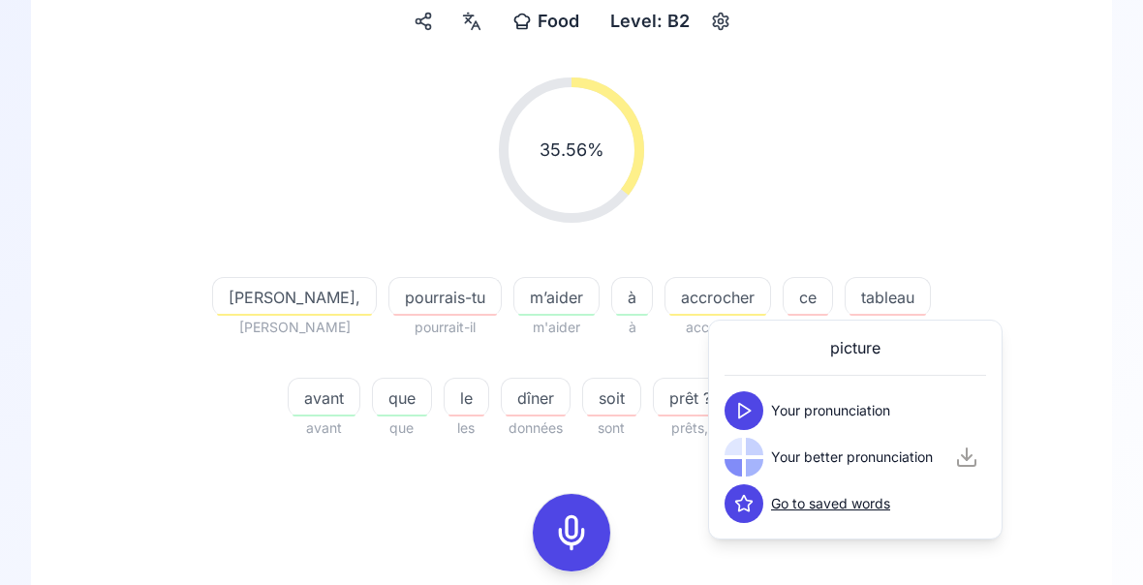
click at [1016, 230] on div "35.56 % 35.56 %" at bounding box center [571, 150] width 988 height 176
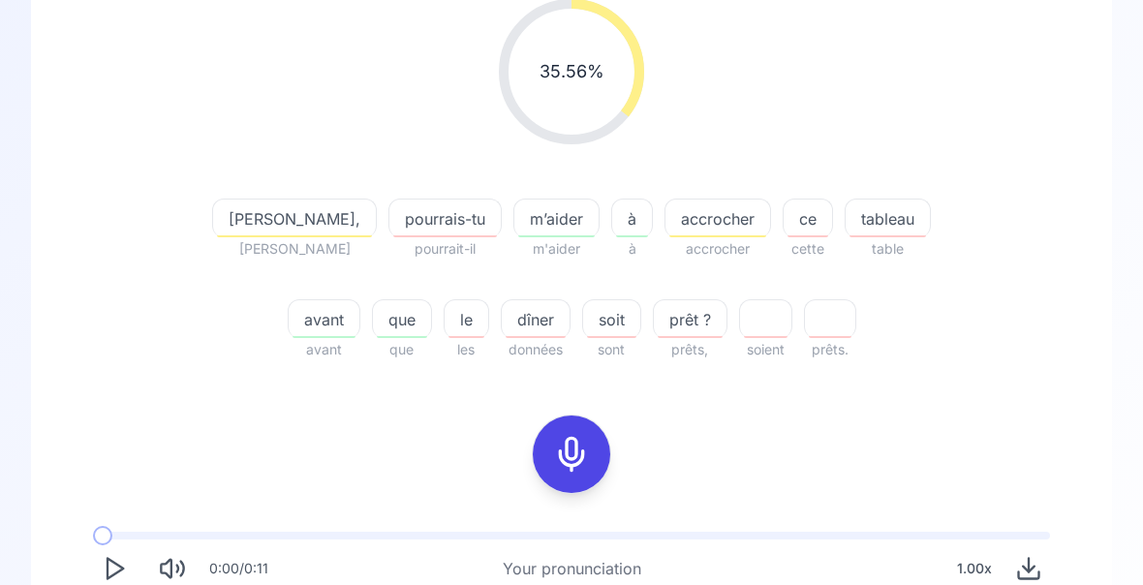
click at [573, 457] on icon at bounding box center [571, 454] width 39 height 39
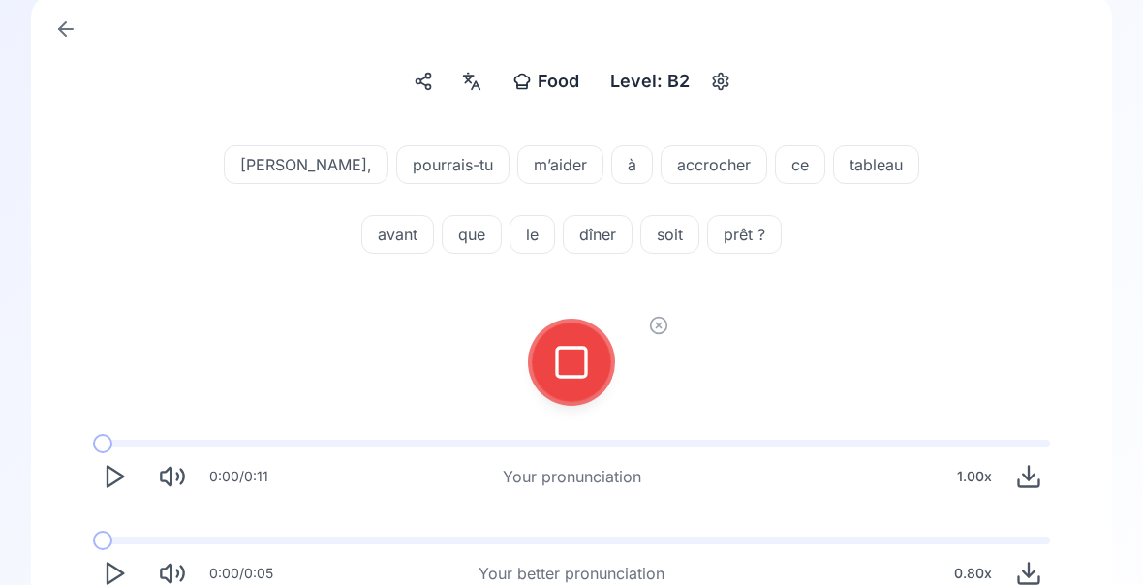
click at [567, 365] on icon at bounding box center [571, 362] width 39 height 39
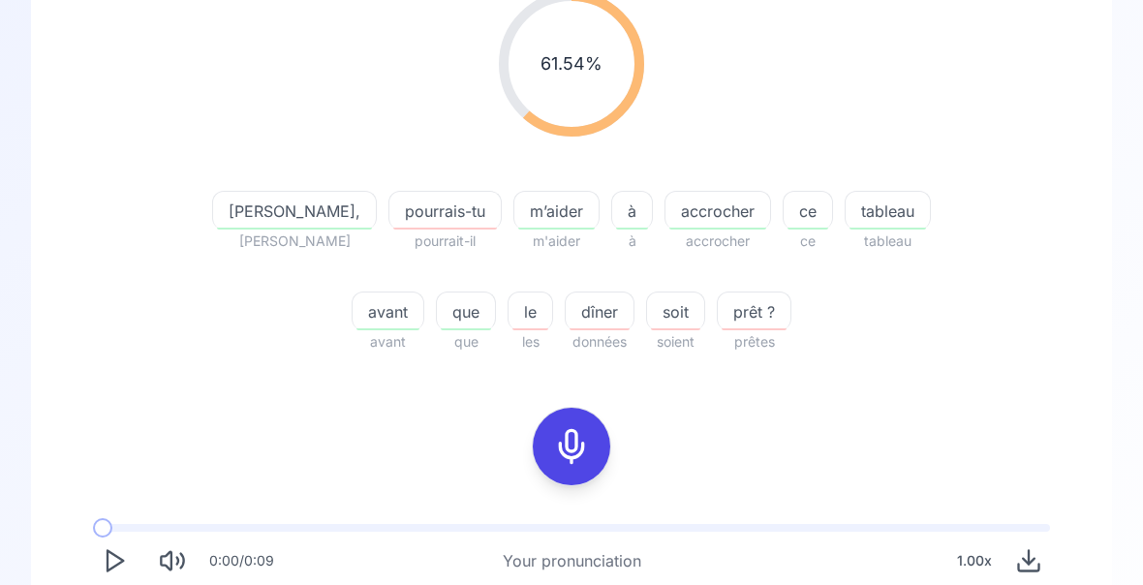
scroll to position [276, 0]
click at [406, 218] on span "pourrais-tu" at bounding box center [444, 211] width 111 height 23
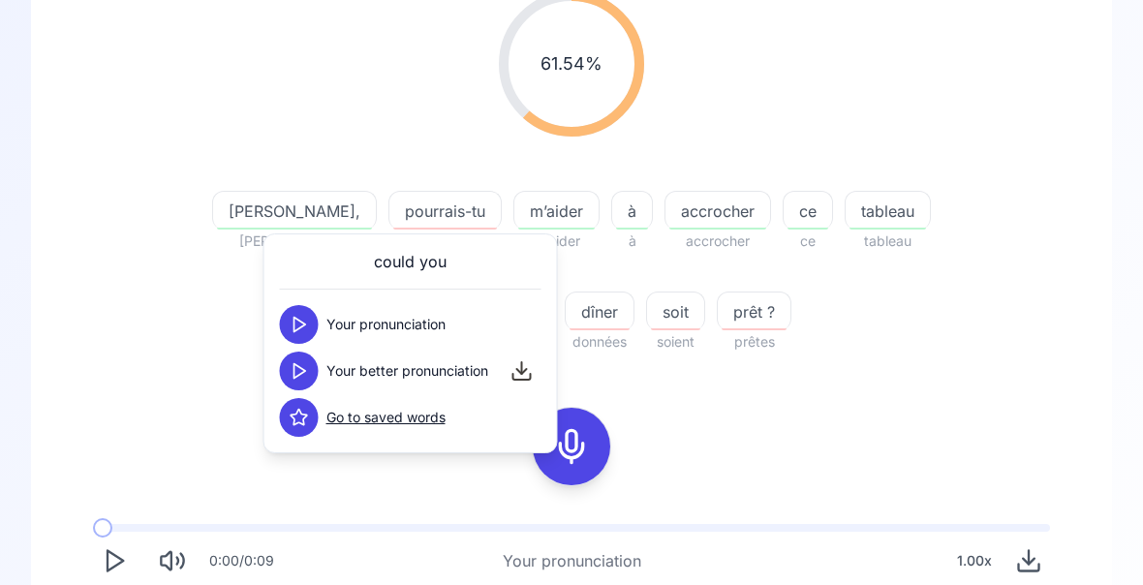
click at [295, 372] on icon at bounding box center [299, 370] width 19 height 19
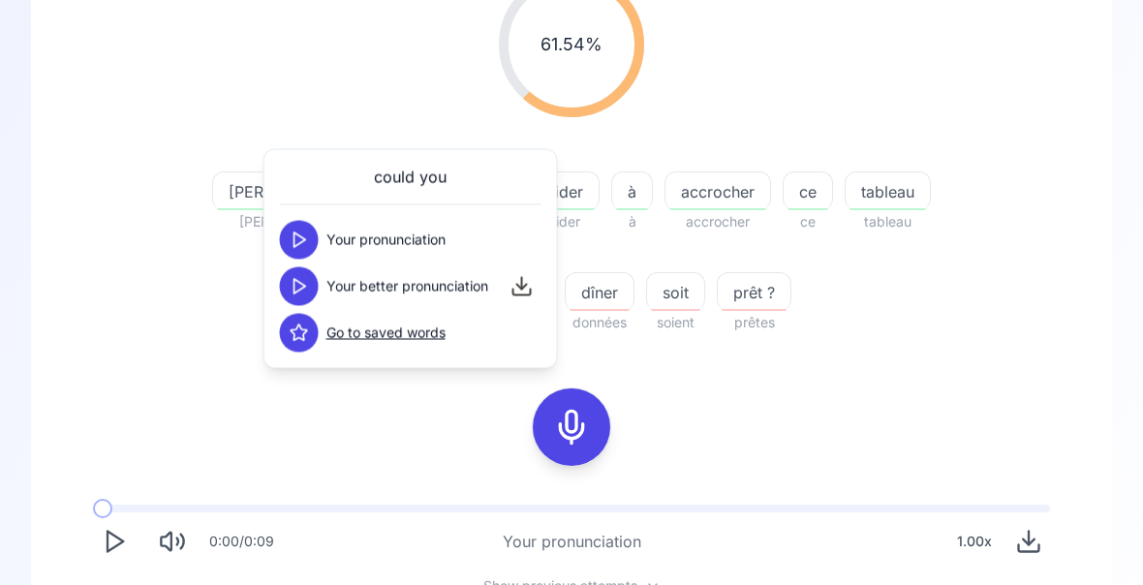
scroll to position [376, 0]
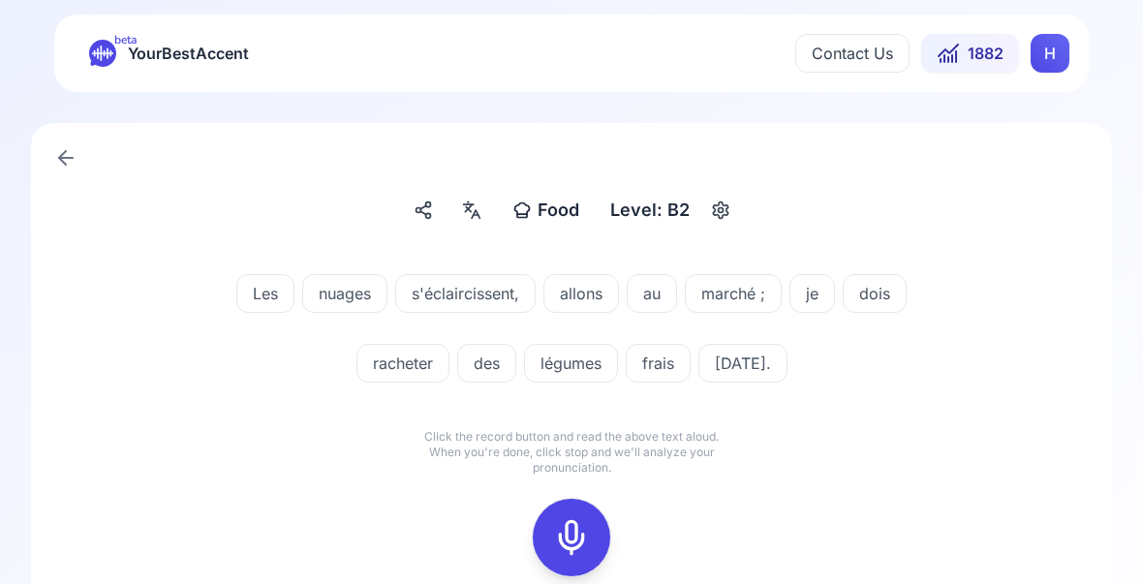
click at [585, 551] on rect at bounding box center [571, 538] width 29 height 29
click at [580, 542] on icon at bounding box center [571, 538] width 39 height 39
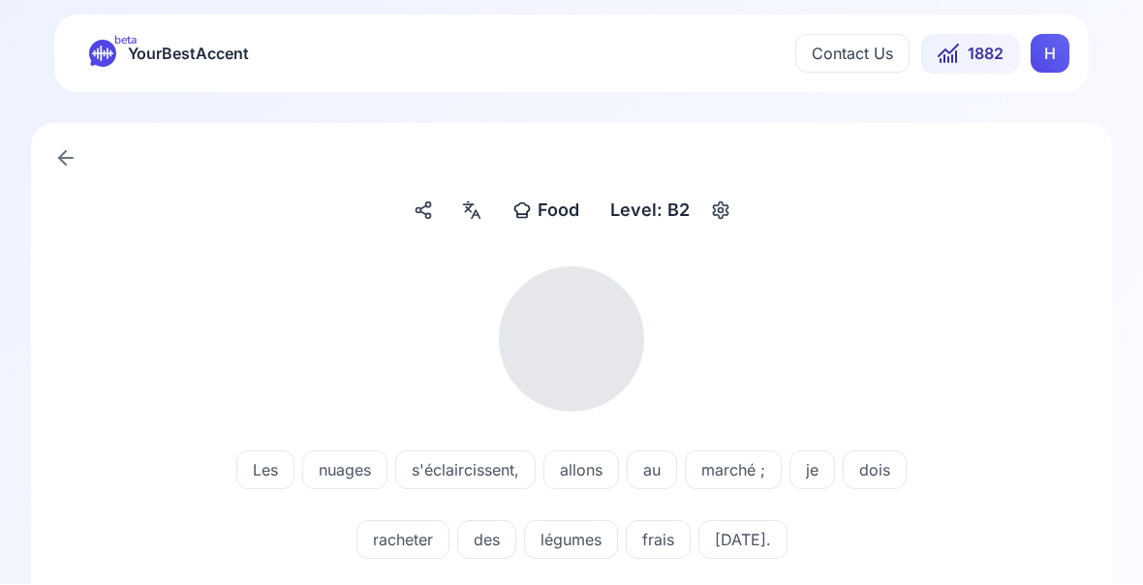
scroll to position [1, 0]
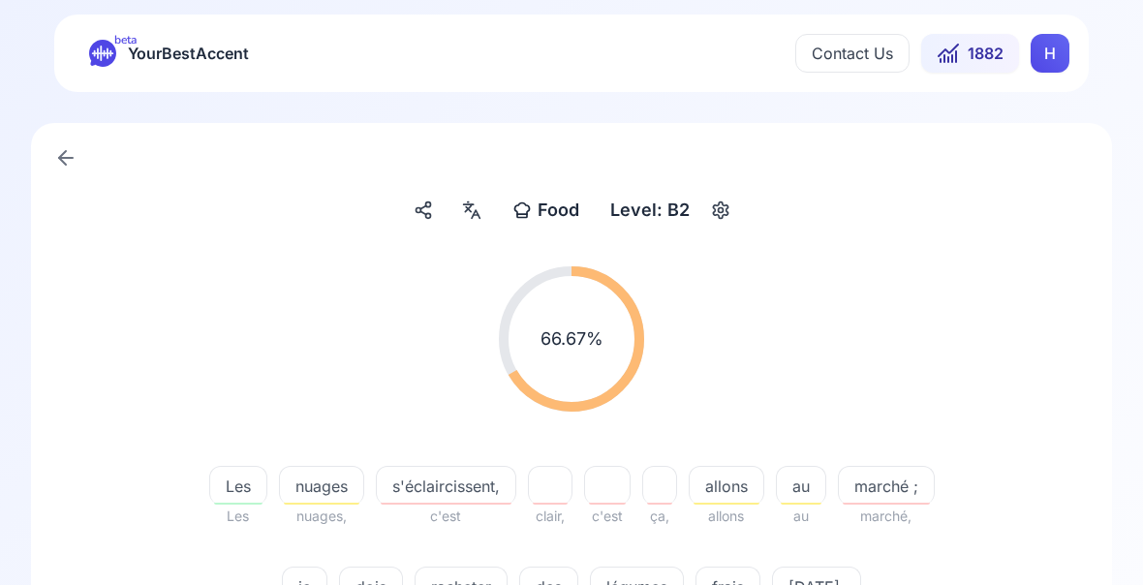
click at [469, 494] on span "s'éclaircissent," at bounding box center [446, 486] width 139 height 23
click at [1022, 276] on div "66.67 % 66.67 %" at bounding box center [571, 339] width 988 height 176
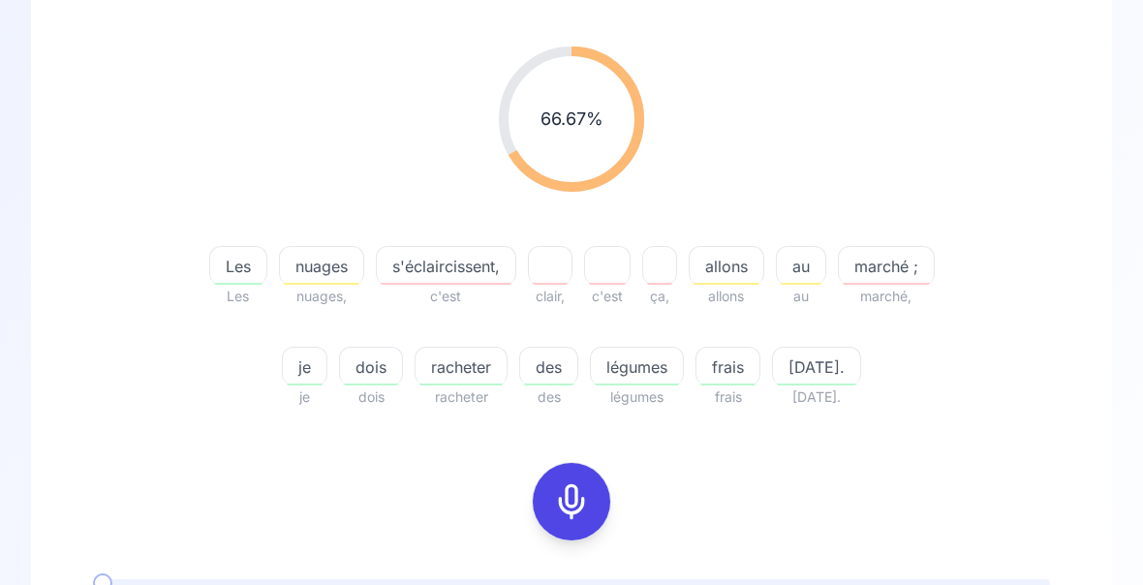
scroll to position [226, 0]
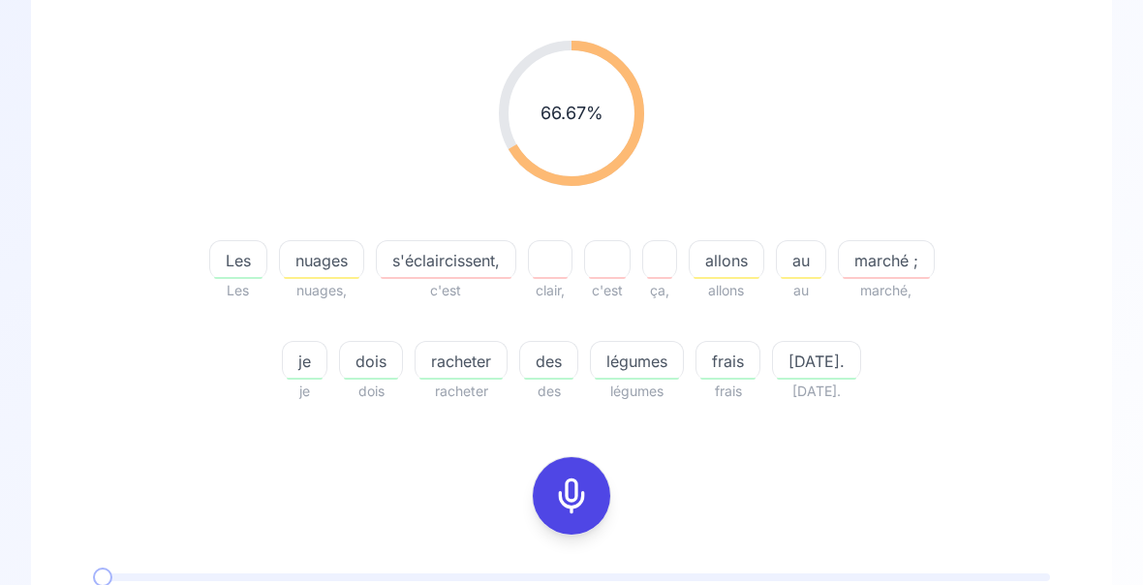
click at [461, 368] on span "racheter" at bounding box center [461, 362] width 91 height 23
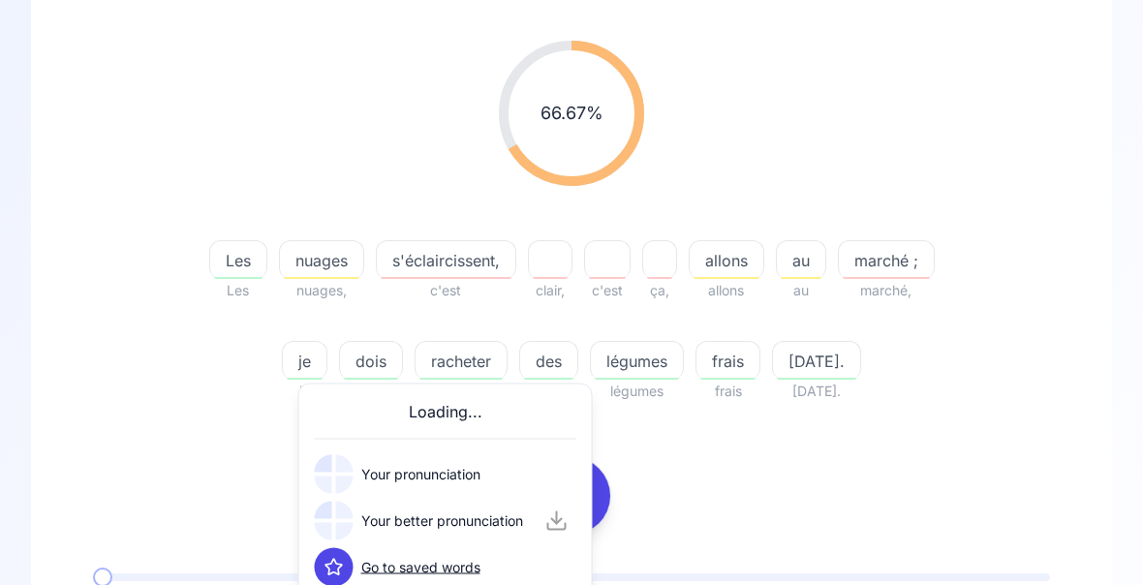
scroll to position [227, 0]
click at [1027, 413] on div "66.67 % 66.67 % Les Les nuages nuages, s'éclaircissent, c'est clair, c'est ça, …" at bounding box center [571, 221] width 988 height 393
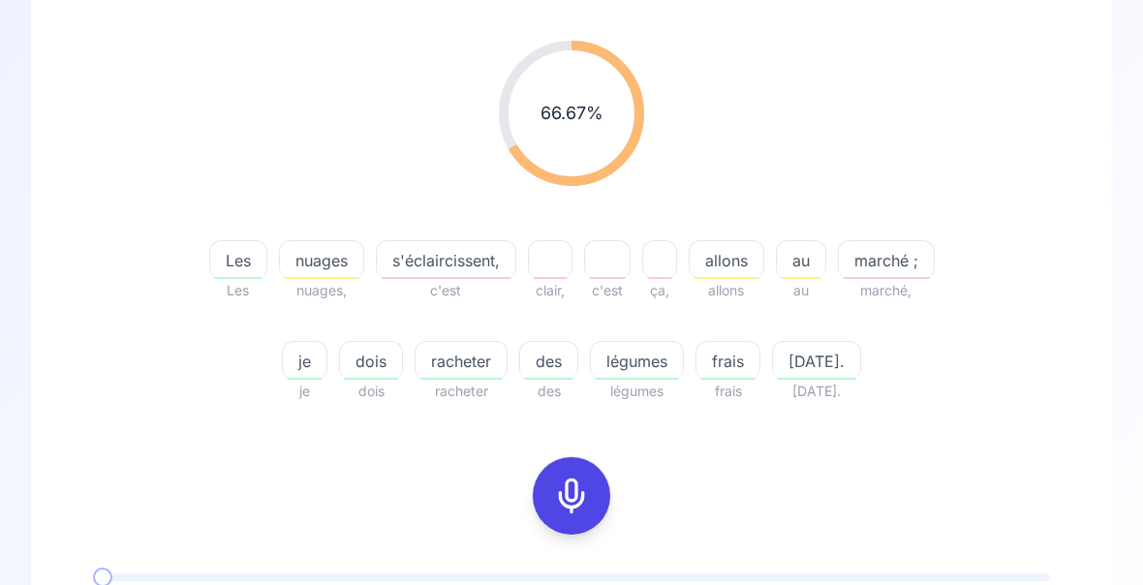
click at [459, 372] on span "racheter" at bounding box center [461, 361] width 91 height 23
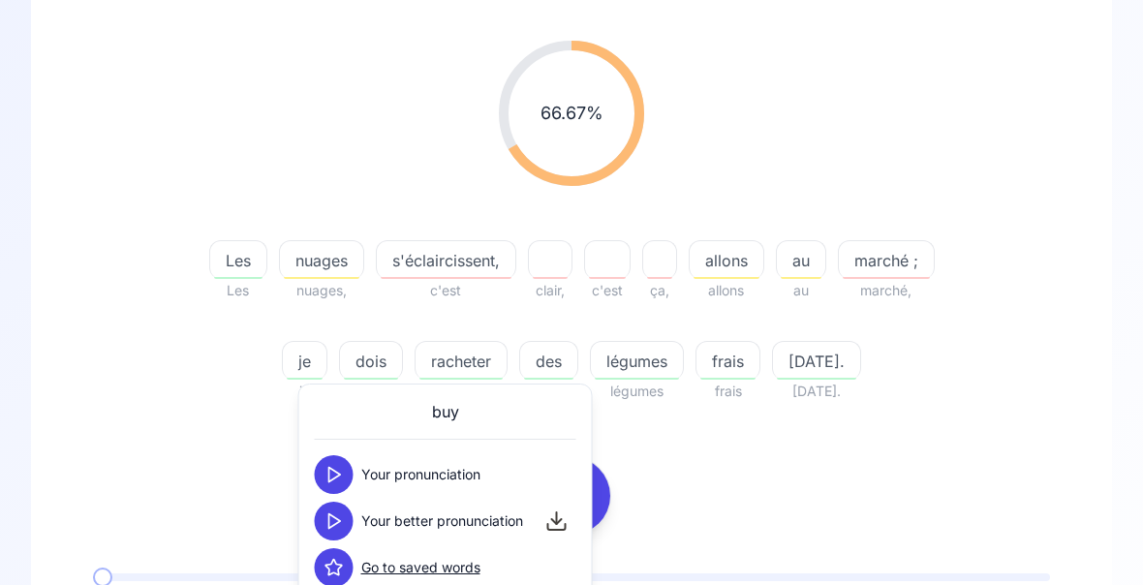
click at [990, 372] on div "66.67 % 66.67 % Les Les nuages nuages, s'éclaircissent, c'est clair, c'est ça, …" at bounding box center [571, 221] width 988 height 393
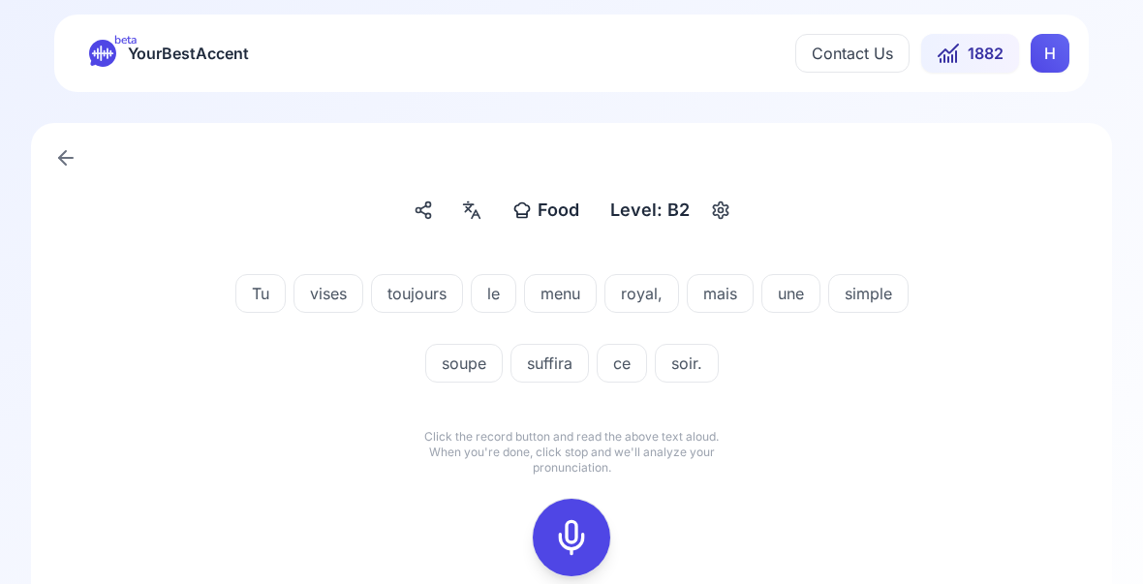
click at [578, 524] on rect at bounding box center [571, 538] width 29 height 29
click at [572, 528] on icon at bounding box center [571, 538] width 39 height 39
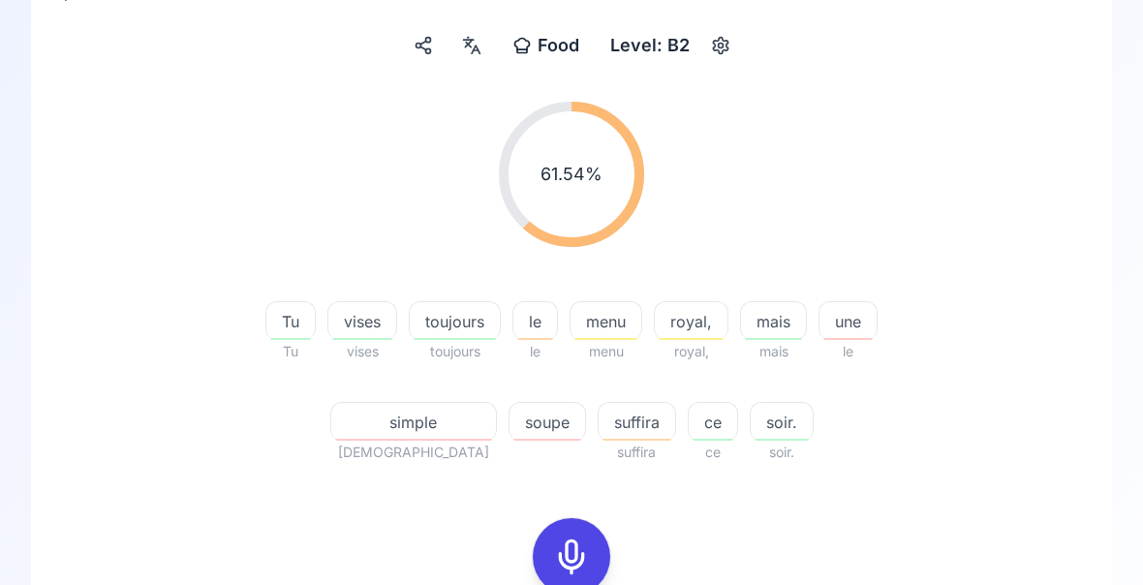
scroll to position [169, 0]
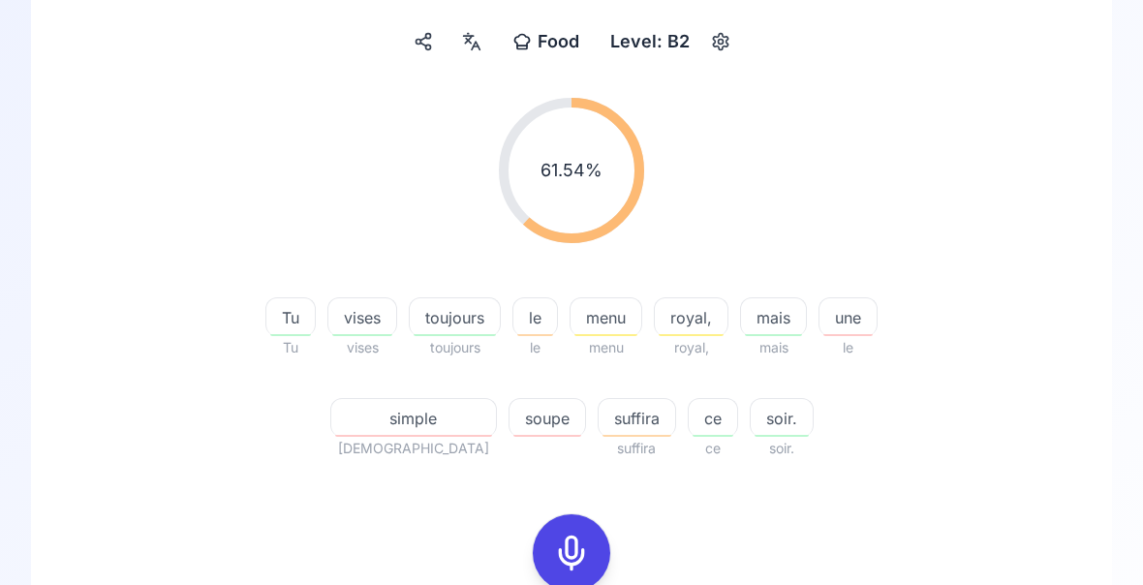
click at [327, 329] on div "vises" at bounding box center [362, 317] width 70 height 39
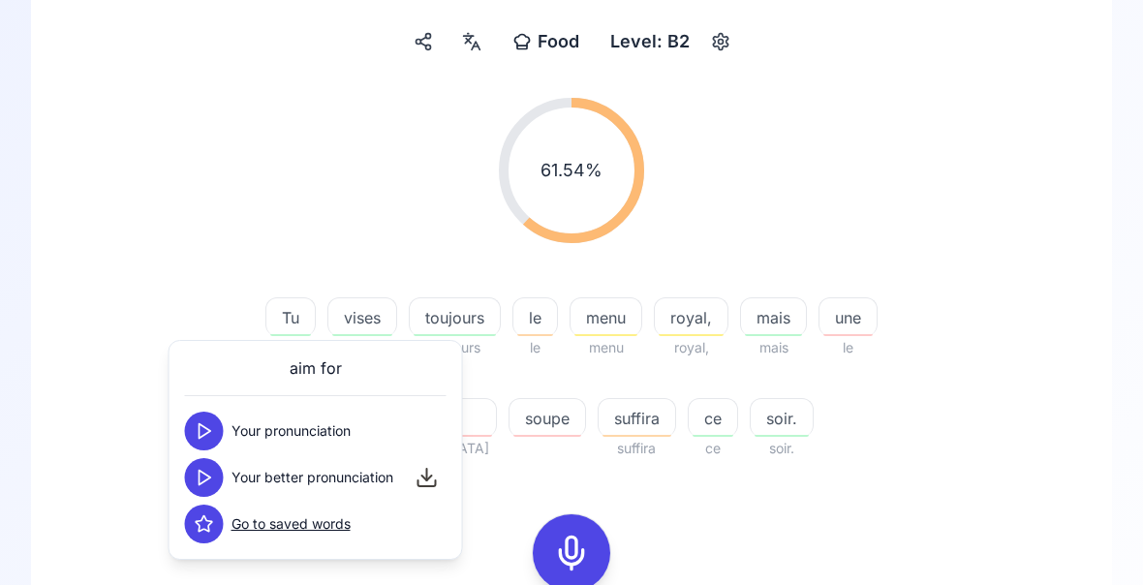
click at [111, 451] on div "61.54 % 61.54 % Tu Tu vises vises toujours toujours le le menu menu royal, roya…" at bounding box center [571, 278] width 988 height 393
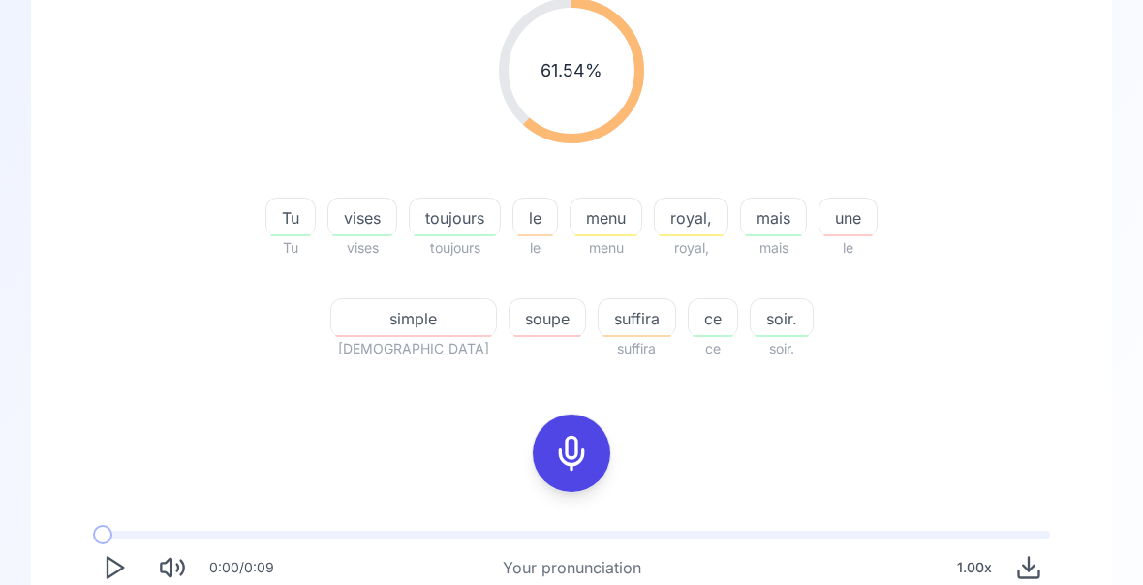
click at [570, 230] on div "menu" at bounding box center [606, 217] width 73 height 39
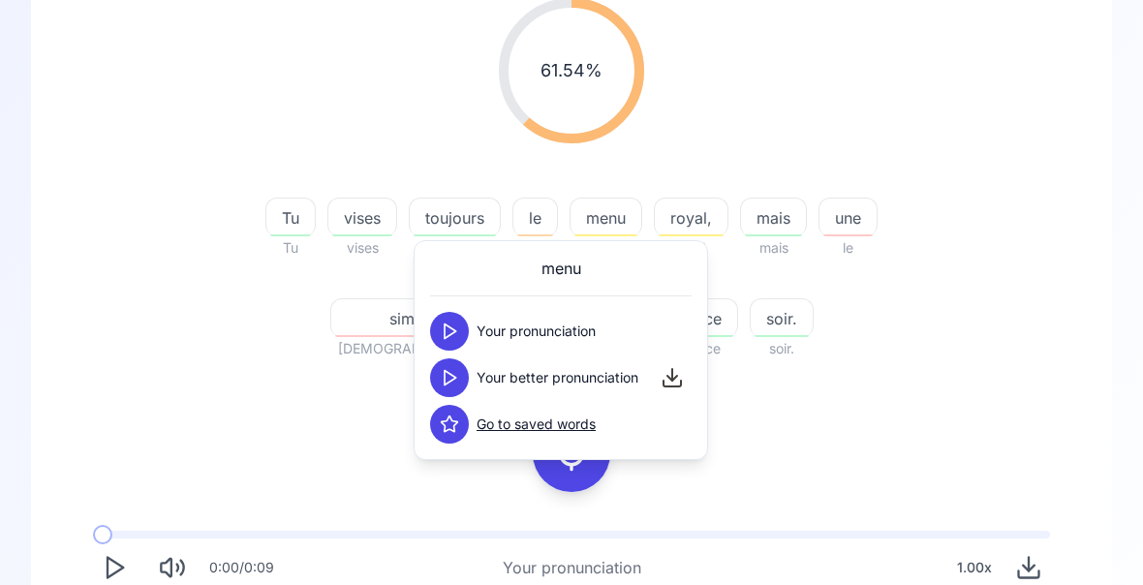
click at [461, 378] on button at bounding box center [449, 377] width 39 height 39
click at [985, 319] on div "61.54 % 61.54 % Tu Tu vises vises toujours toujours le le menu menu royal, roya…" at bounding box center [571, 179] width 988 height 393
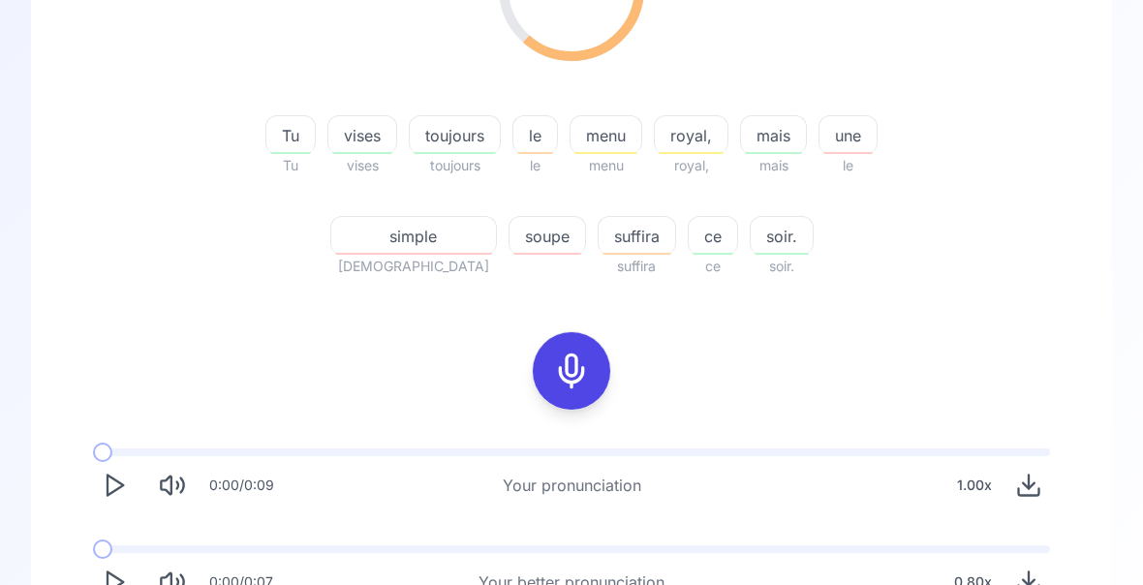
scroll to position [0, 0]
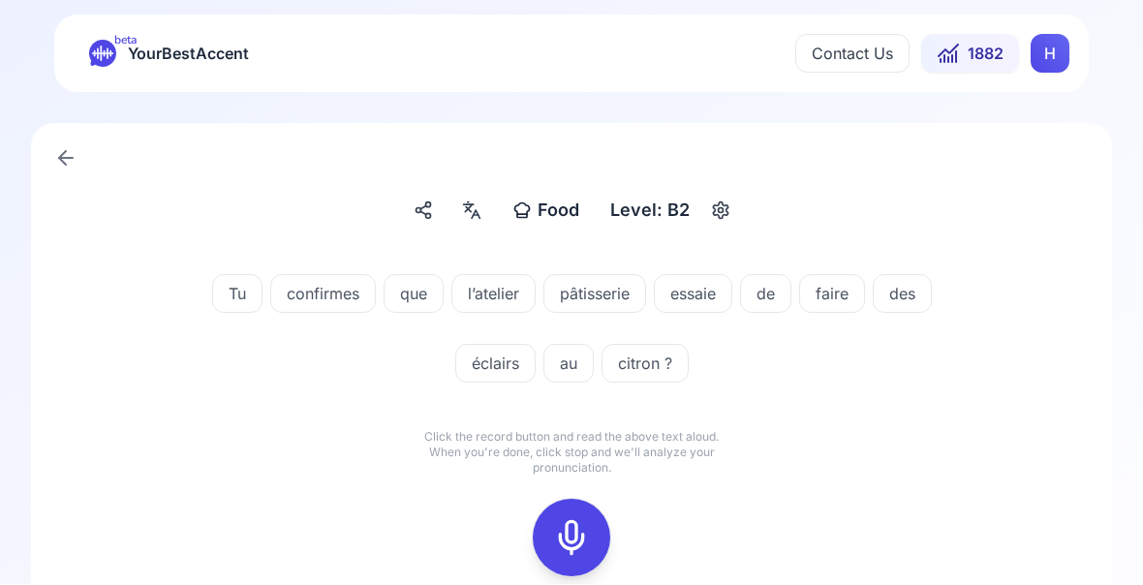
click at [569, 535] on icon at bounding box center [571, 538] width 39 height 39
click at [573, 546] on icon at bounding box center [571, 538] width 39 height 39
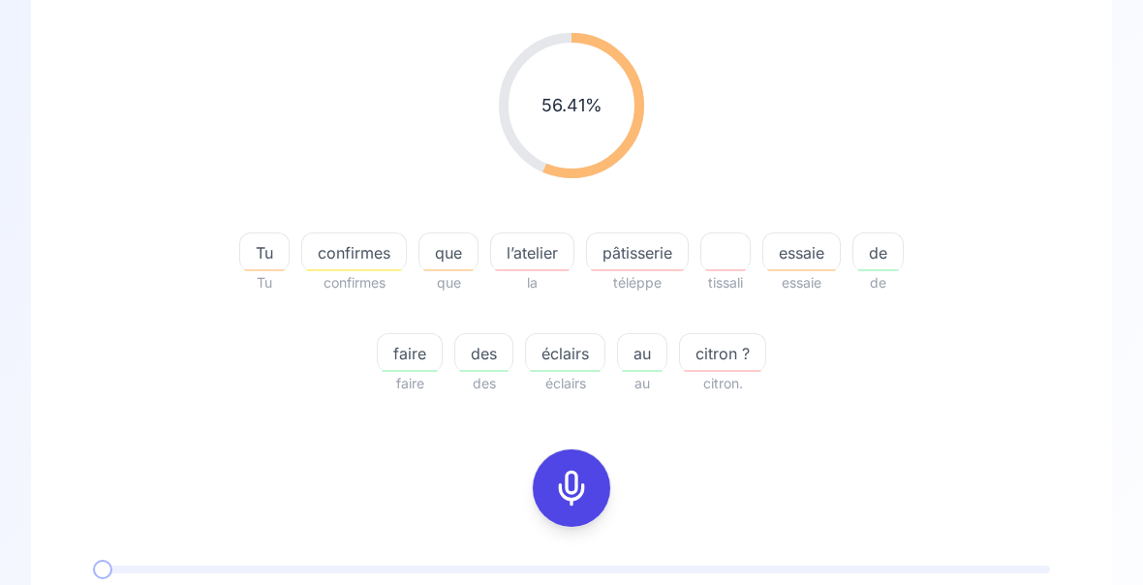
scroll to position [237, 0]
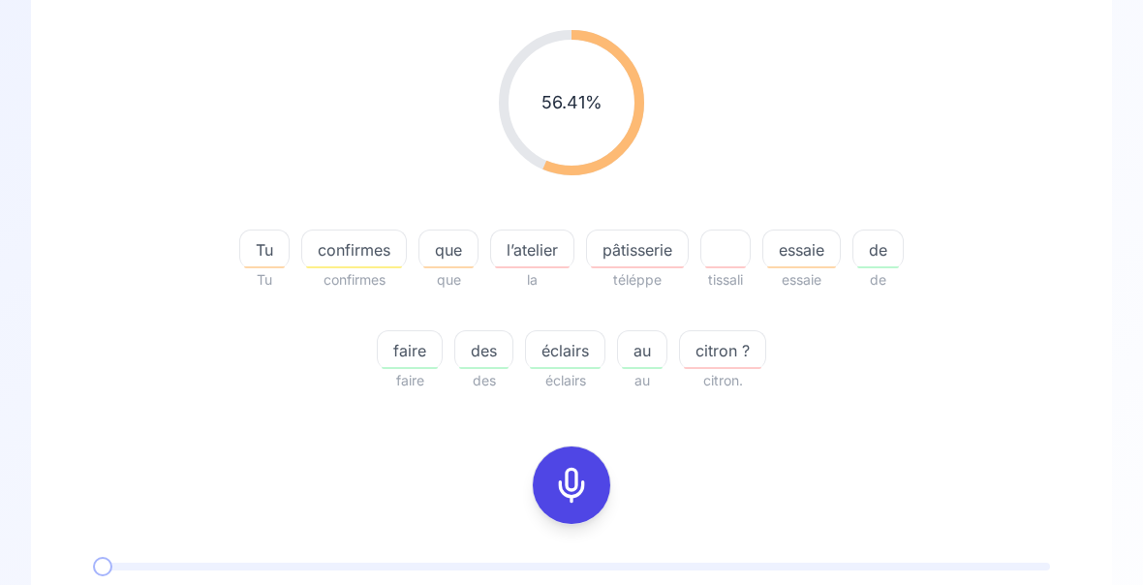
click at [635, 263] on div "pâtisserie" at bounding box center [637, 249] width 103 height 39
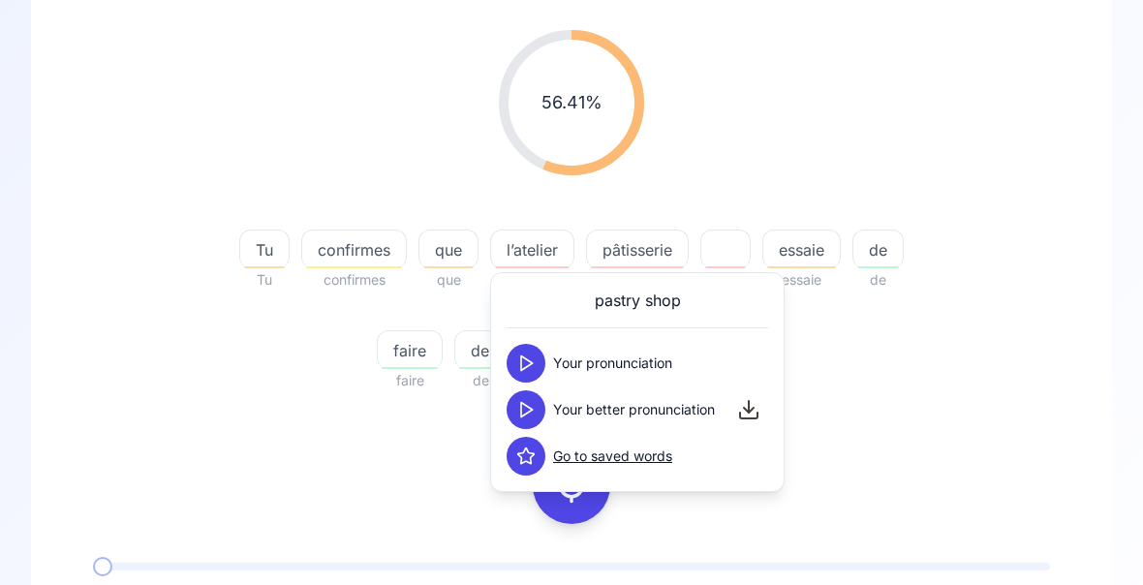
click at [537, 255] on span "l’atelier" at bounding box center [532, 249] width 82 height 23
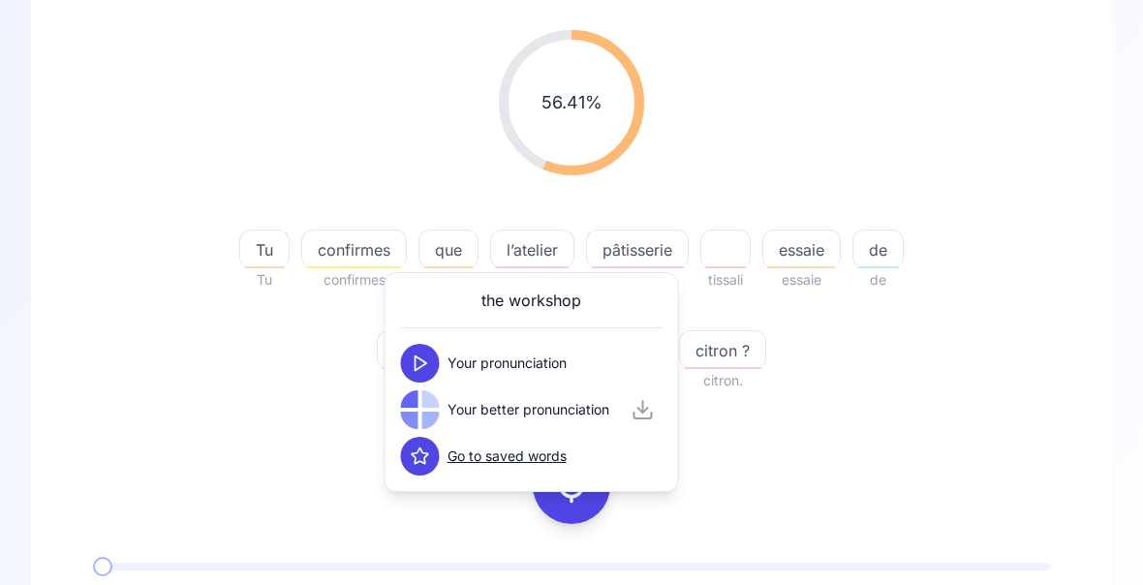
click at [996, 381] on div "56.41 % 56.41 % Tu Tu confirmes confirmes que que l’atelier la pâtisserie télép…" at bounding box center [571, 211] width 988 height 393
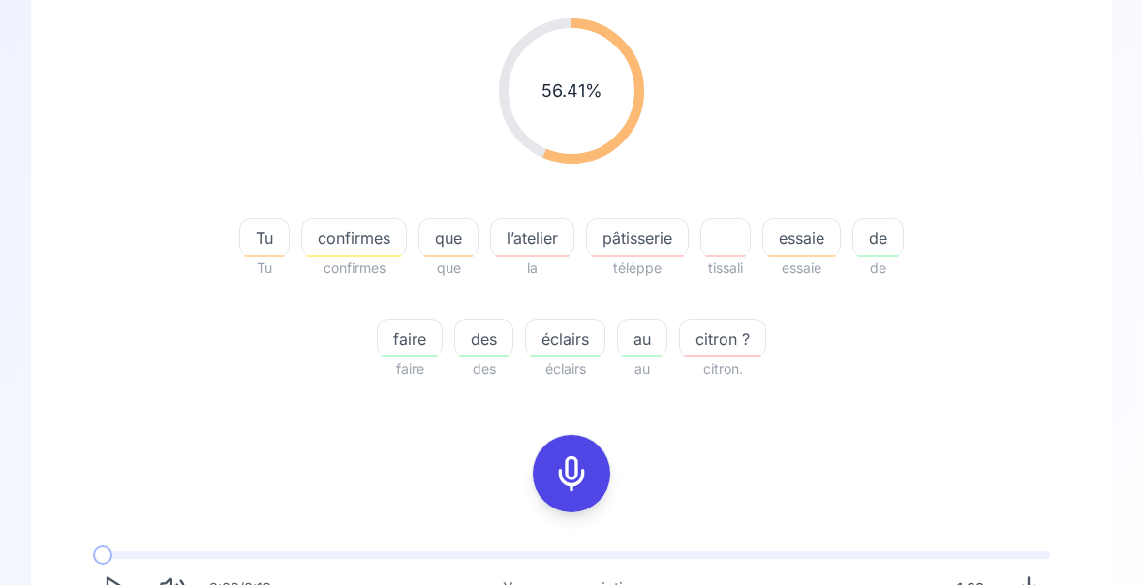
scroll to position [318, 0]
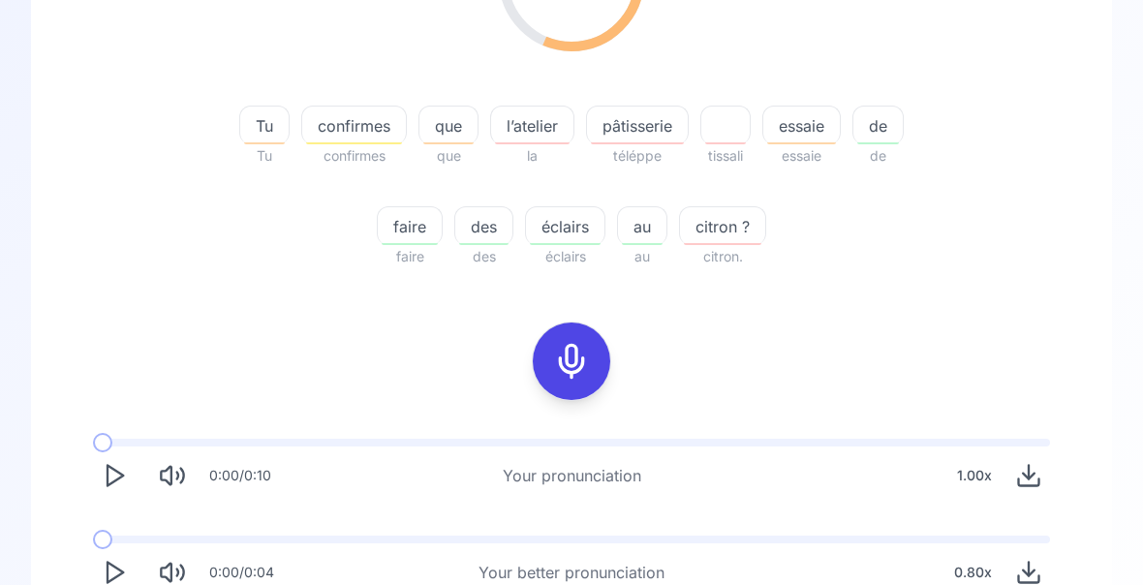
scroll to position [221, 0]
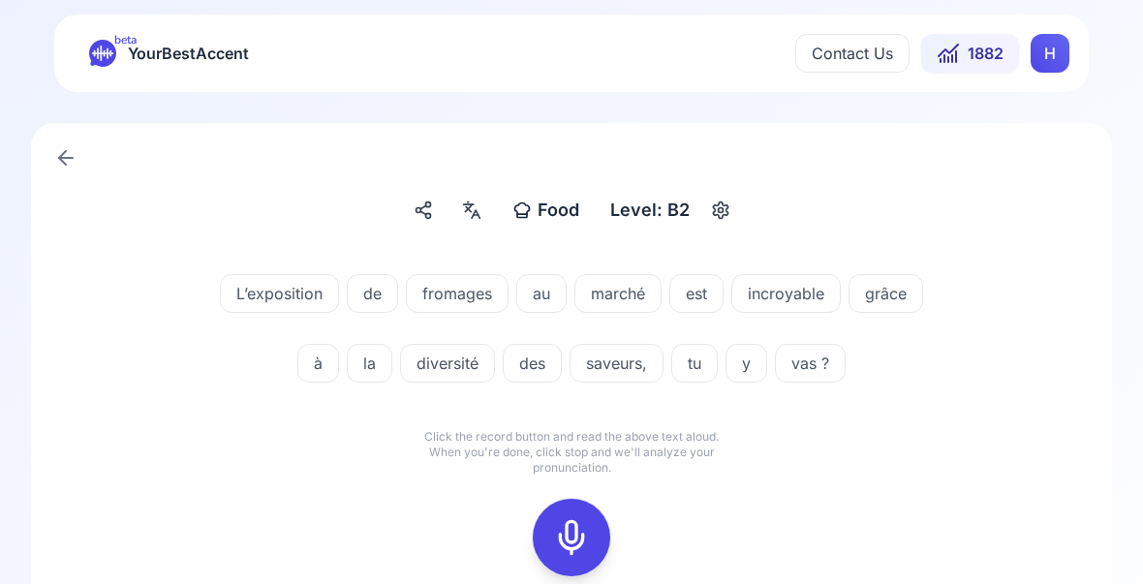
click at [575, 535] on icon at bounding box center [571, 538] width 39 height 39
click at [1140, 263] on div "Food Food Level: B2 L’exposition de fromages au marché est incroyable grâce à l…" at bounding box center [571, 416] width 1143 height 647
click at [582, 538] on icon at bounding box center [571, 538] width 39 height 39
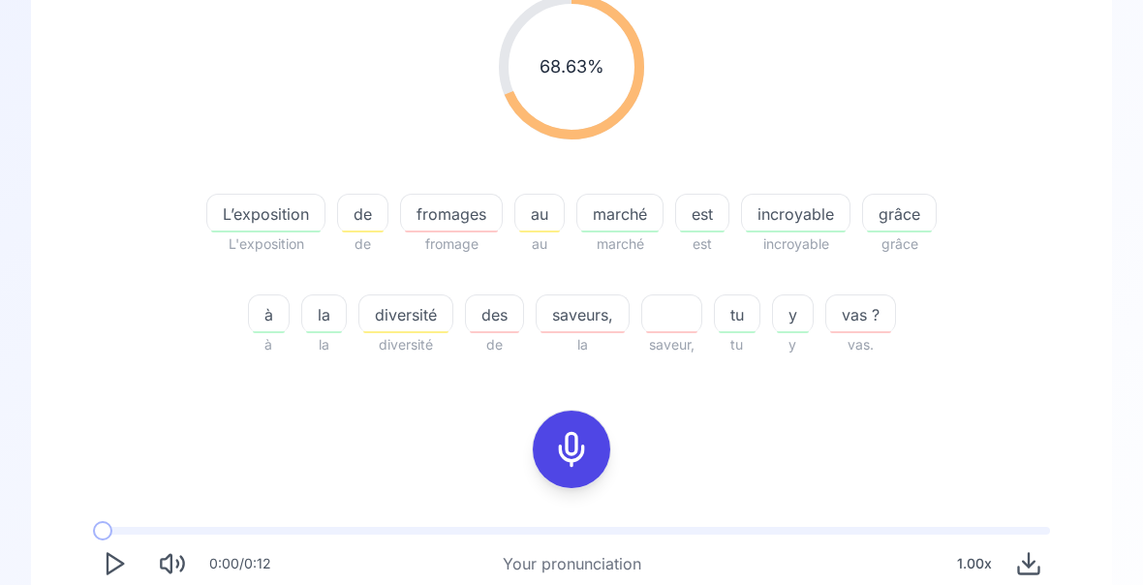
scroll to position [273, 0]
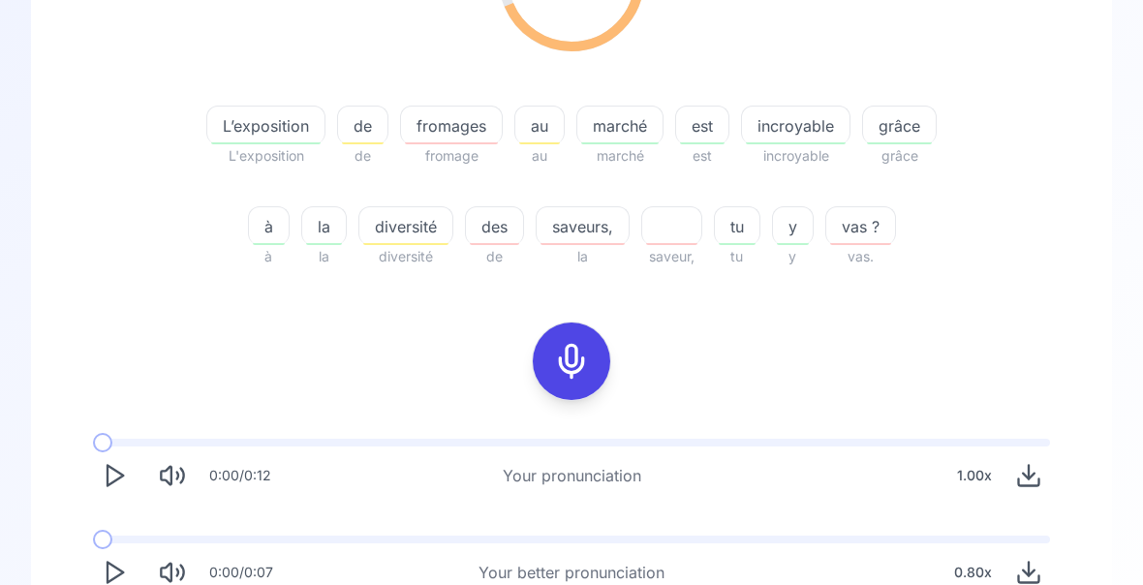
scroll to position [360, 0]
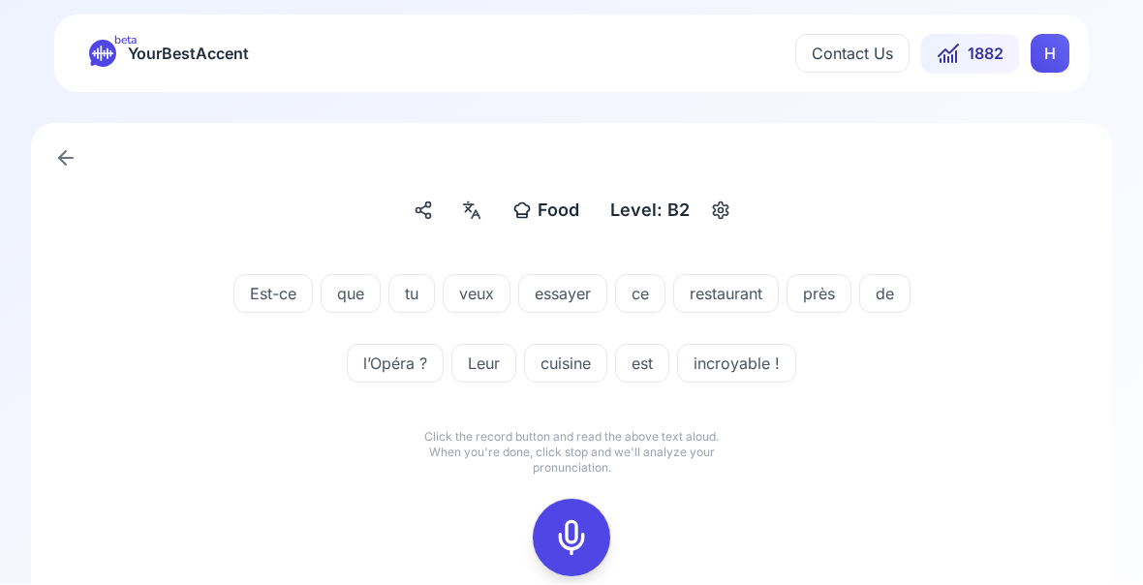
click at [580, 544] on icon at bounding box center [571, 538] width 39 height 39
click at [581, 535] on icon at bounding box center [571, 538] width 39 height 39
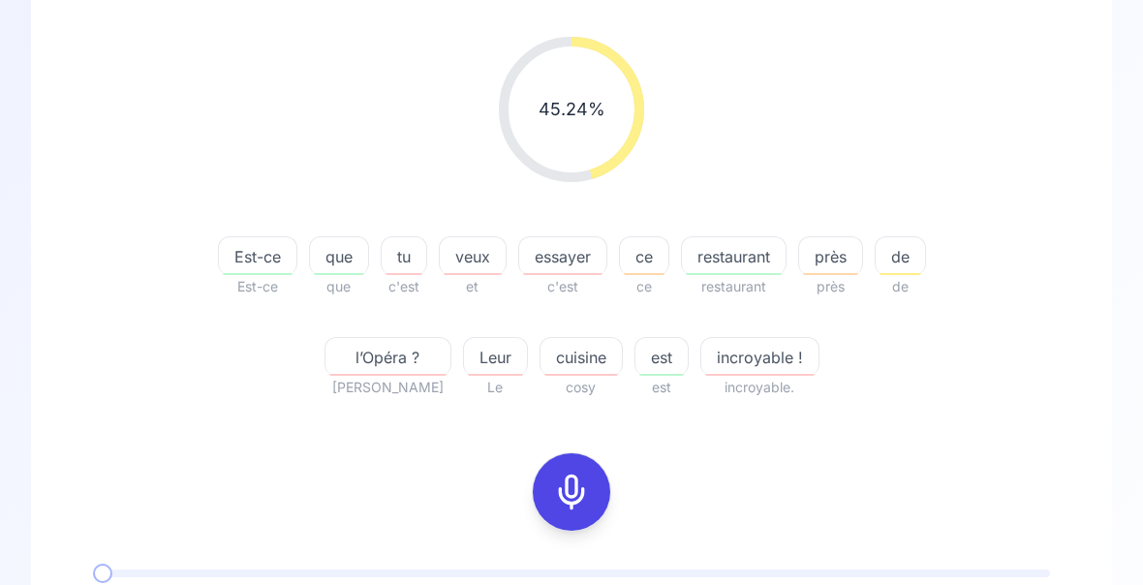
scroll to position [232, 0]
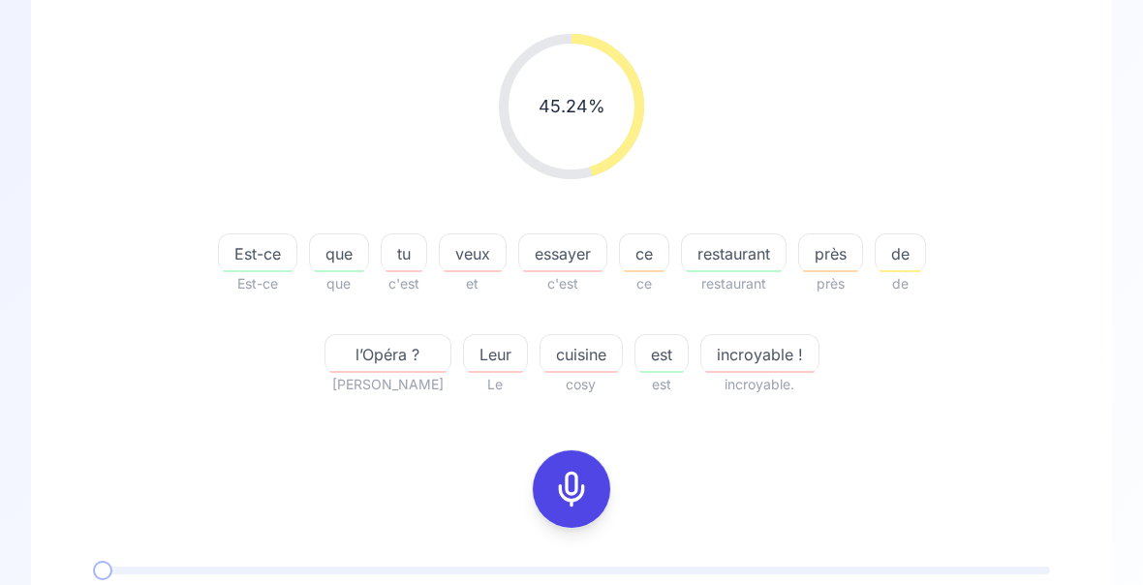
click at [566, 492] on icon at bounding box center [571, 489] width 39 height 39
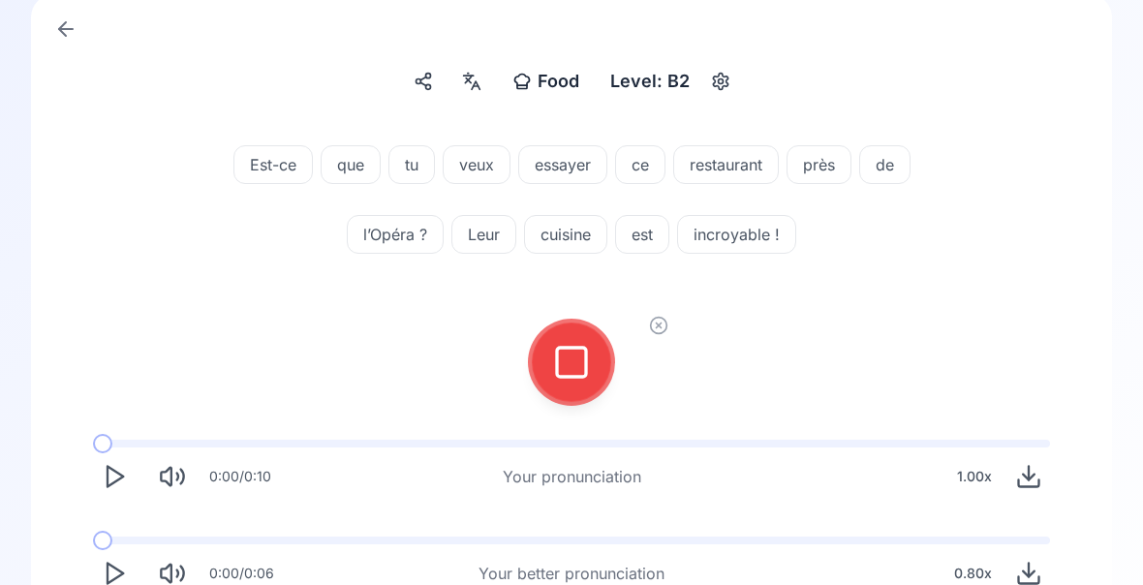
click at [571, 371] on icon at bounding box center [571, 362] width 39 height 39
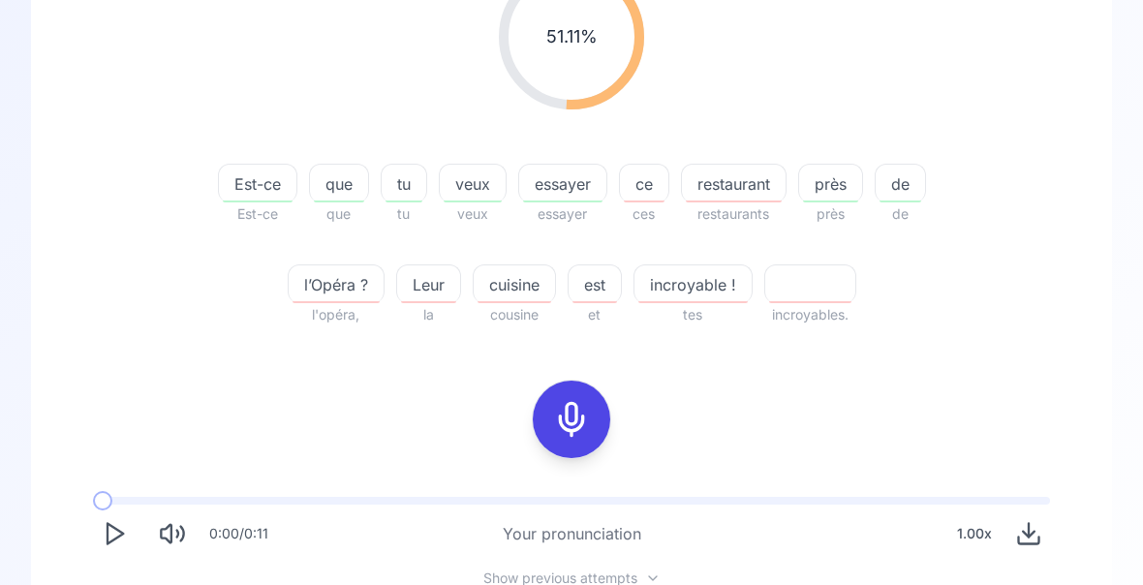
scroll to position [304, 0]
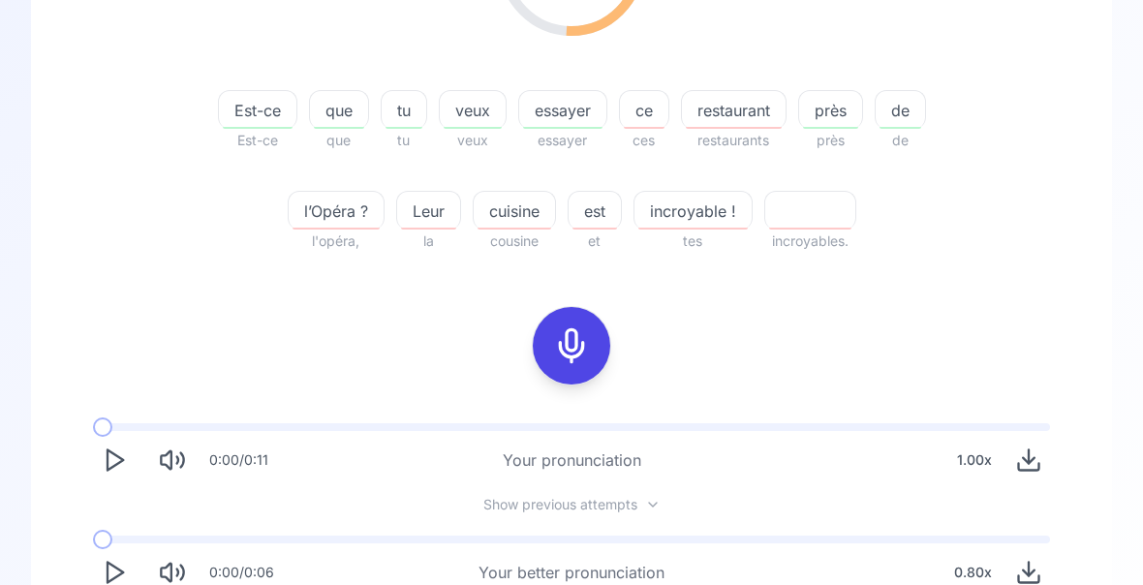
scroll to position [376, 0]
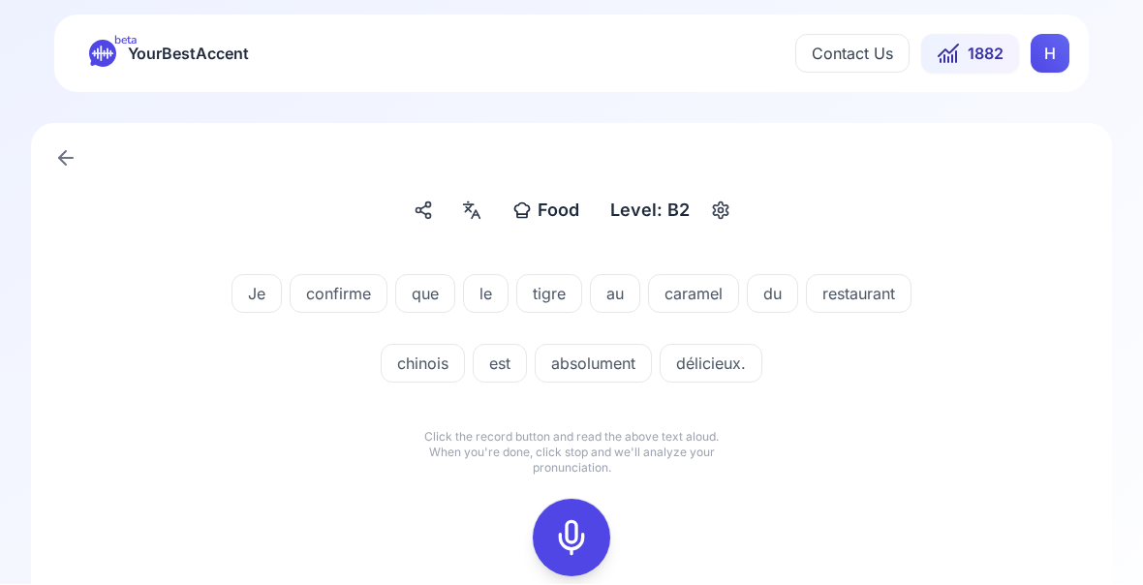
click at [569, 535] on icon at bounding box center [571, 538] width 39 height 39
click at [572, 527] on icon at bounding box center [571, 538] width 39 height 39
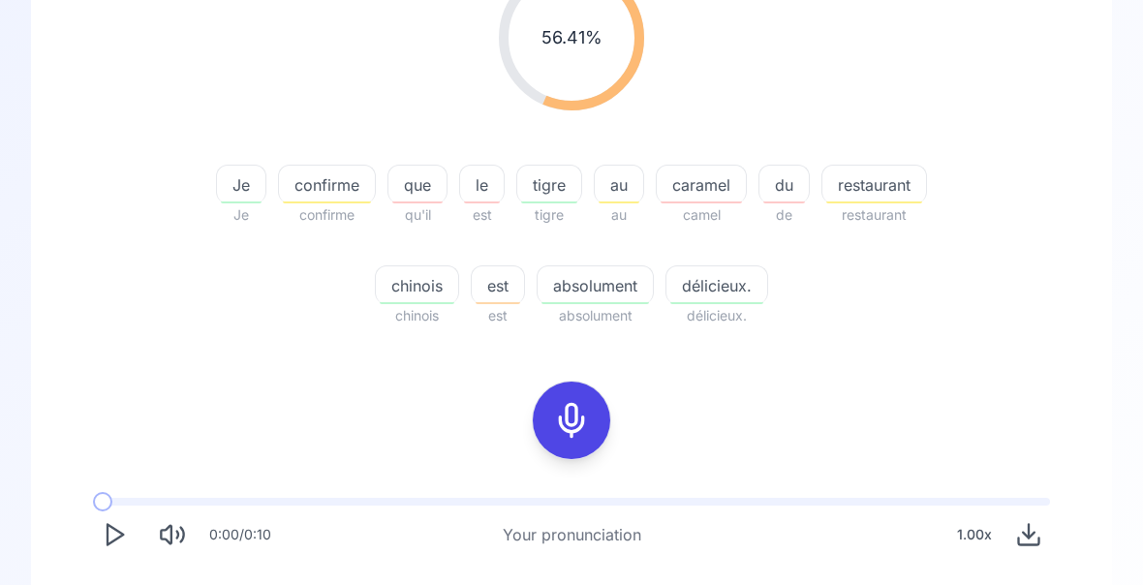
scroll to position [310, 0]
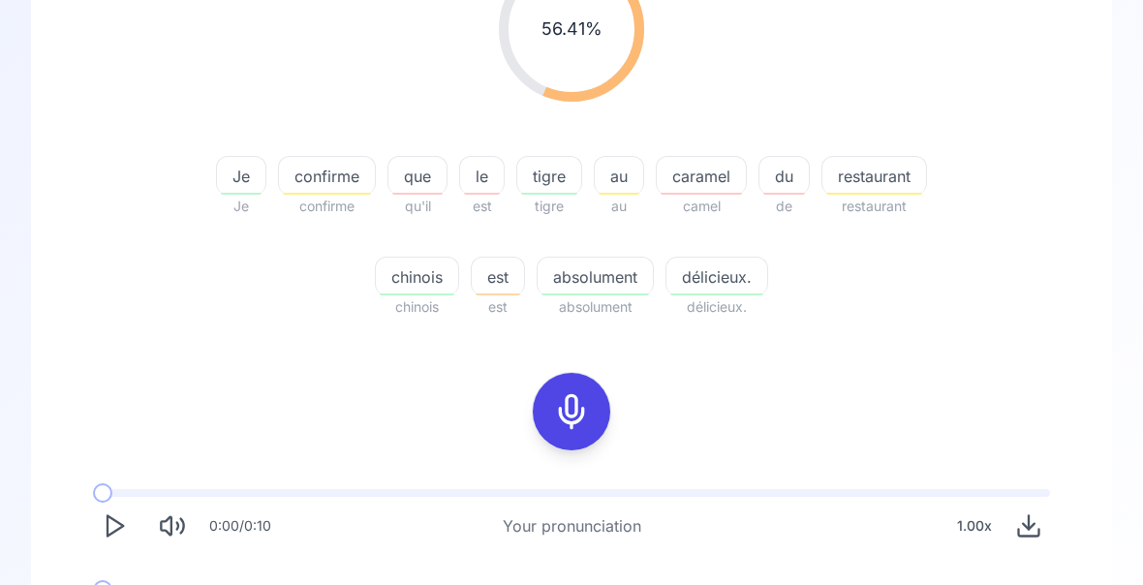
click at [572, 420] on icon at bounding box center [571, 411] width 39 height 39
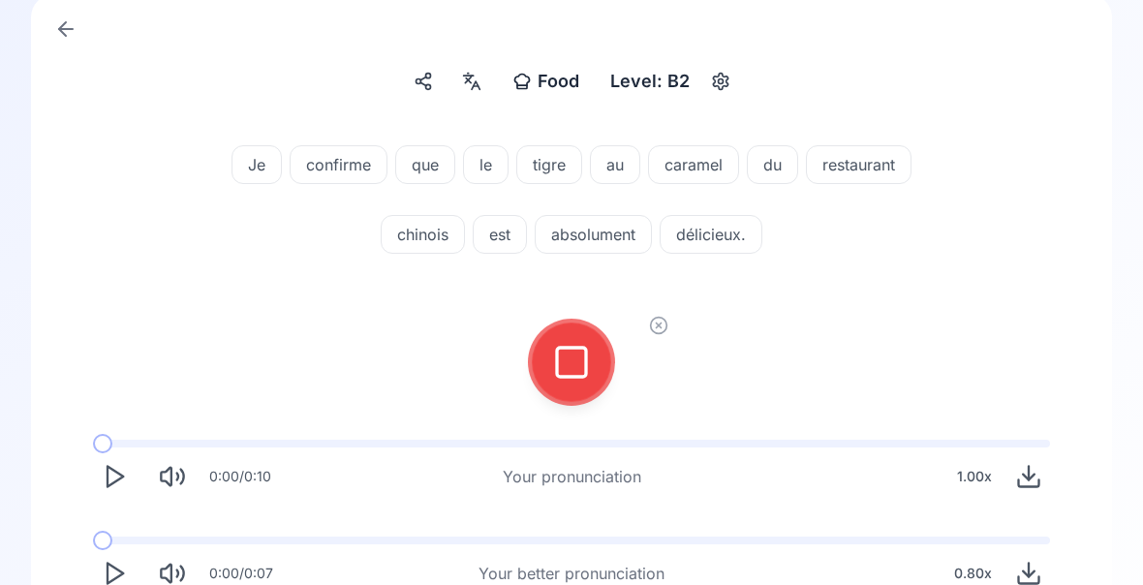
click at [569, 365] on icon at bounding box center [571, 362] width 39 height 39
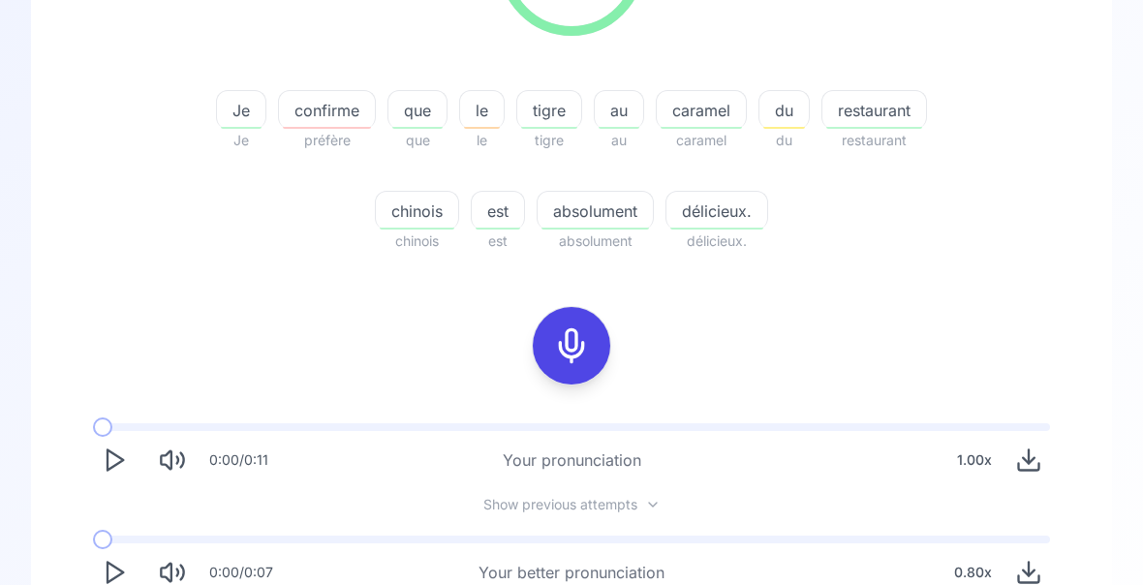
scroll to position [376, 0]
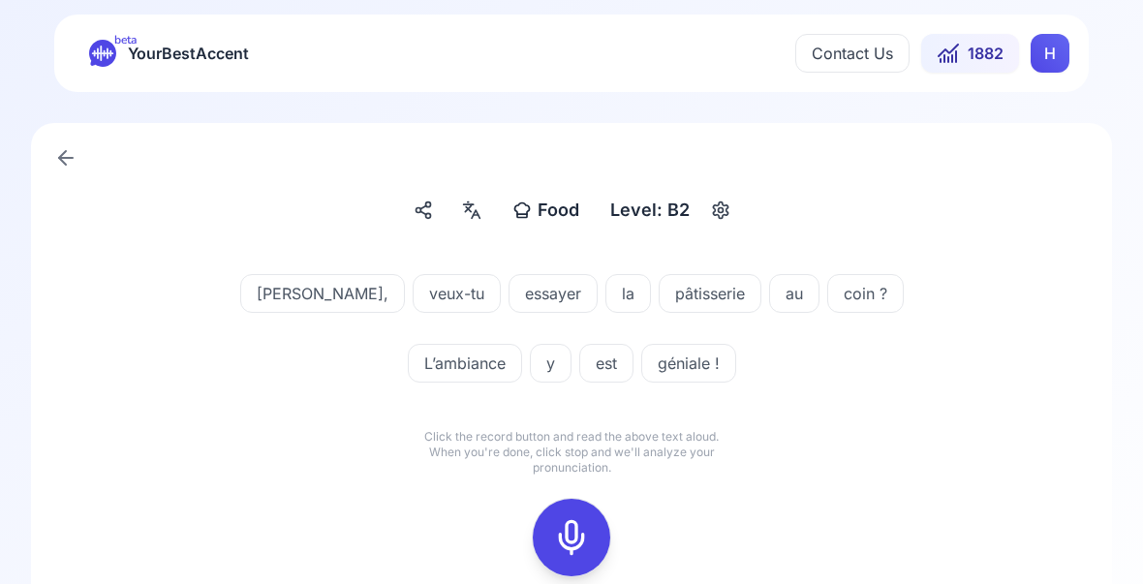
click at [569, 536] on icon at bounding box center [571, 538] width 39 height 39
click at [576, 537] on icon at bounding box center [571, 538] width 39 height 39
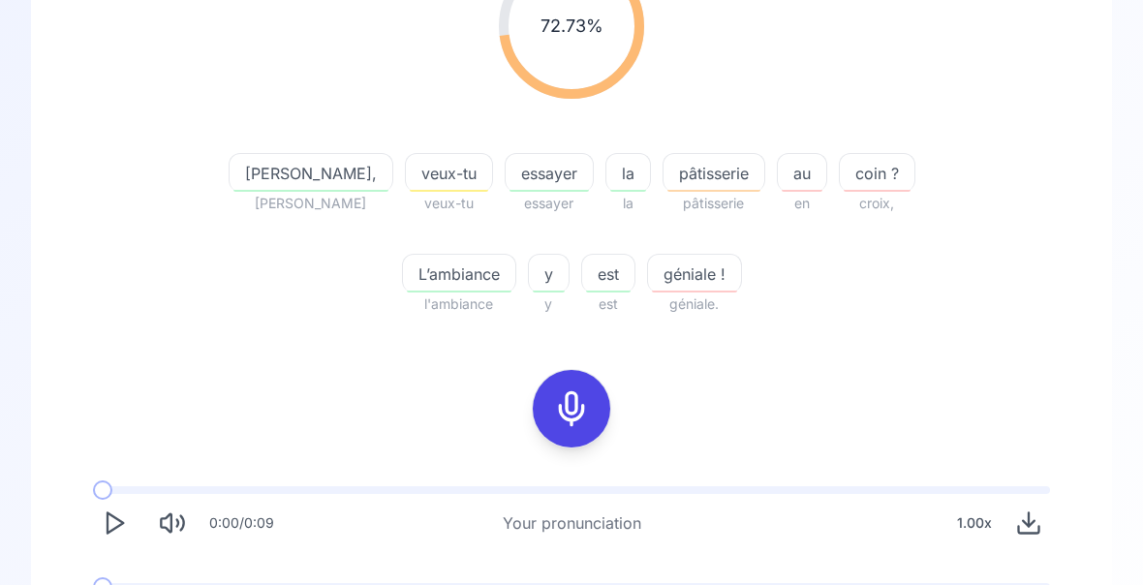
scroll to position [314, 0]
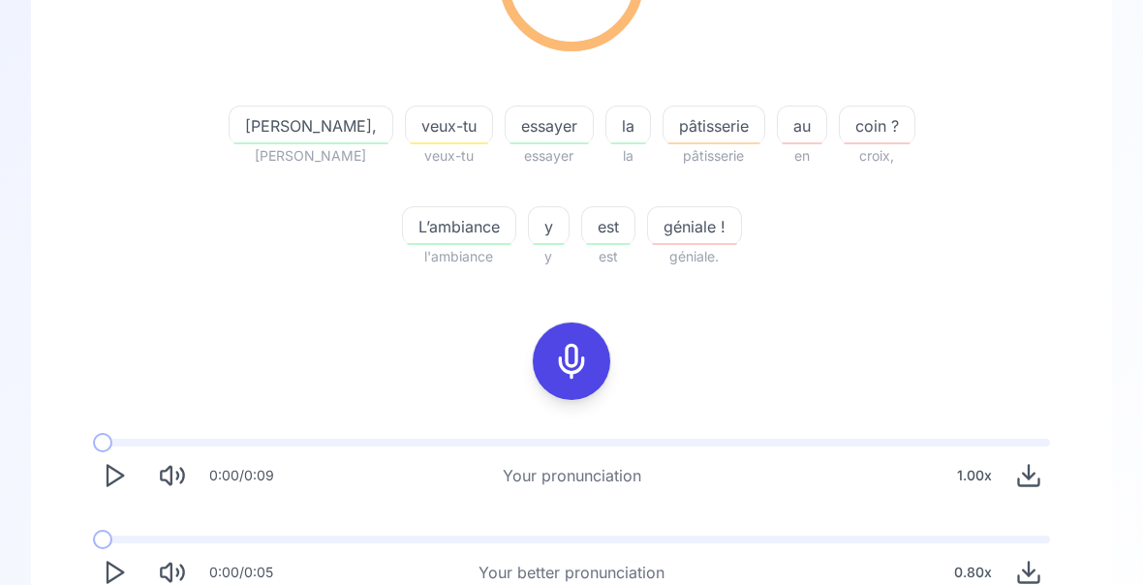
scroll to position [360, 0]
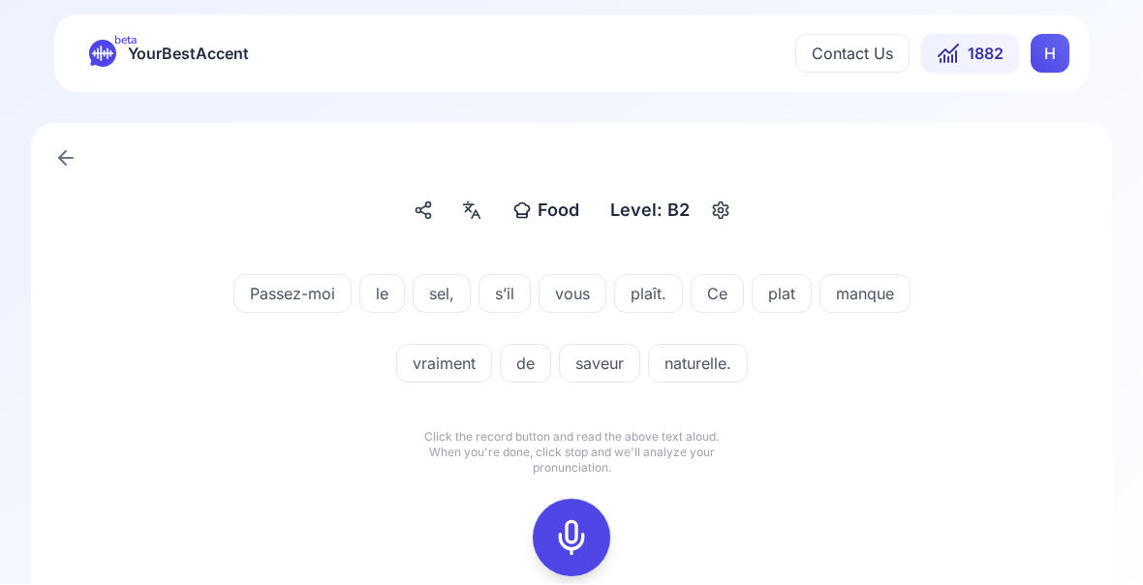
click at [577, 534] on icon at bounding box center [571, 538] width 39 height 39
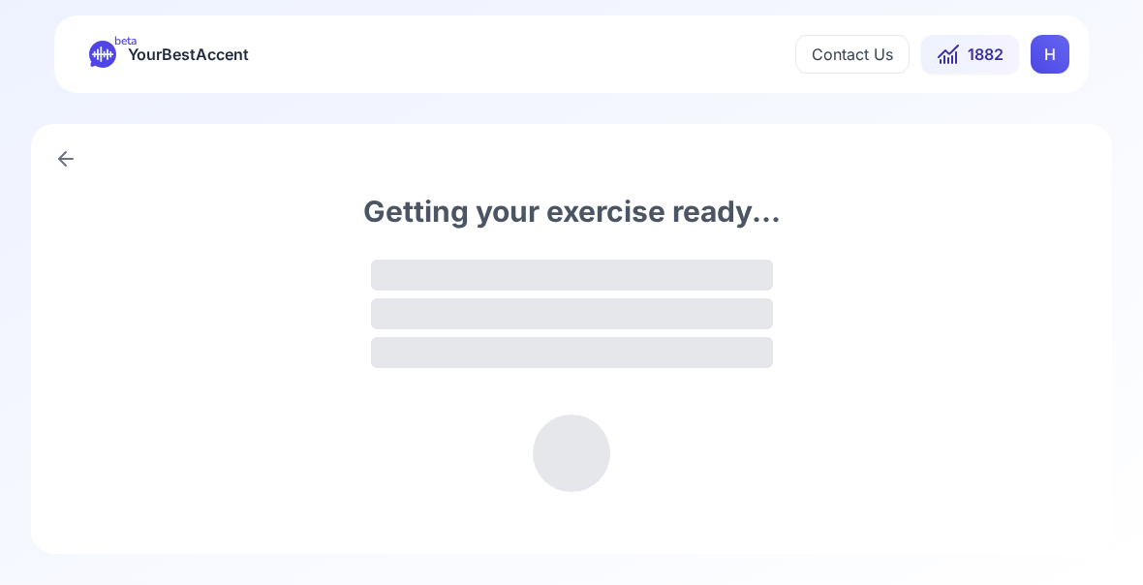
click at [582, 554] on div "Getting your exercise ready..." at bounding box center [571, 339] width 1081 height 430
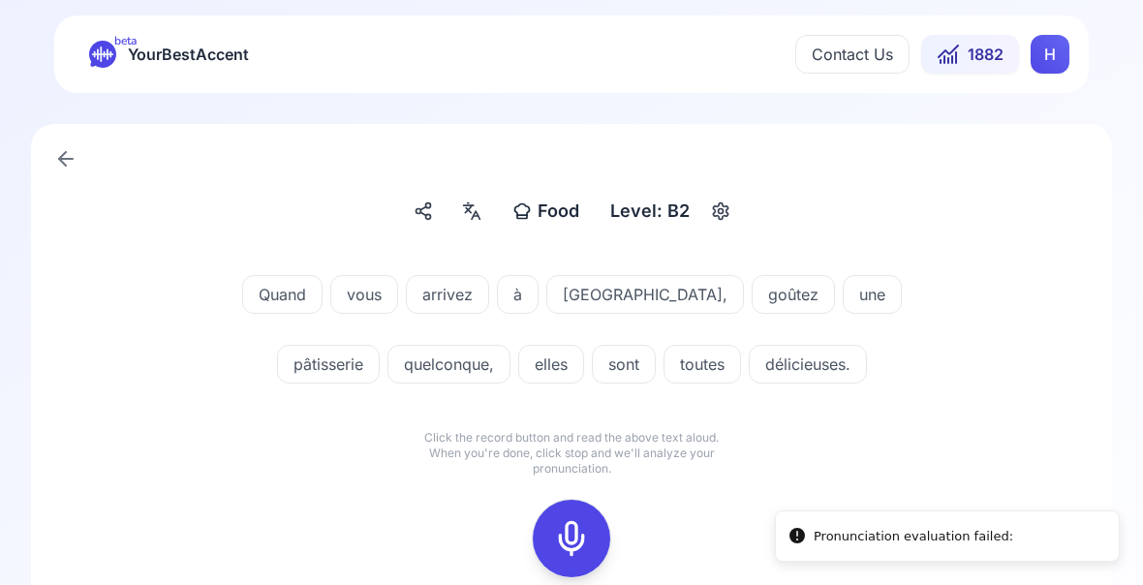
click at [580, 537] on icon at bounding box center [571, 538] width 39 height 39
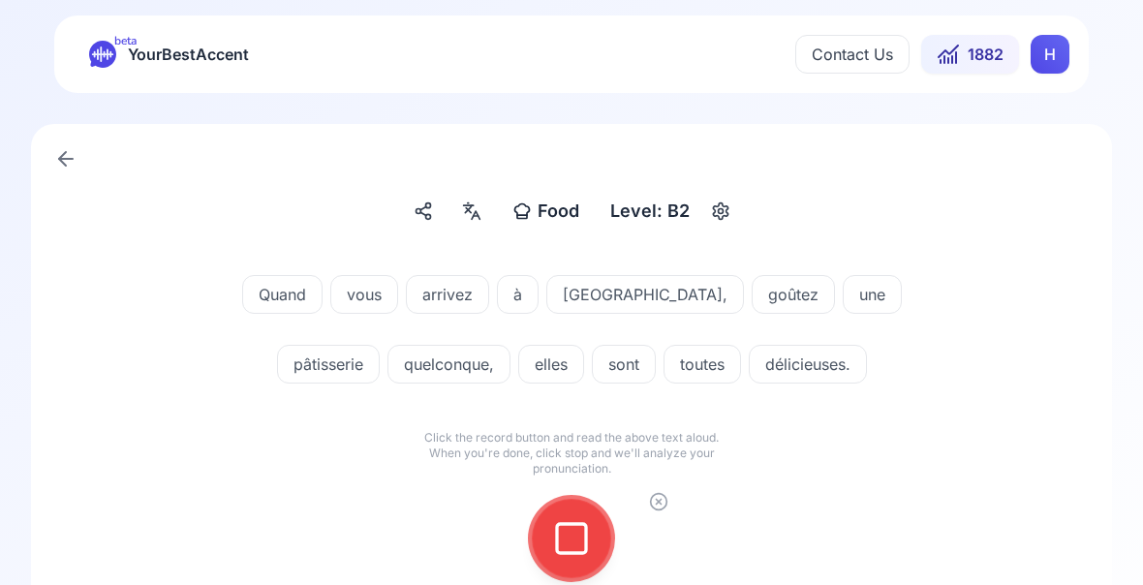
click at [585, 526] on rect at bounding box center [571, 538] width 29 height 29
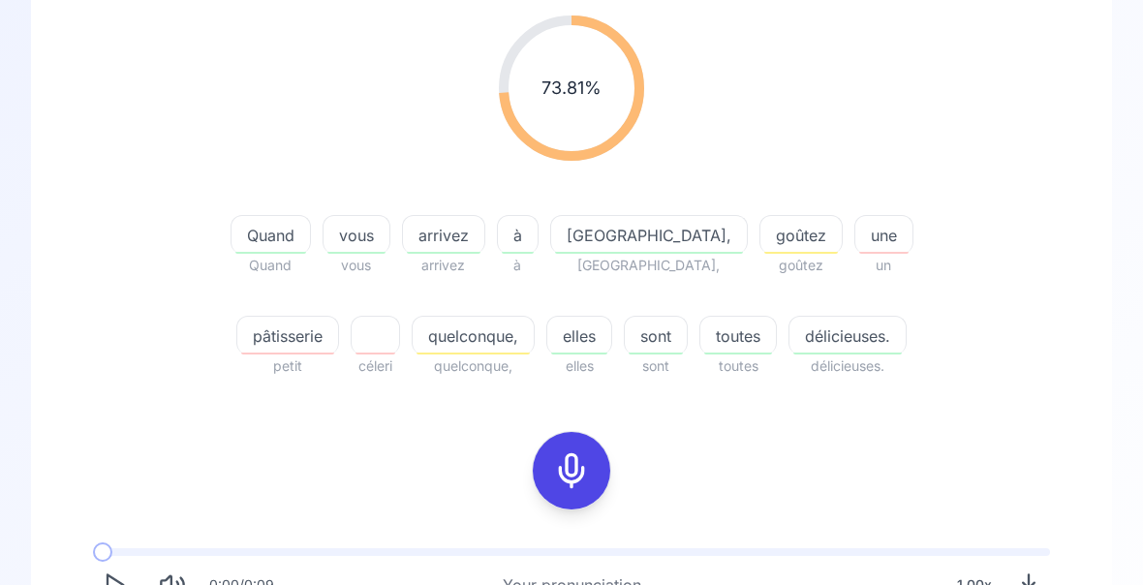
scroll to position [253, 0]
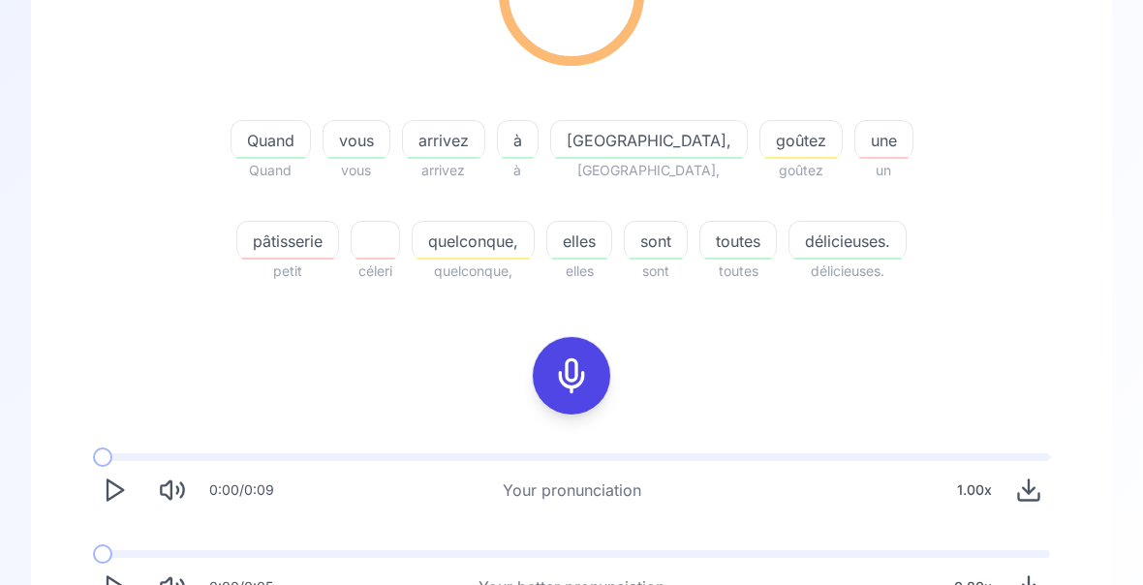
scroll to position [360, 0]
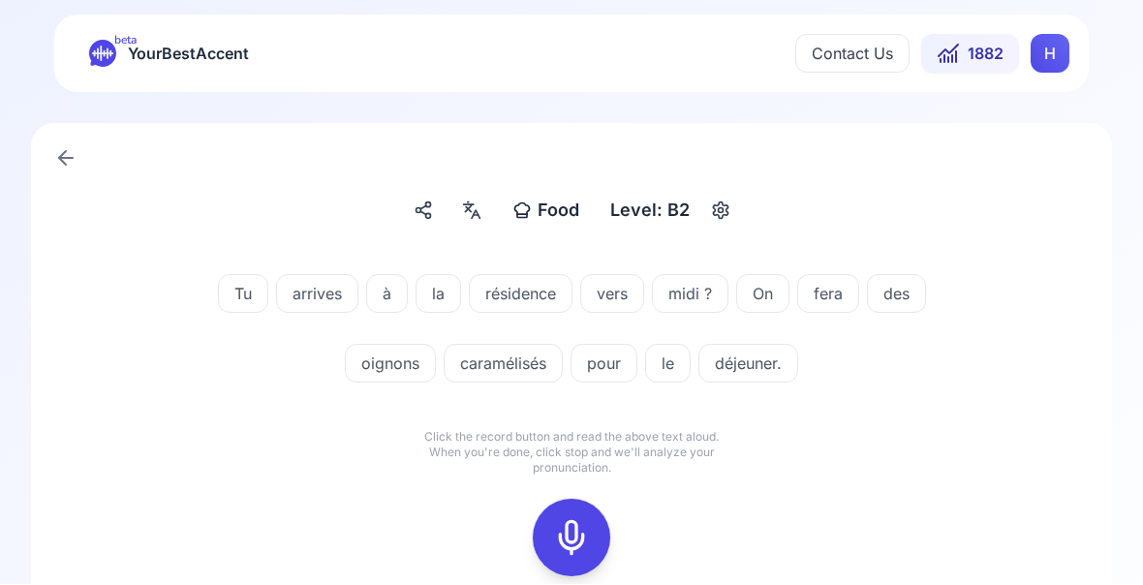
click at [579, 546] on icon at bounding box center [571, 538] width 39 height 39
click at [585, 541] on rect at bounding box center [571, 538] width 29 height 29
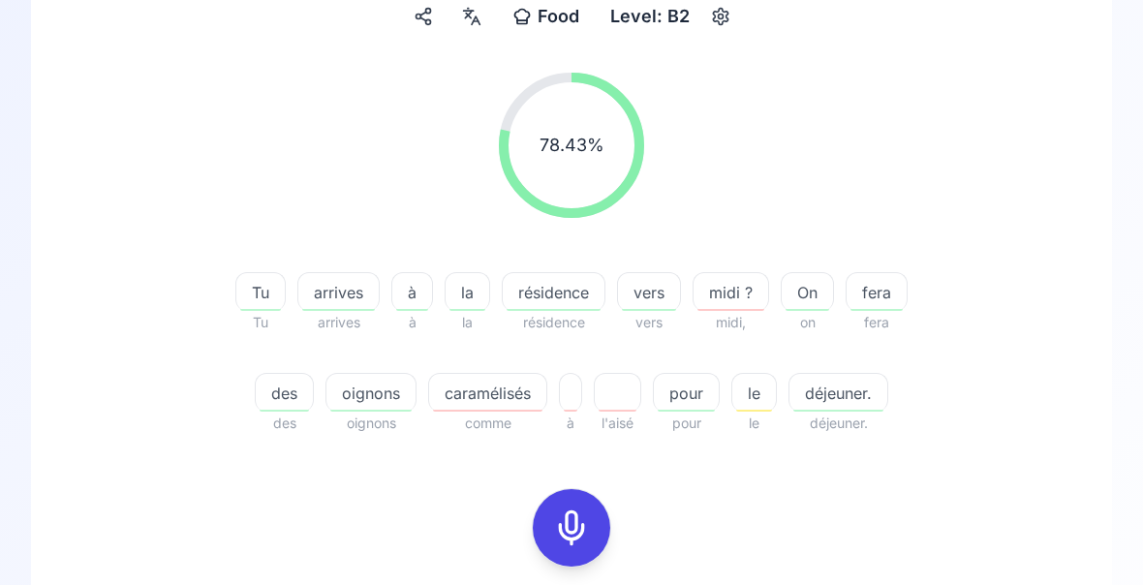
scroll to position [203, 0]
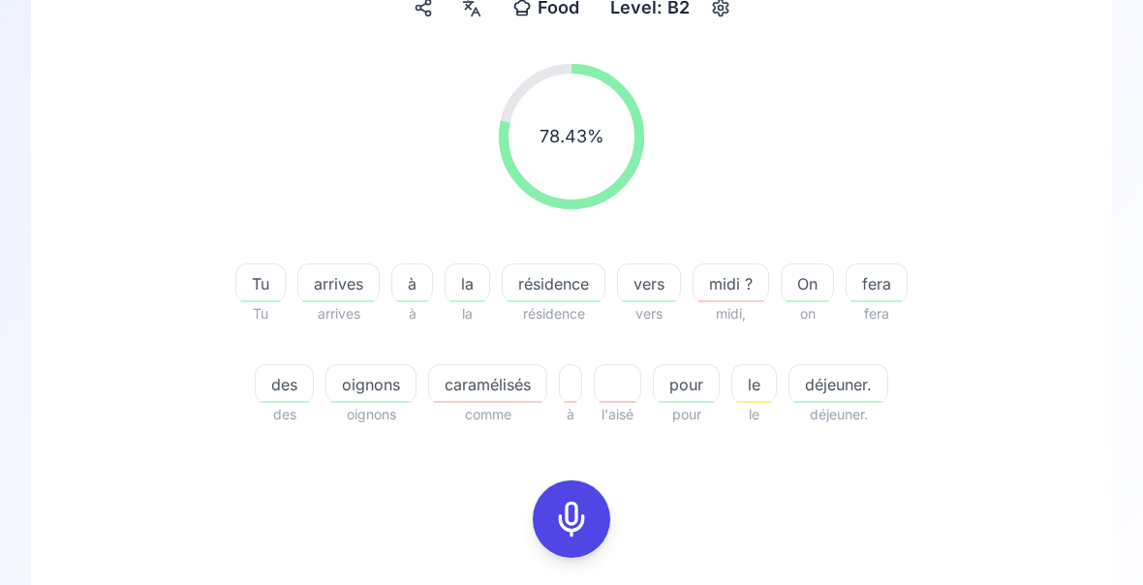
click at [510, 393] on span "caramélisés" at bounding box center [487, 384] width 117 height 23
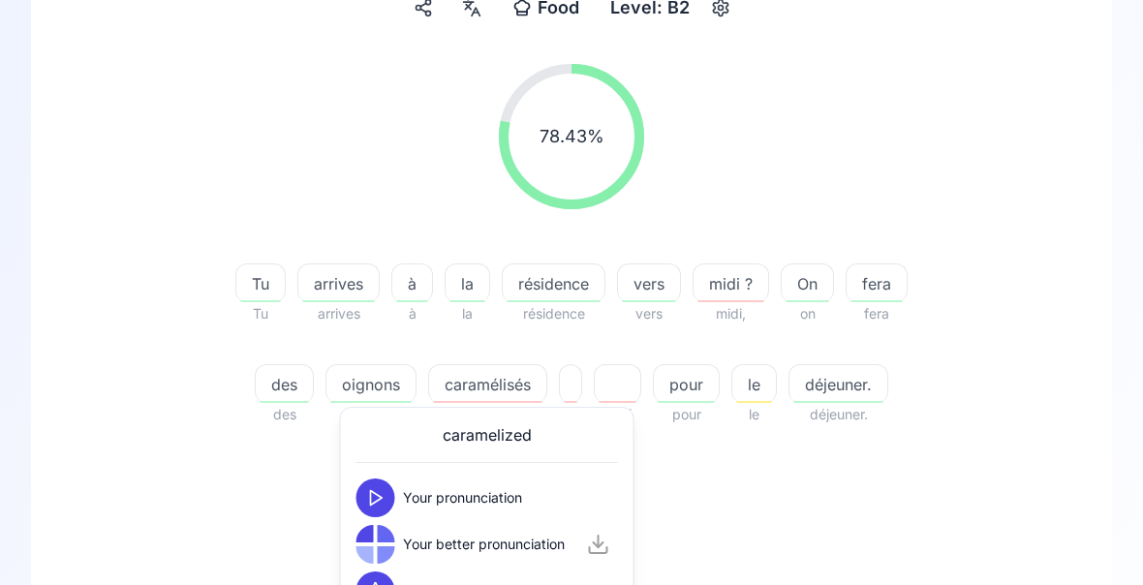
click at [384, 544] on div at bounding box center [375, 544] width 39 height 39
click at [384, 553] on icon at bounding box center [375, 544] width 19 height 19
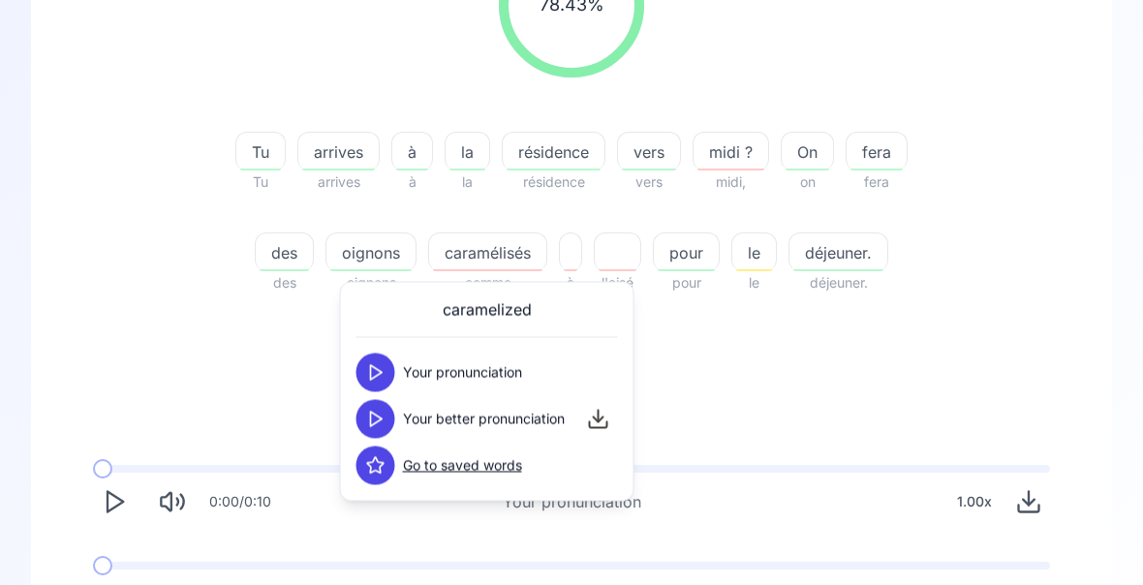
scroll to position [338, 0]
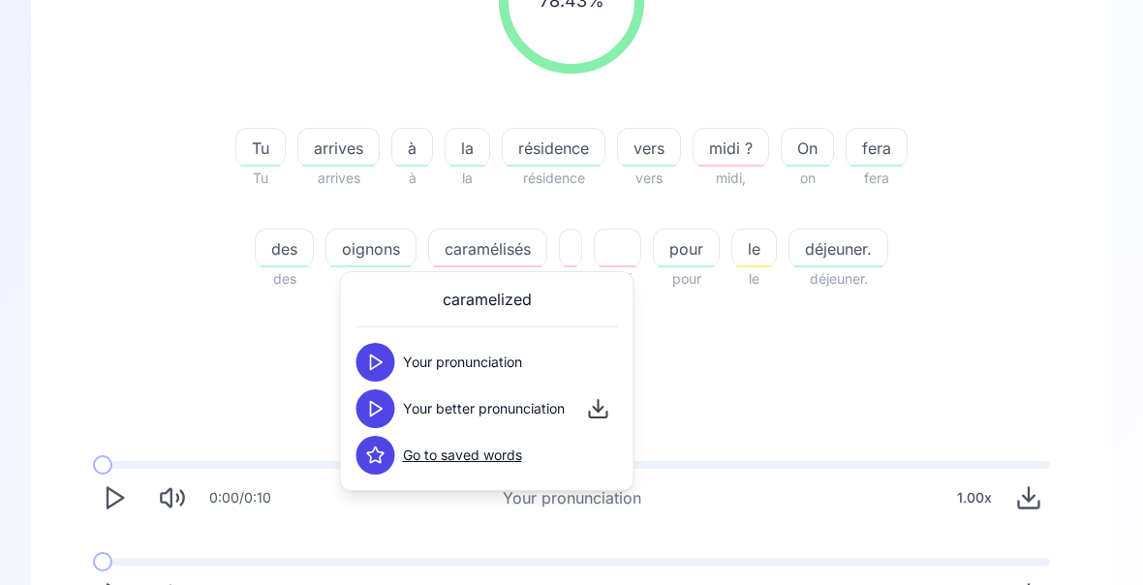
click at [884, 154] on span "fera" at bounding box center [877, 149] width 60 height 23
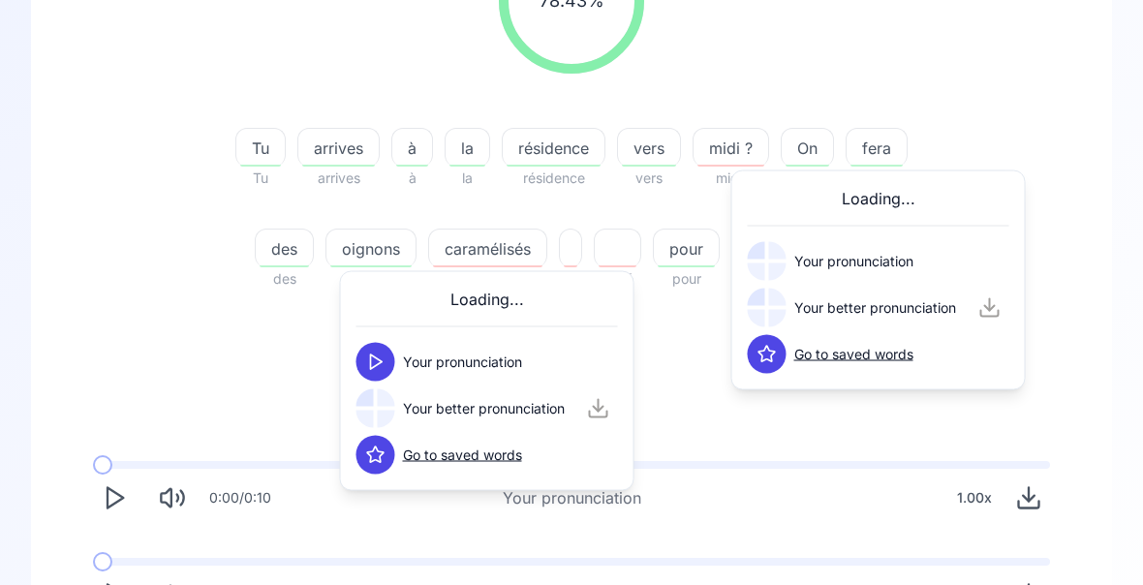
scroll to position [339, 0]
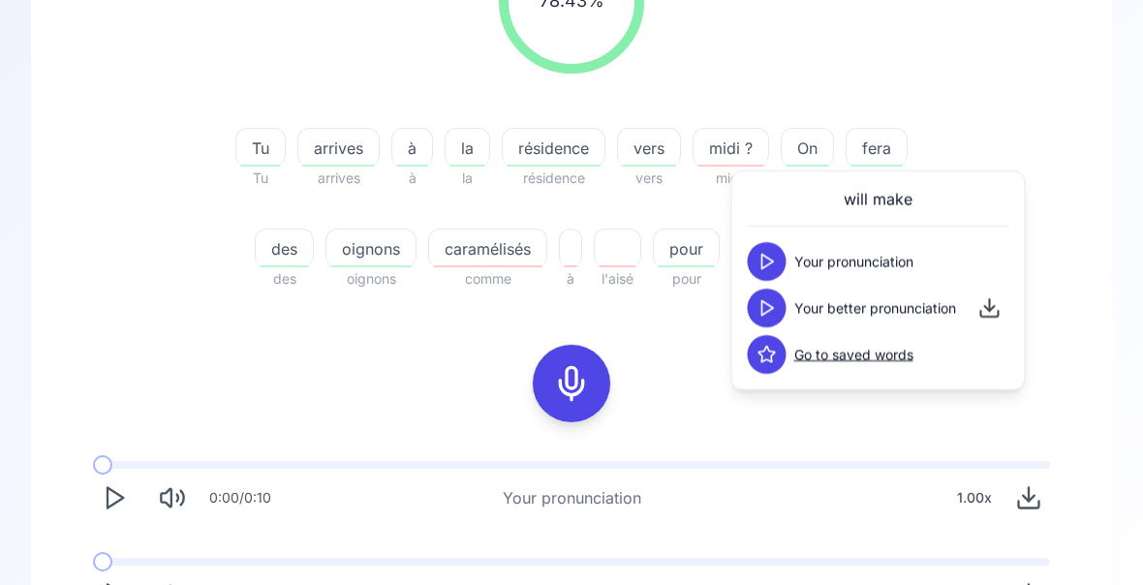
click at [965, 81] on div "78.43 % 78.43 %" at bounding box center [571, 1] width 988 height 176
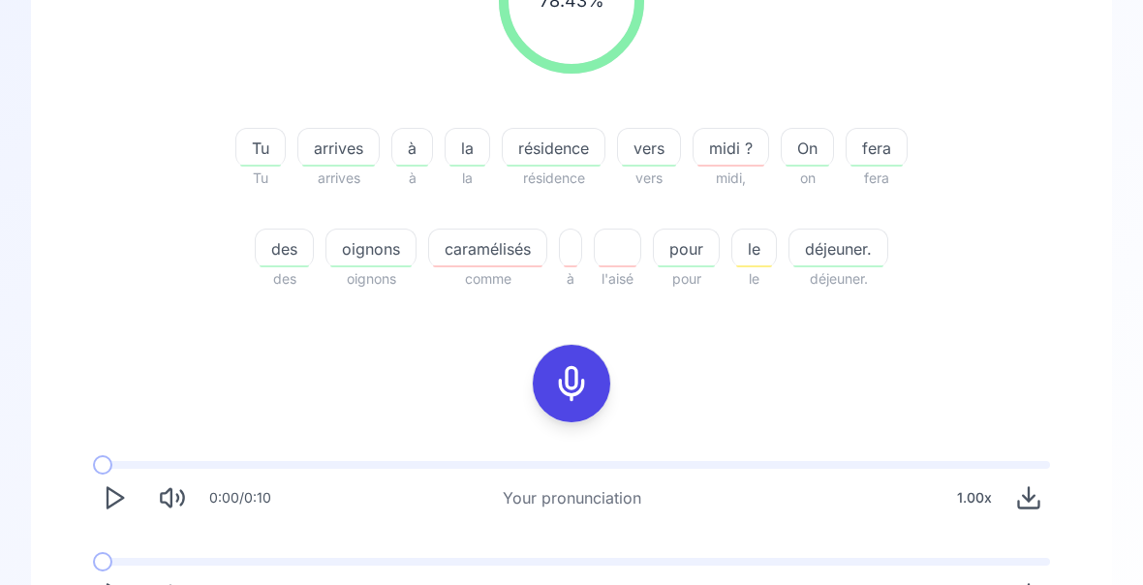
click at [108, 597] on polygon "Play" at bounding box center [115, 595] width 15 height 20
click at [738, 152] on span "midi ?" at bounding box center [731, 148] width 75 height 23
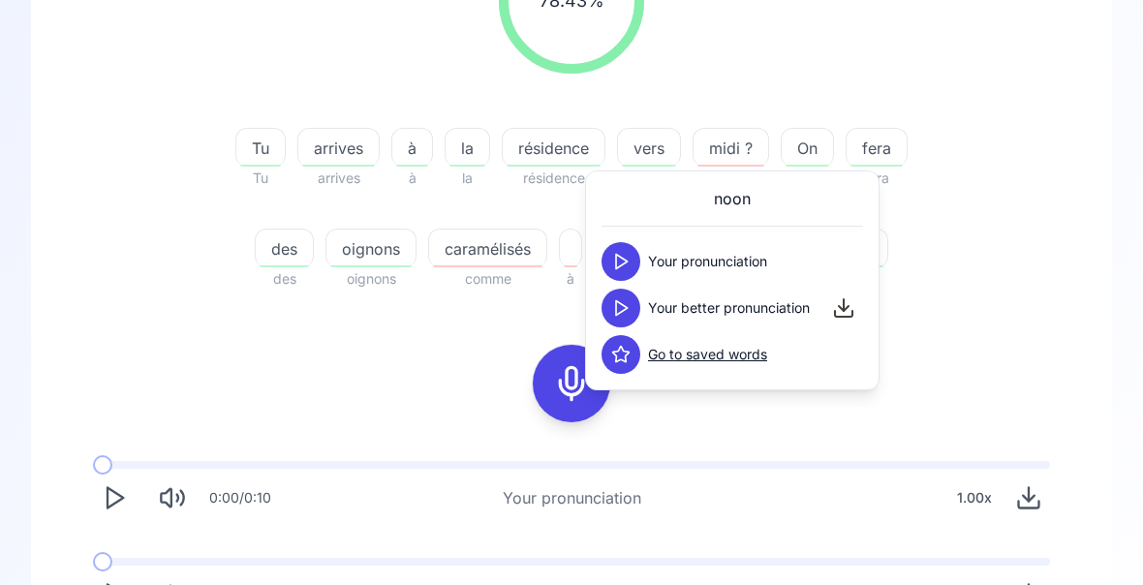
click at [1040, 245] on div "78.43 % 78.43 % [PERSON_NAME] arrives arrives à à la la résidence résidence ver…" at bounding box center [571, 109] width 988 height 393
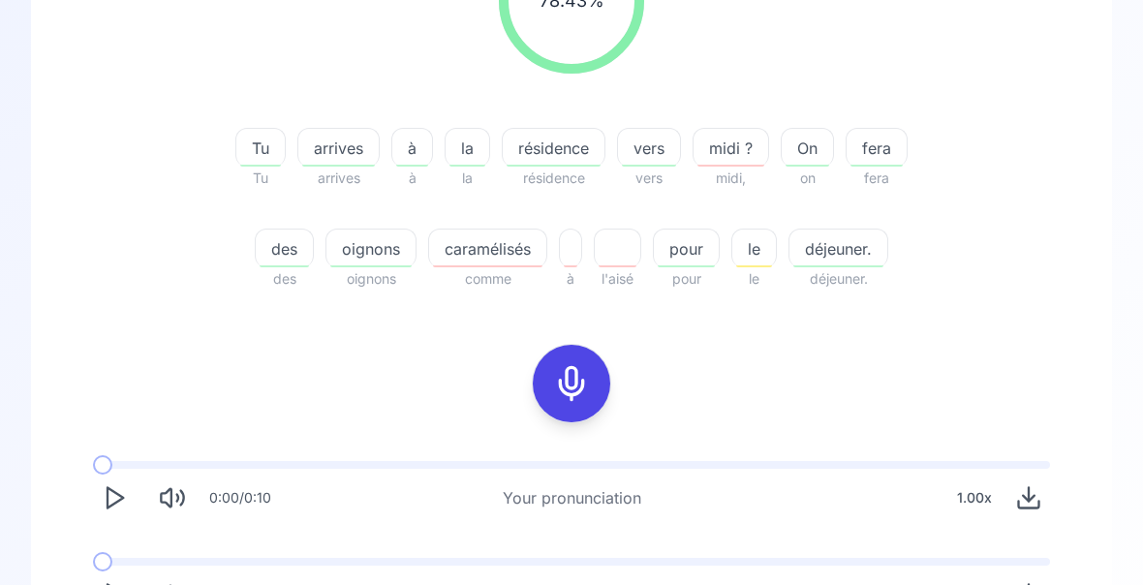
scroll to position [360, 0]
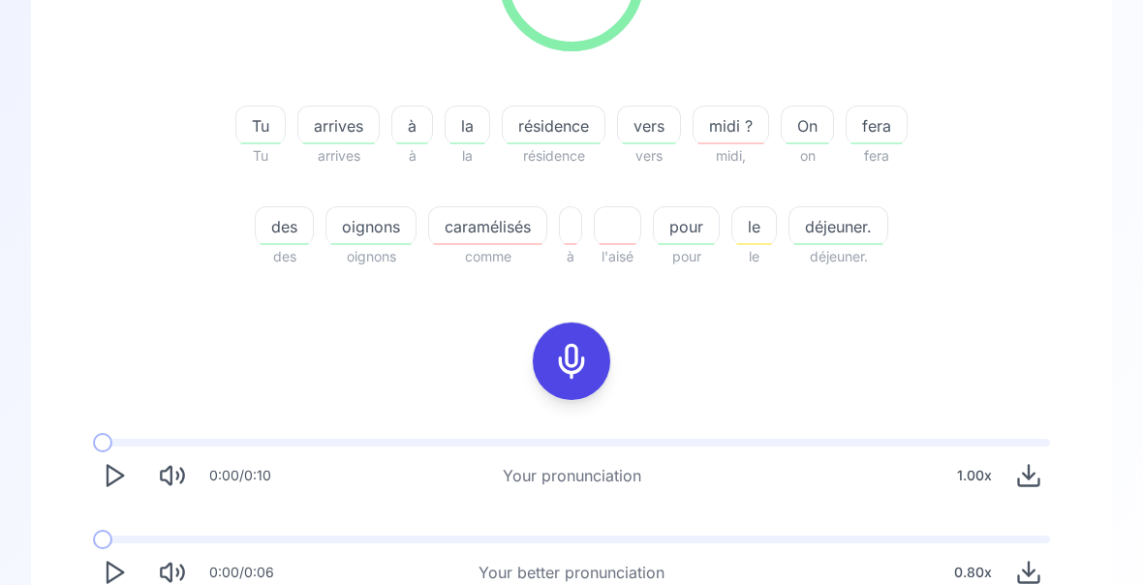
click at [120, 560] on icon "Play" at bounding box center [114, 573] width 27 height 27
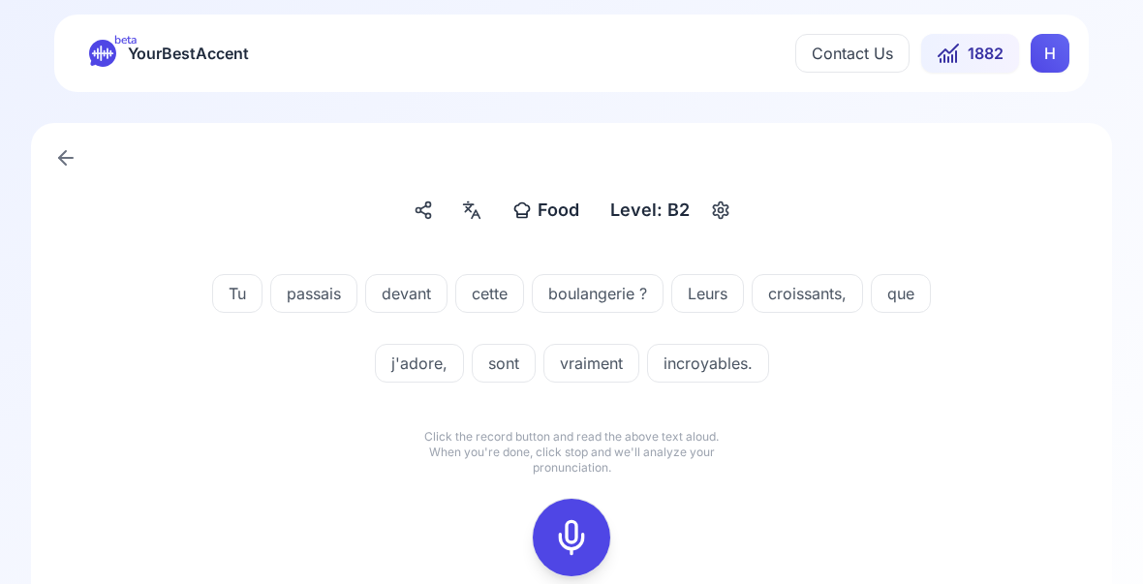
click at [586, 536] on rect at bounding box center [571, 538] width 29 height 29
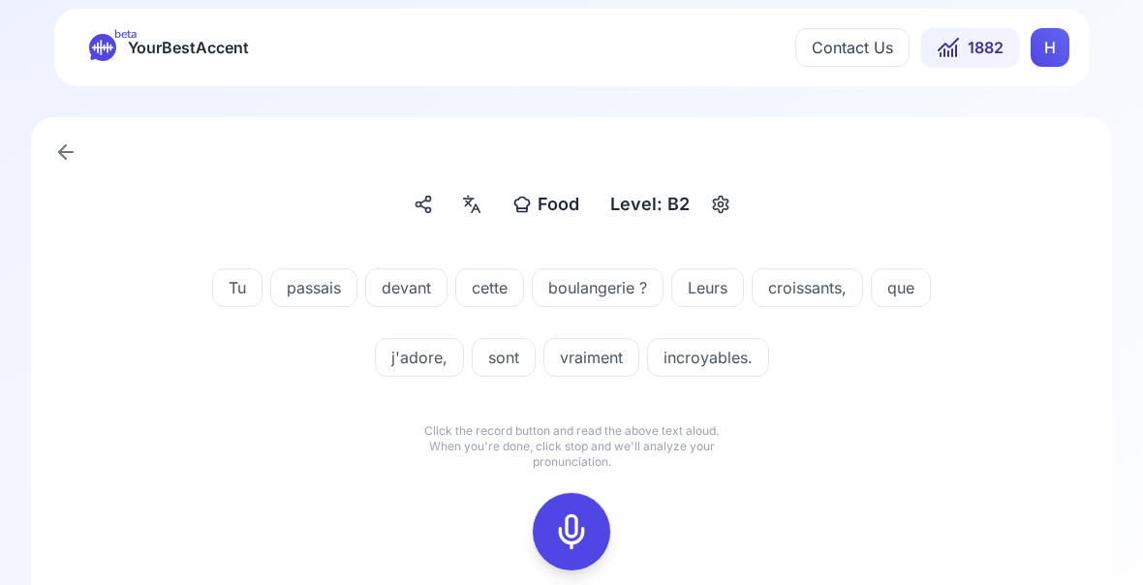
scroll to position [41, 0]
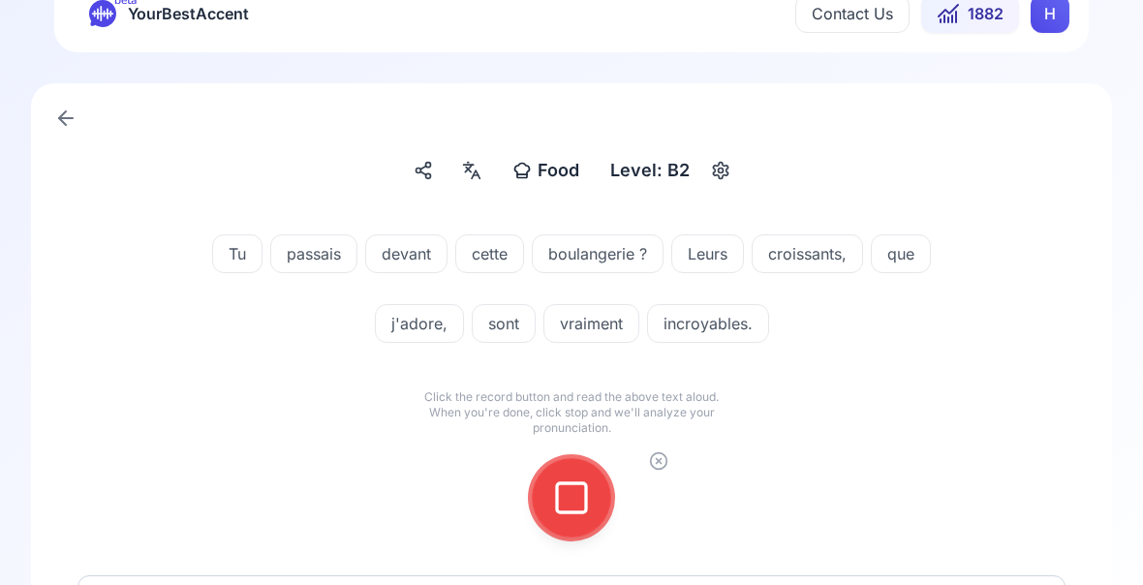
click at [578, 510] on icon at bounding box center [571, 498] width 39 height 39
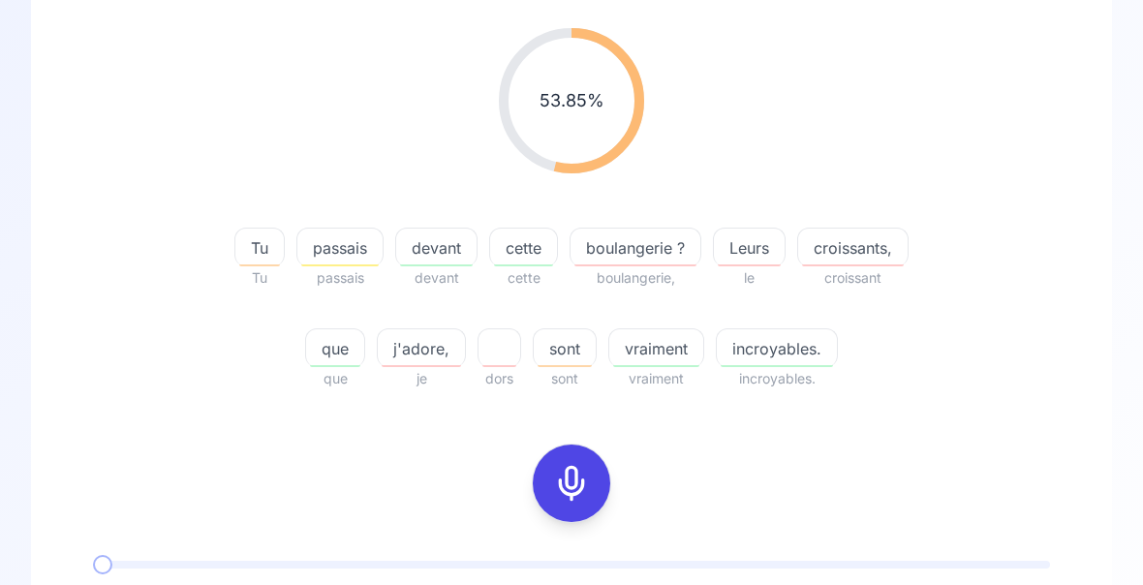
scroll to position [241, 0]
click at [764, 254] on span "Leurs" at bounding box center [749, 245] width 71 height 23
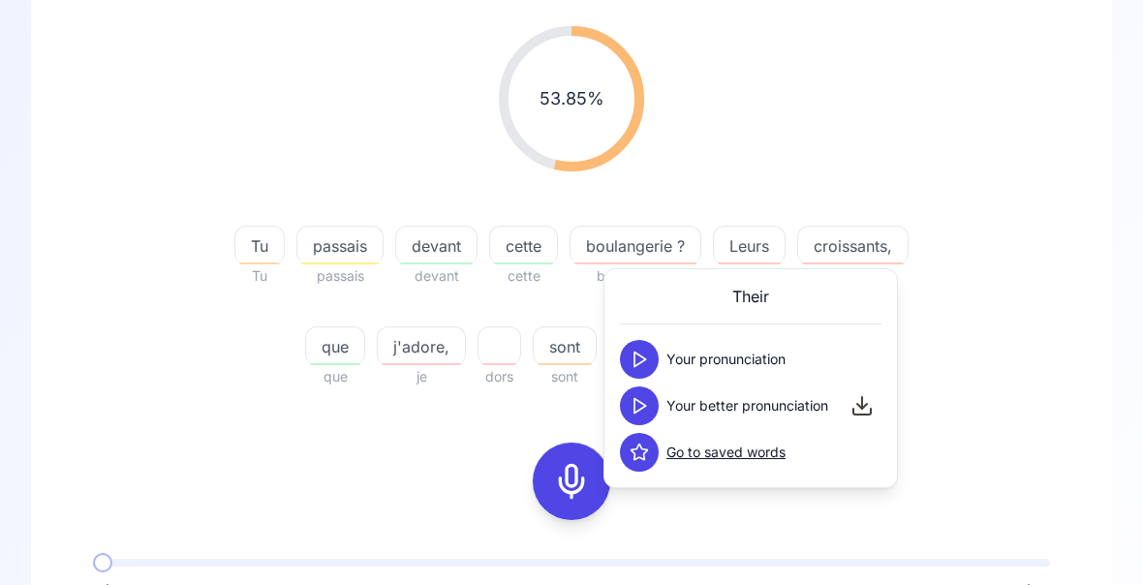
click at [651, 406] on button at bounding box center [639, 406] width 39 height 39
click at [642, 364] on icon at bounding box center [639, 359] width 19 height 19
click at [644, 409] on icon at bounding box center [639, 405] width 19 height 19
click at [1040, 418] on div "53.85 % 53.85 % Tu Tu passais passais devant devant cette cette boulangerie ? b…" at bounding box center [571, 370] width 988 height 719
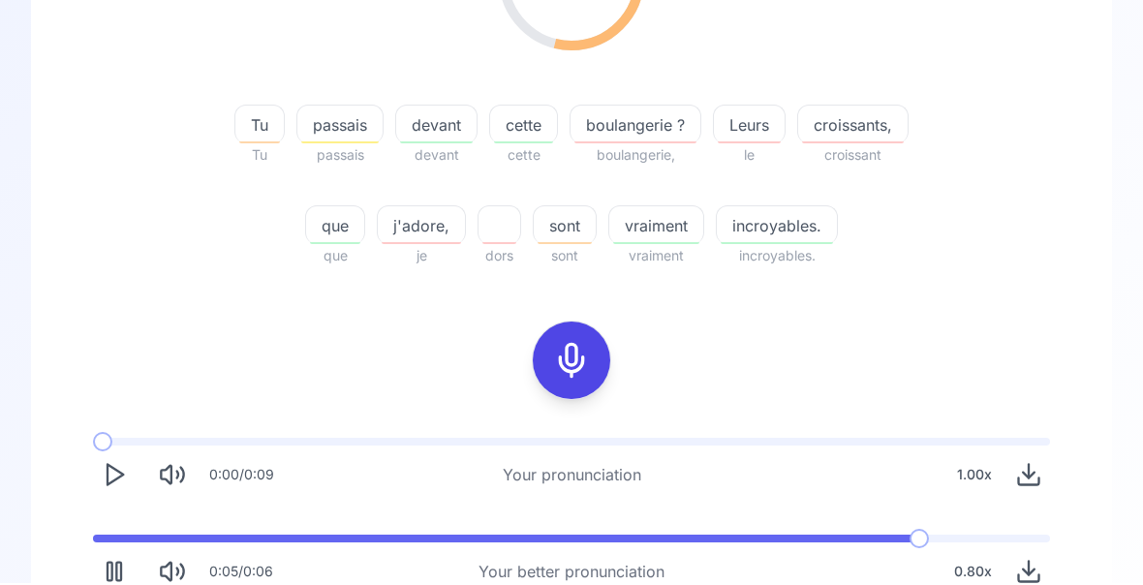
scroll to position [360, 0]
